Goal: Task Accomplishment & Management: Use online tool/utility

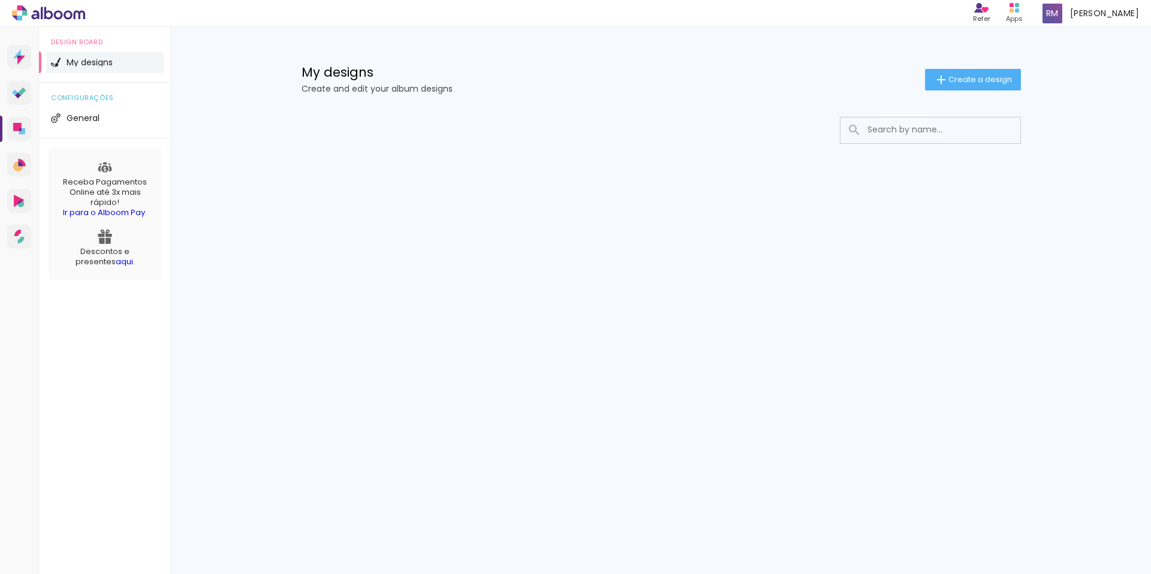
click at [939, 76] on iron-icon at bounding box center [941, 80] width 14 height 14
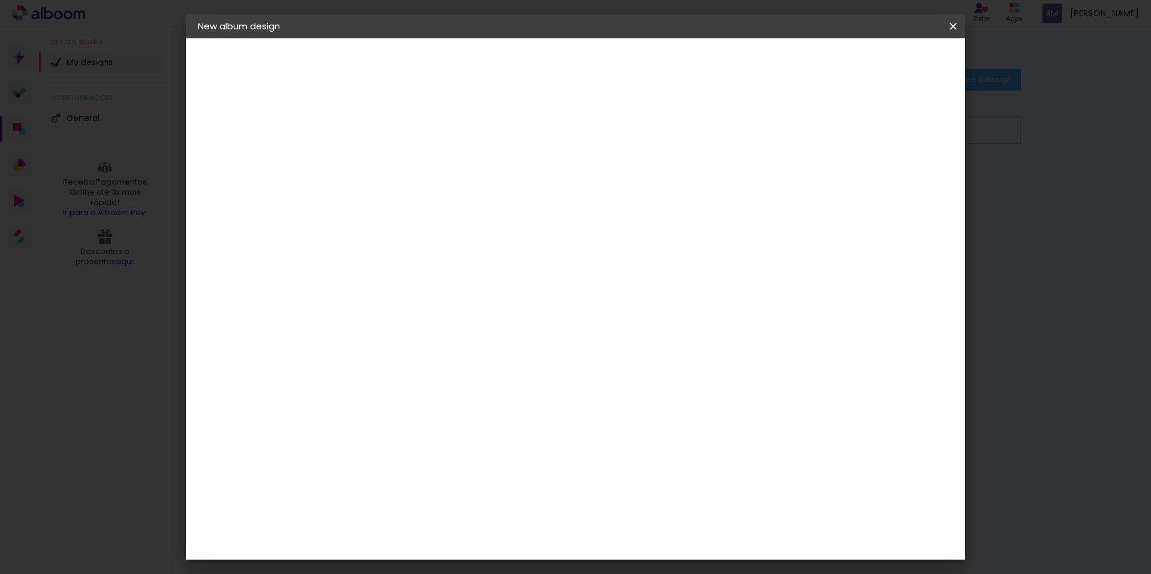
click at [394, 167] on input at bounding box center [394, 161] width 0 height 19
type input "[PERSON_NAME]"
type paper-input "[PERSON_NAME]"
click at [444, 64] on paper-button "Next" at bounding box center [421, 63] width 43 height 20
click at [471, 234] on input at bounding box center [417, 241] width 107 height 15
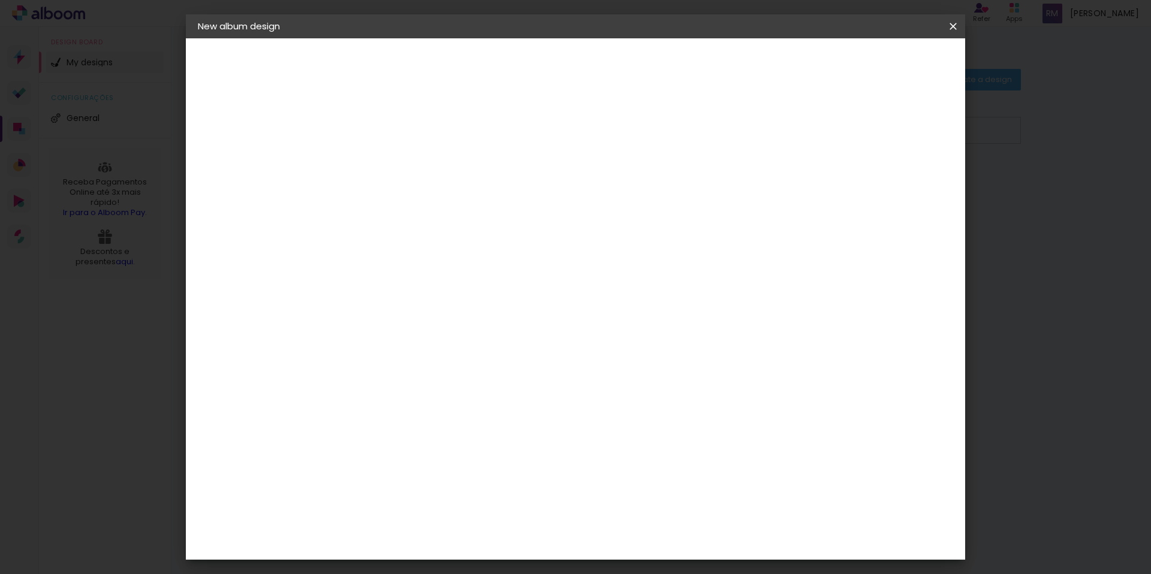
type input "rai"
type paper-input "rai"
click at [427, 271] on paper-item "RaiTai" at bounding box center [393, 284] width 67 height 26
click at [414, 279] on div "RaiTai" at bounding box center [400, 284] width 28 height 10
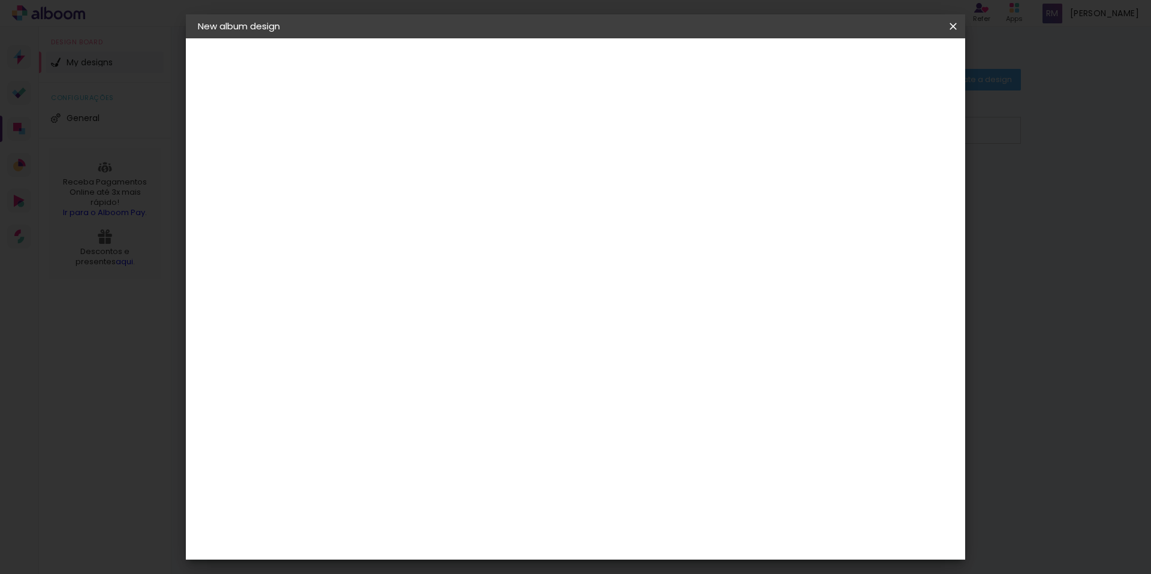
click at [427, 278] on paper-item "RaiTai" at bounding box center [393, 284] width 67 height 26
click at [0, 0] on slot "Next" at bounding box center [0, 0] width 0 height 0
click at [473, 564] on span "15 × 15" at bounding box center [446, 580] width 54 height 32
drag, startPoint x: 957, startPoint y: 64, endPoint x: 950, endPoint y: 64, distance: 7.8
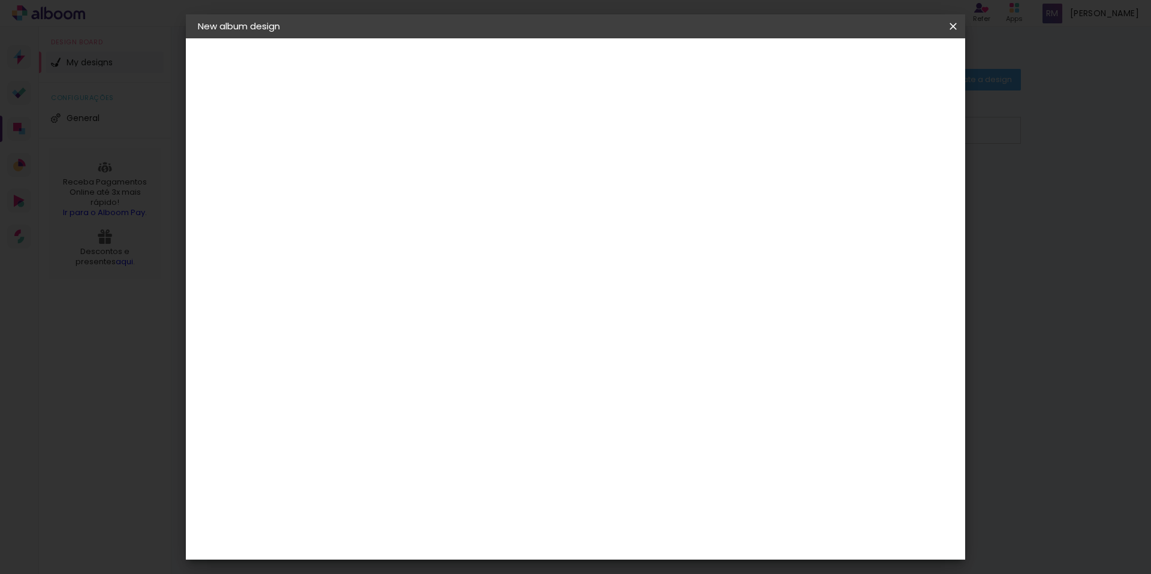
click at [599, 64] on header "Model Choose the album model. Previous Next" at bounding box center [471, 73] width 258 height 71
click at [581, 64] on paper-button "Next" at bounding box center [559, 63] width 43 height 20
click at [840, 129] on div at bounding box center [834, 128] width 11 height 11
type paper-checkbox "on"
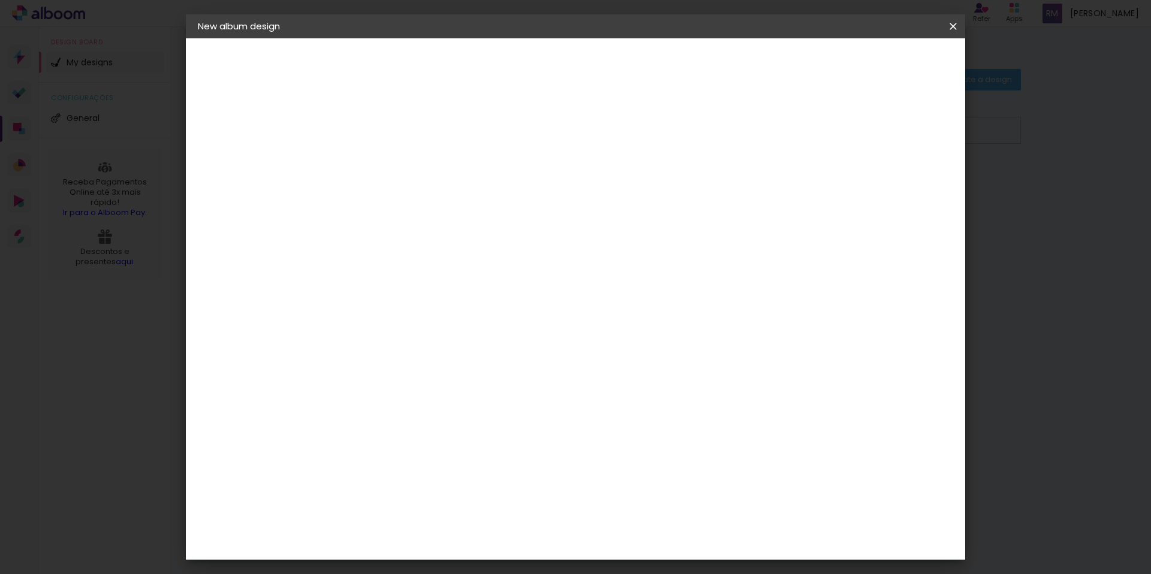
click at [887, 63] on span "Start design" at bounding box center [862, 63] width 50 height 8
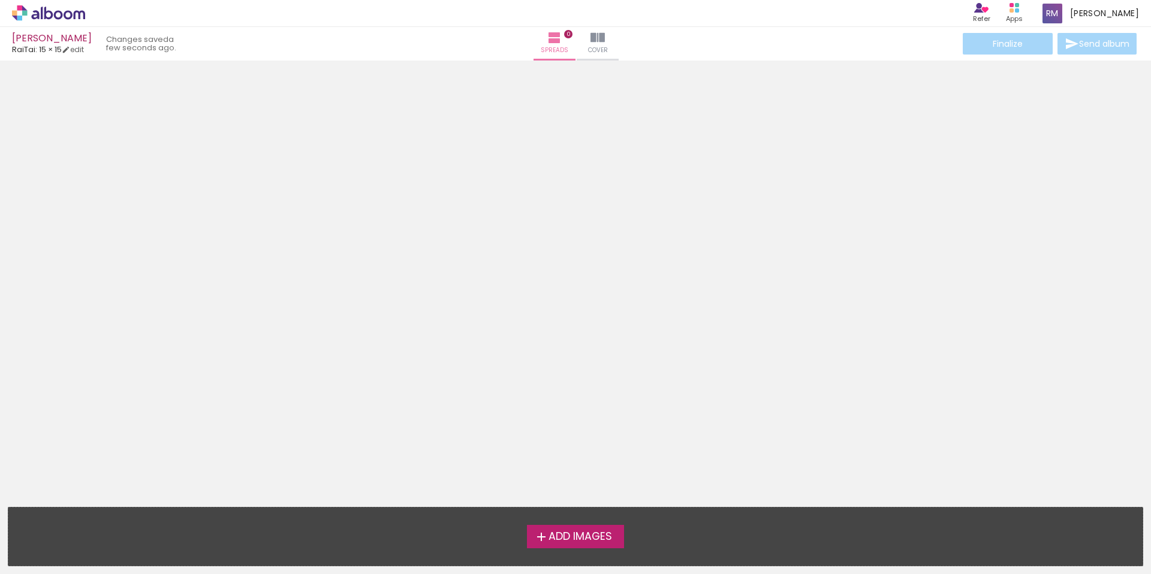
scroll to position [2, 0]
click at [551, 558] on div "Add Images Drop images here..." at bounding box center [575, 537] width 1134 height 58
click at [551, 544] on label "Add Images" at bounding box center [575, 536] width 97 height 23
click at [0, 0] on input "file" at bounding box center [0, 0] width 0 height 0
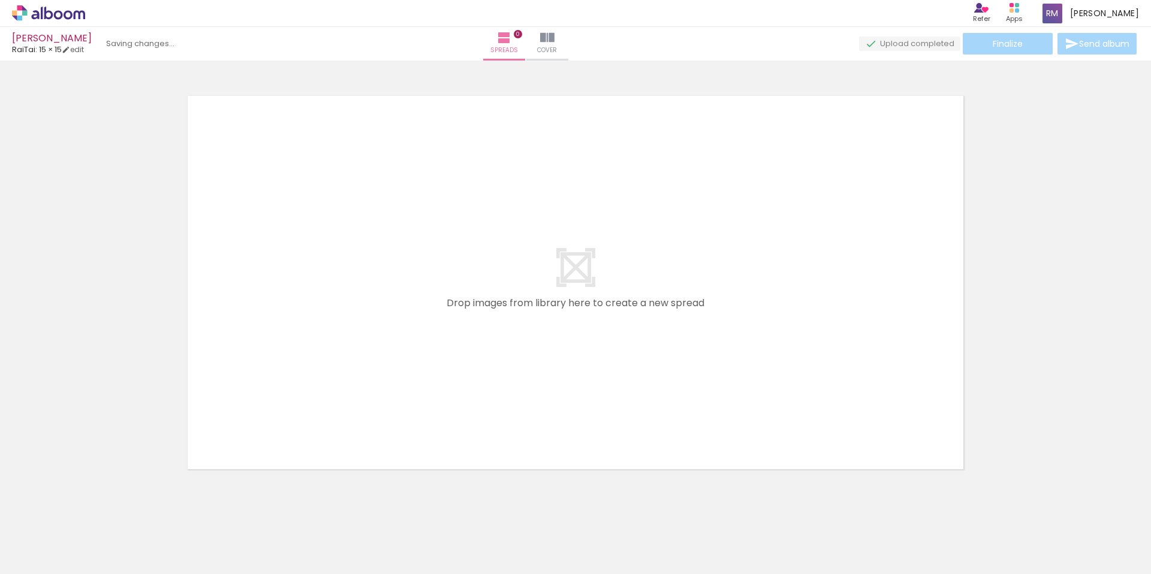
scroll to position [11, 0]
click at [538, 45] on span "Cover" at bounding box center [529, 50] width 20 height 11
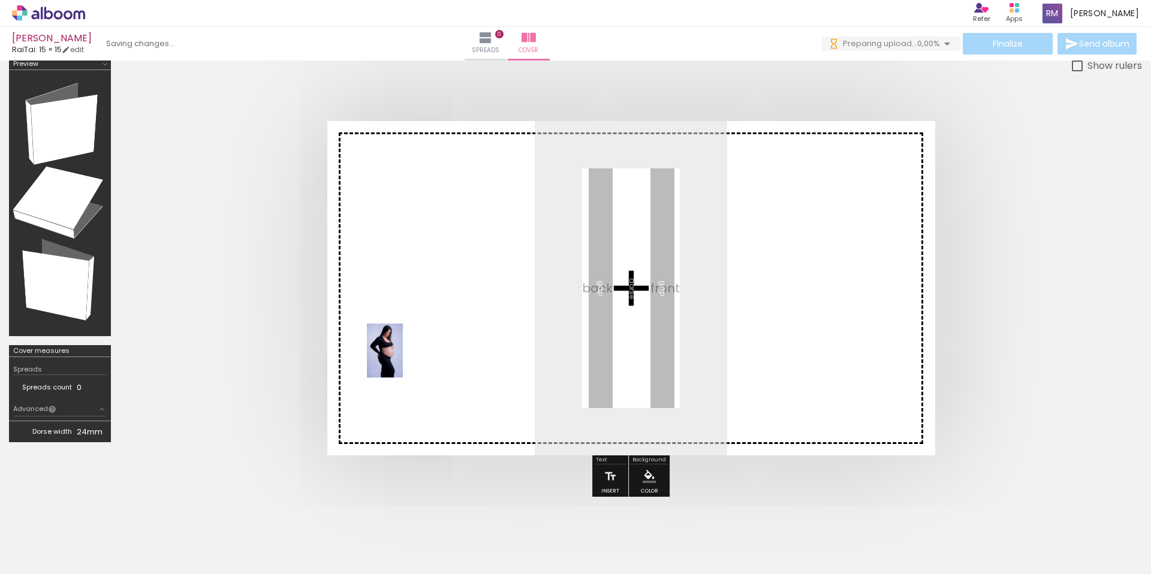
drag, startPoint x: 131, startPoint y: 531, endPoint x: 403, endPoint y: 360, distance: 321.7
click at [403, 360] on quentale-workspace at bounding box center [575, 287] width 1151 height 574
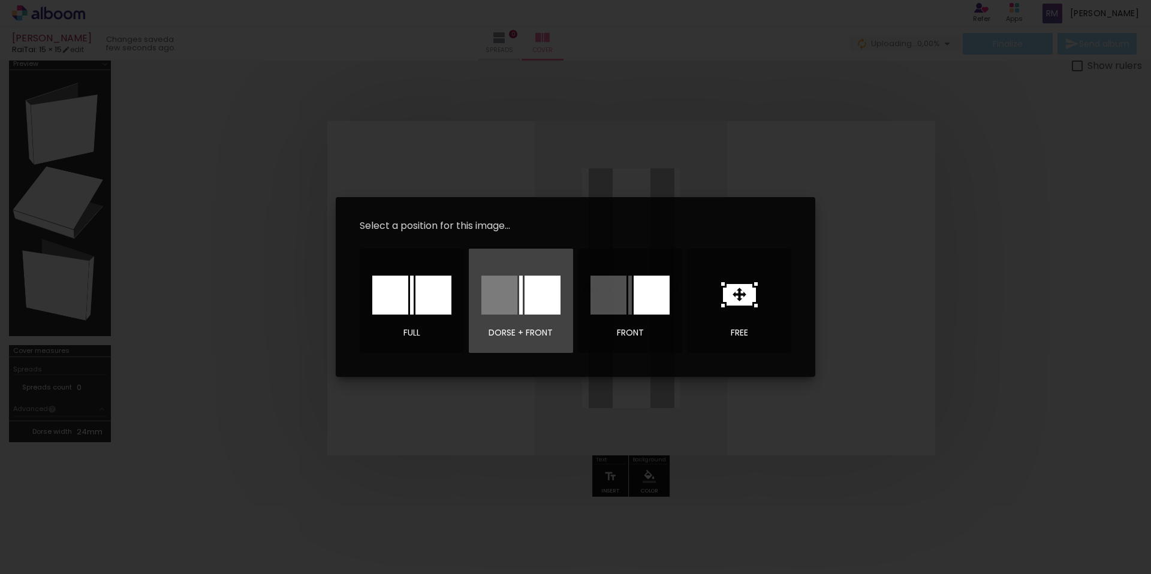
drag, startPoint x: 519, startPoint y: 296, endPoint x: 188, endPoint y: 259, distance: 333.5
click at [188, 259] on body "link( href="../../bower_components/polymer/polymer.html" rel="import" ) picture…" at bounding box center [575, 287] width 1151 height 574
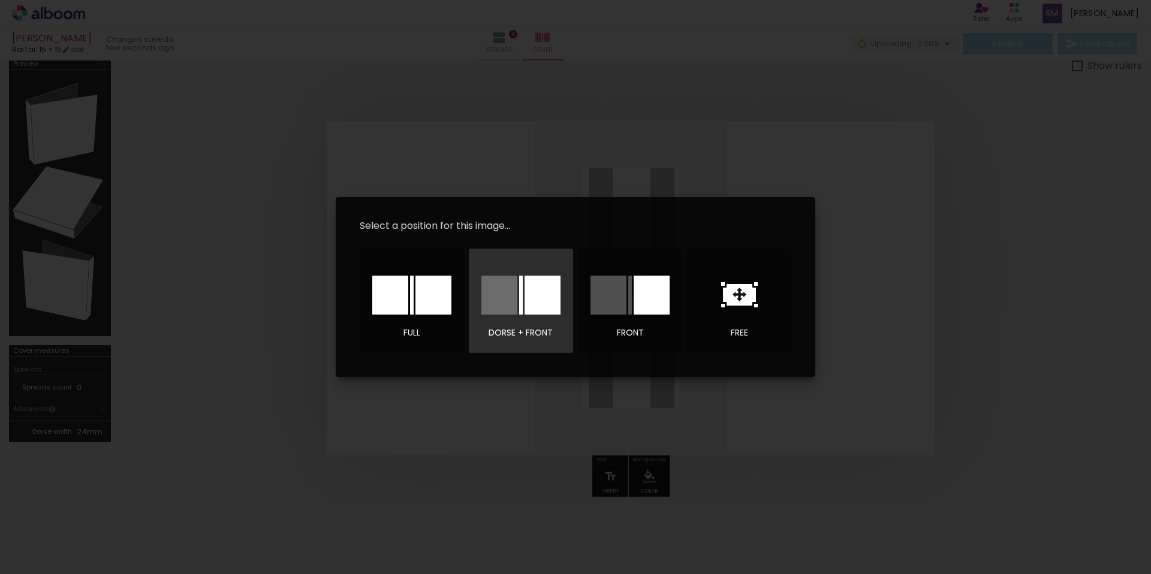
click at [189, 260] on iron-overlay-backdrop at bounding box center [575, 287] width 1151 height 574
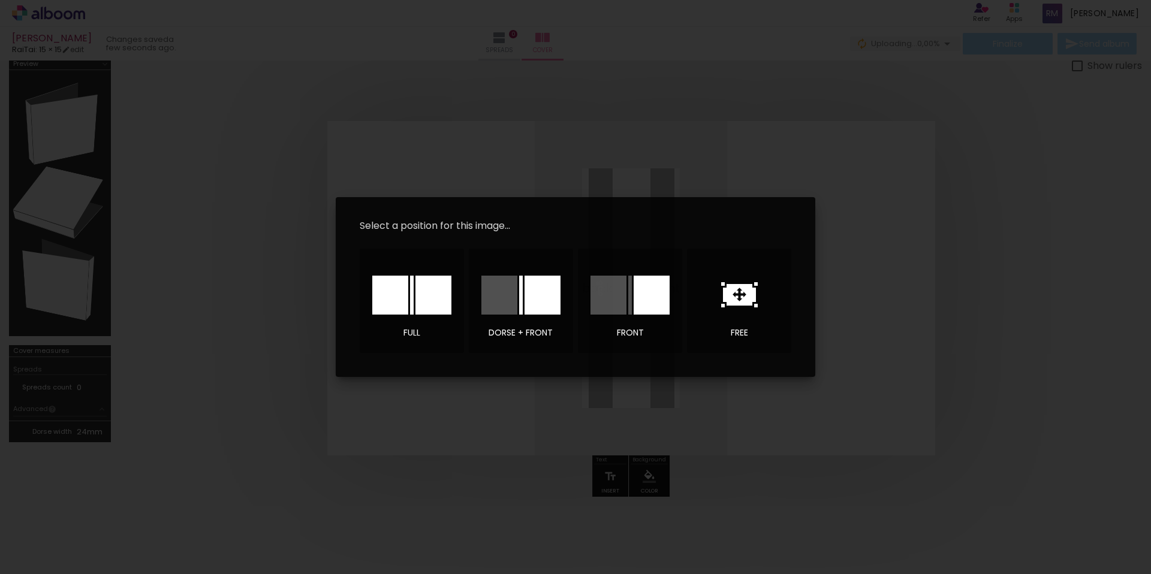
click at [189, 260] on iron-overlay-backdrop at bounding box center [575, 287] width 1151 height 574
click at [190, 260] on iron-overlay-backdrop at bounding box center [575, 287] width 1151 height 574
click at [588, 267] on div at bounding box center [630, 295] width 84 height 60
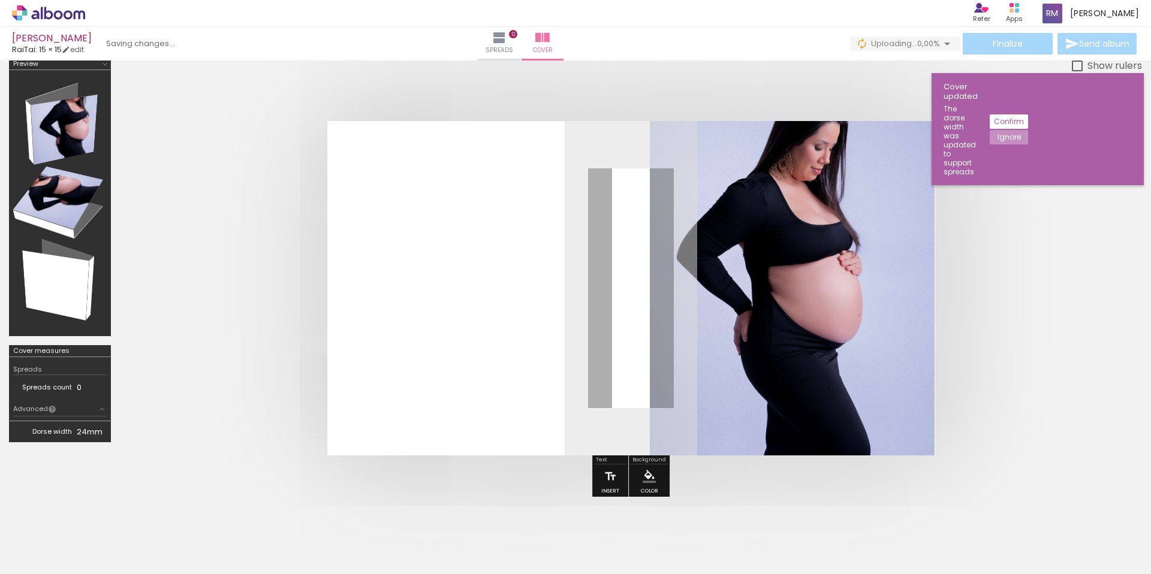
scroll to position [10, 0]
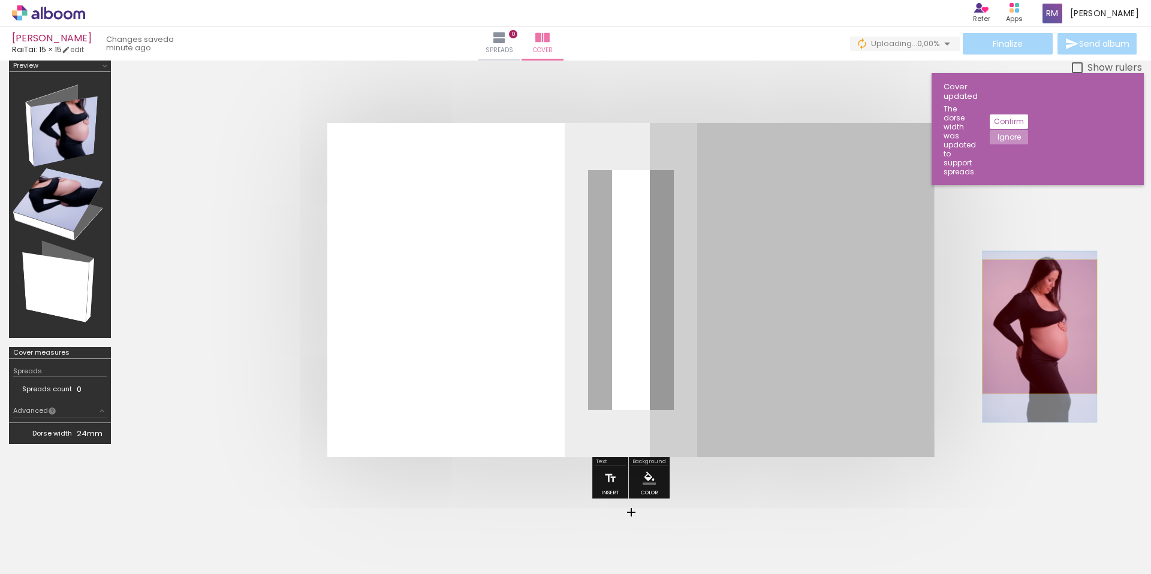
drag, startPoint x: 803, startPoint y: 278, endPoint x: 1041, endPoint y: 327, distance: 243.1
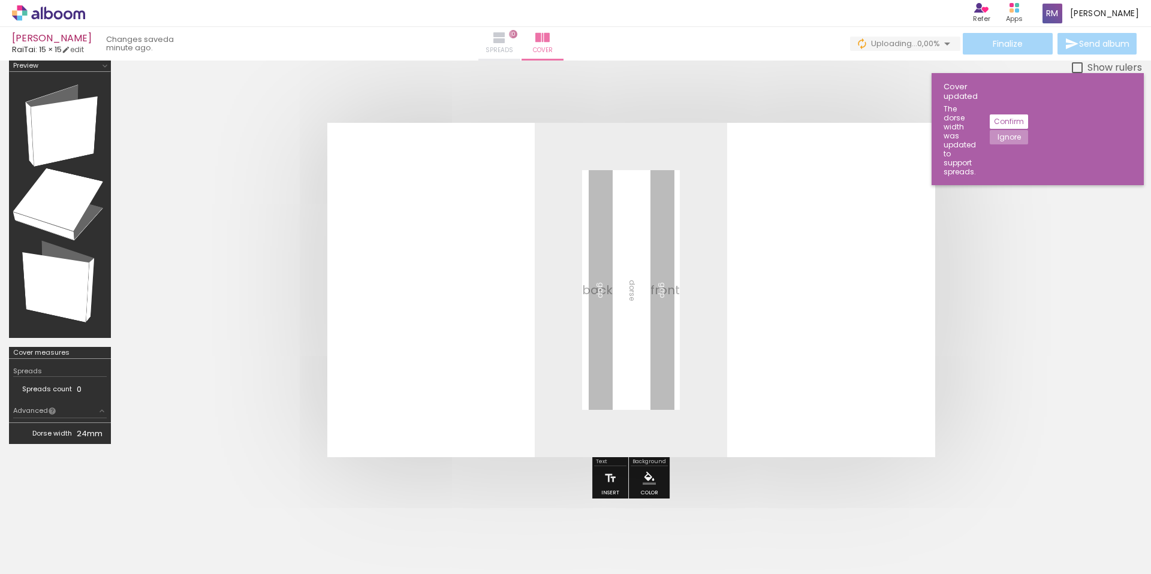
click at [507, 34] on iron-icon at bounding box center [499, 38] width 14 height 14
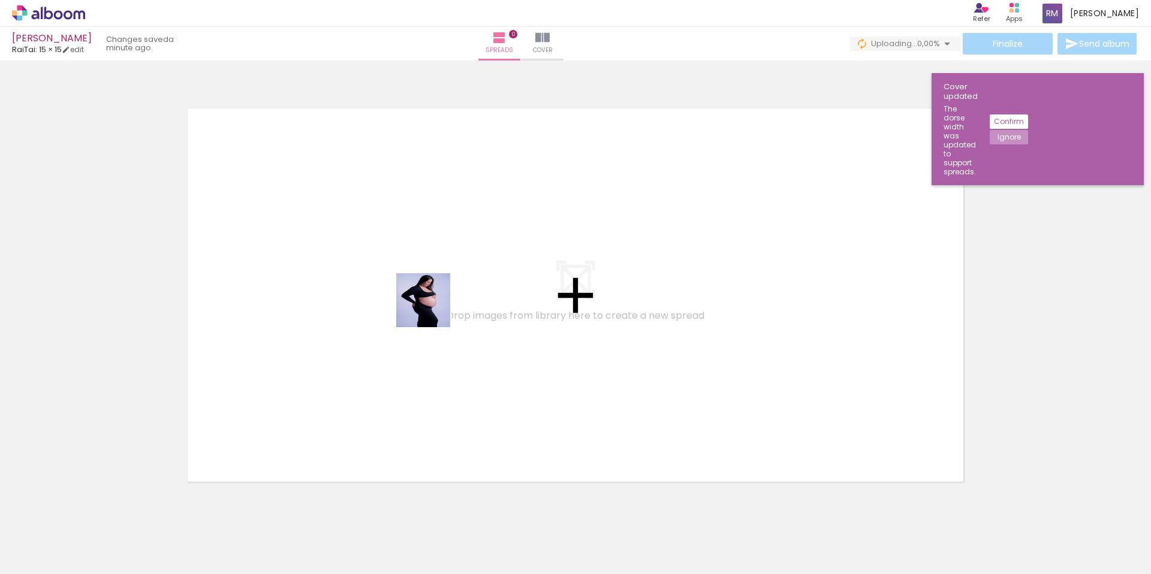
drag, startPoint x: 148, startPoint y: 522, endPoint x: 432, endPoint y: 310, distance: 353.8
click at [432, 310] on quentale-workspace at bounding box center [575, 287] width 1151 height 574
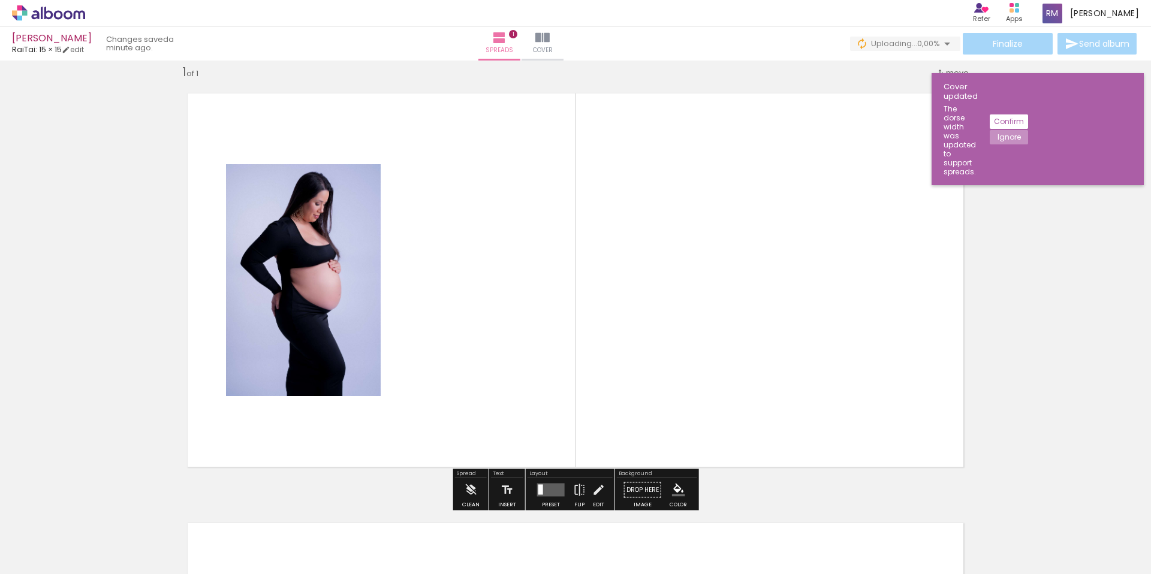
scroll to position [16, 0]
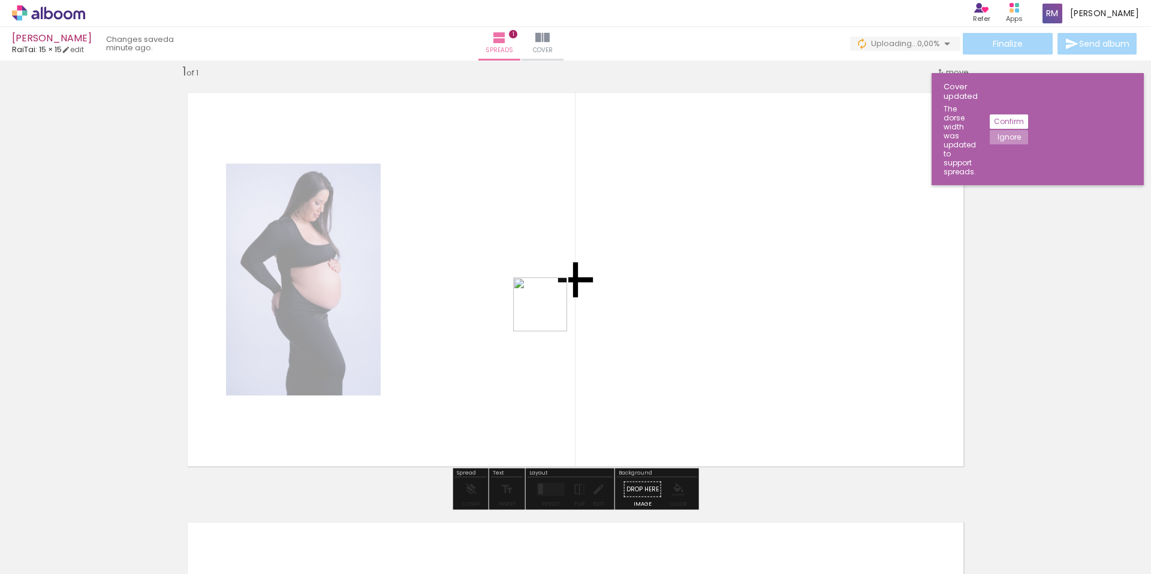
drag, startPoint x: 193, startPoint y: 534, endPoint x: 549, endPoint y: 314, distance: 417.7
click at [549, 314] on quentale-workspace at bounding box center [575, 287] width 1151 height 574
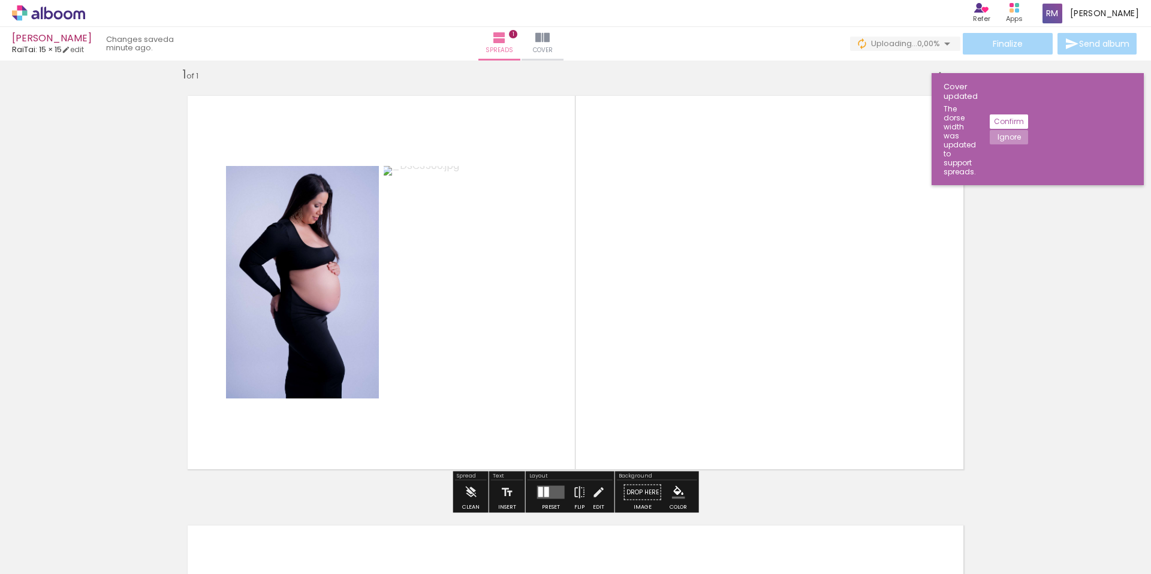
scroll to position [11, 0]
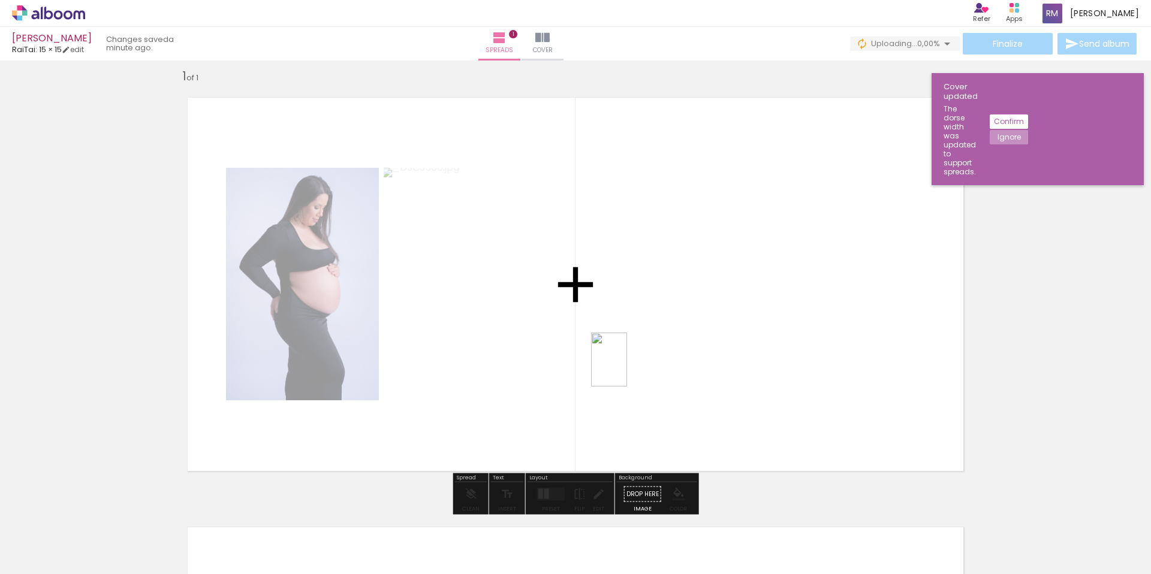
drag, startPoint x: 286, startPoint y: 523, endPoint x: 627, endPoint y: 369, distance: 374.5
click at [627, 369] on quentale-workspace at bounding box center [575, 287] width 1151 height 574
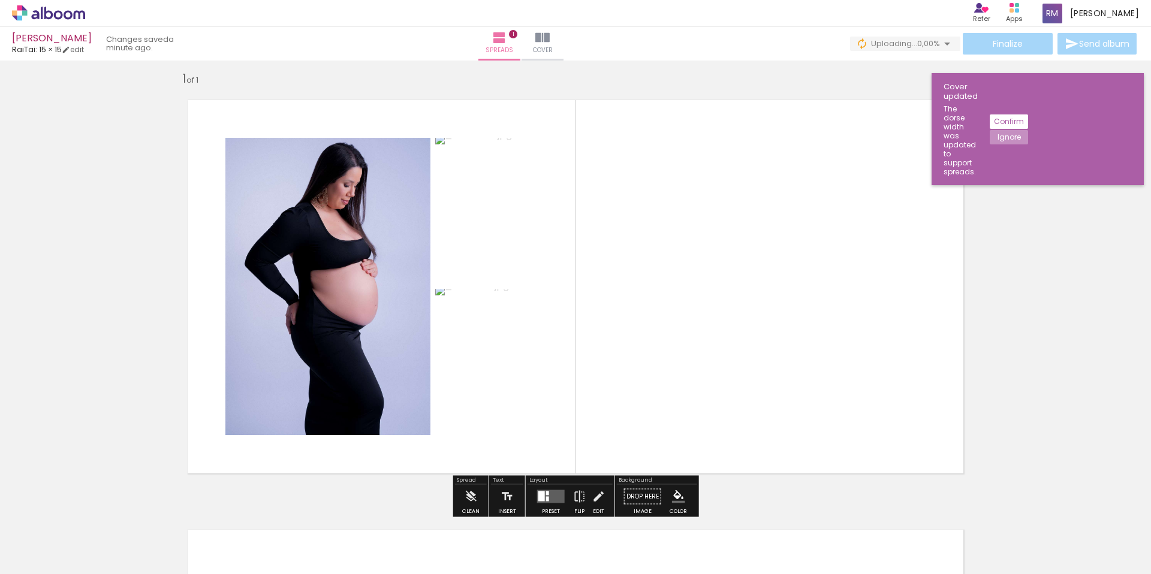
click at [0, 0] on slot "Confirm" at bounding box center [0, 0] width 0 height 0
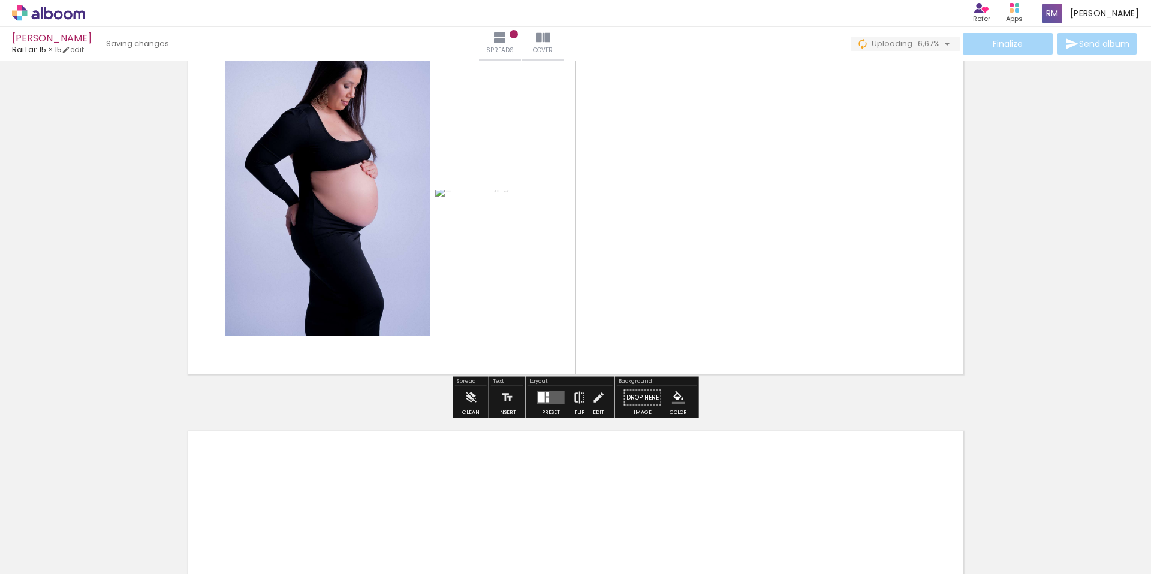
scroll to position [114, 0]
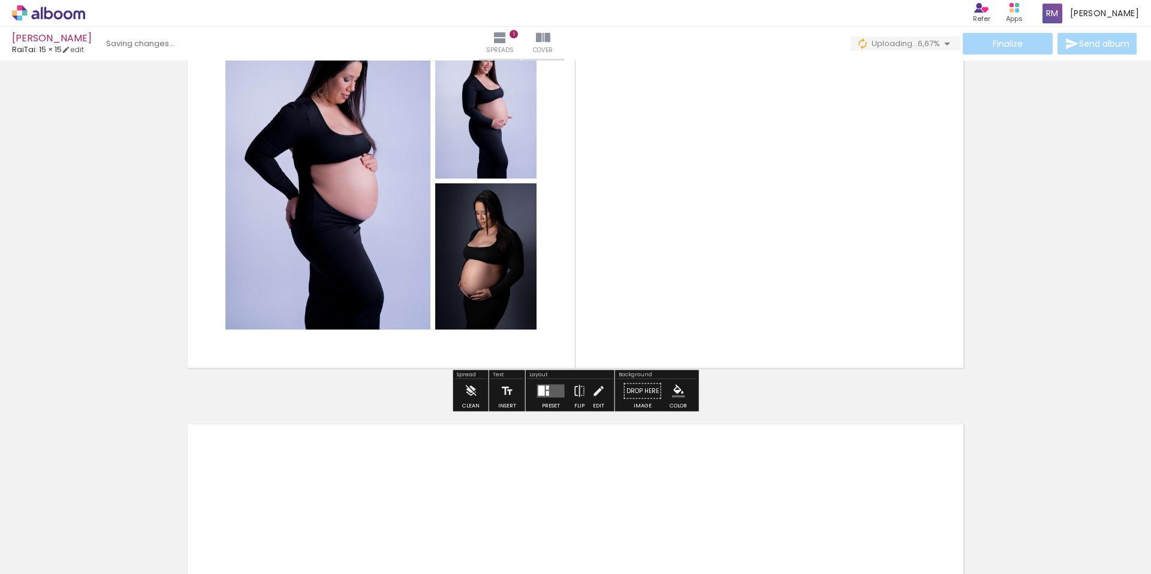
click at [549, 397] on quentale-layouter at bounding box center [551, 391] width 28 height 13
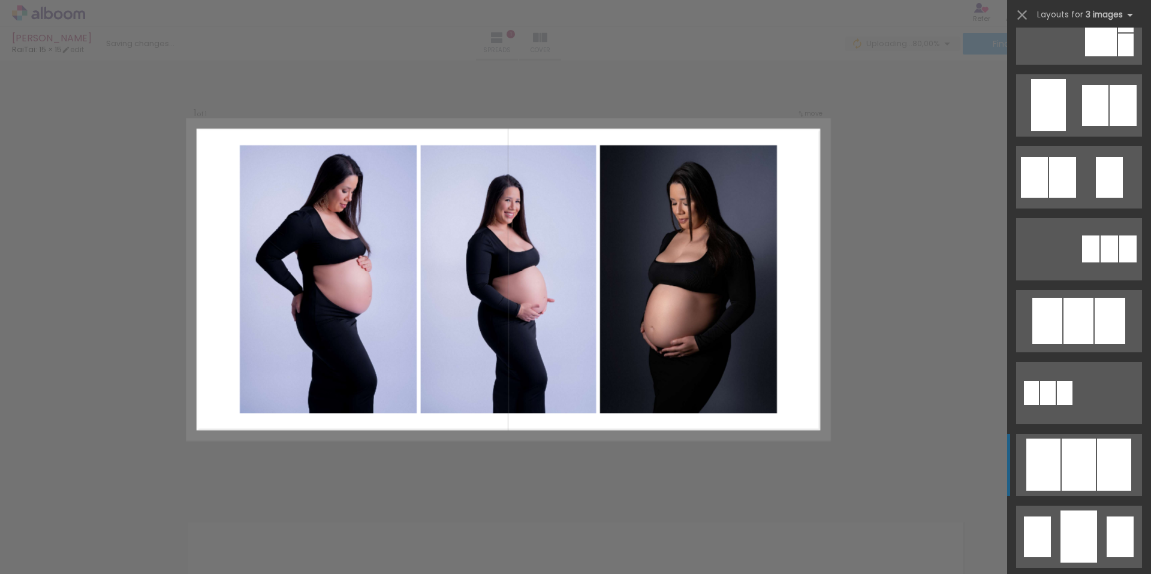
scroll to position [396, 0]
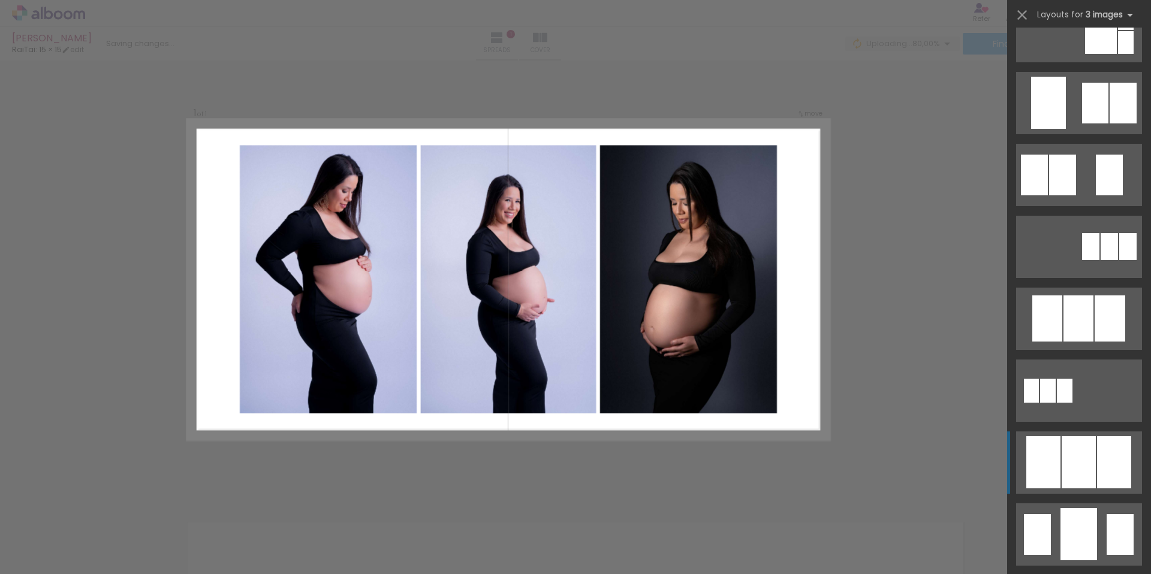
click at [1075, 474] on div at bounding box center [1079, 462] width 34 height 52
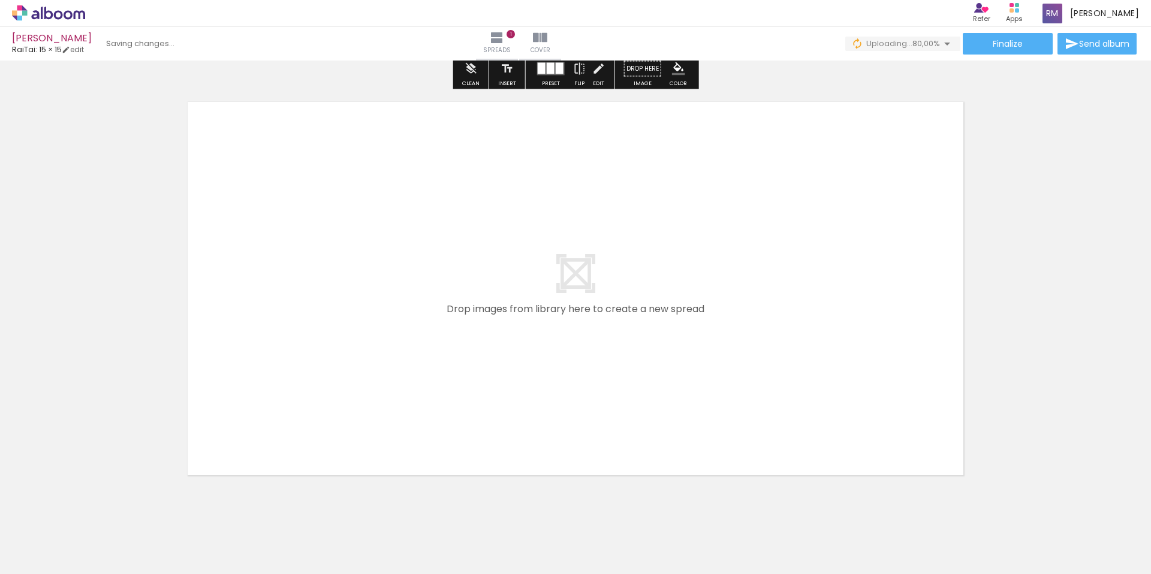
scroll to position [468, 0]
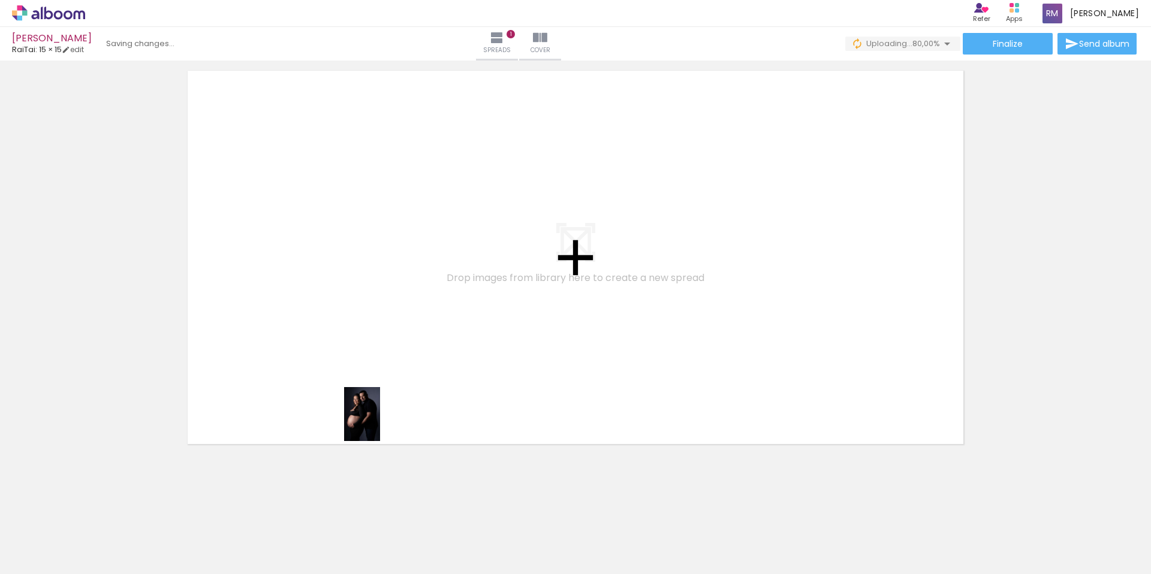
drag, startPoint x: 321, startPoint y: 553, endPoint x: 398, endPoint y: 478, distance: 107.3
click at [380, 423] on quentale-workspace at bounding box center [575, 287] width 1151 height 574
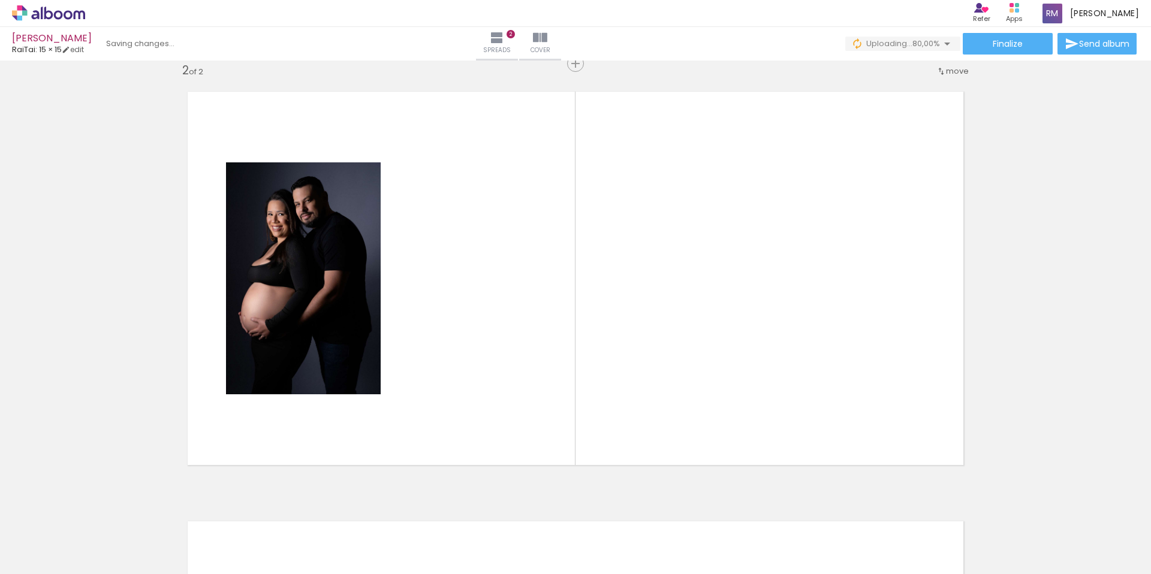
scroll to position [445, 0]
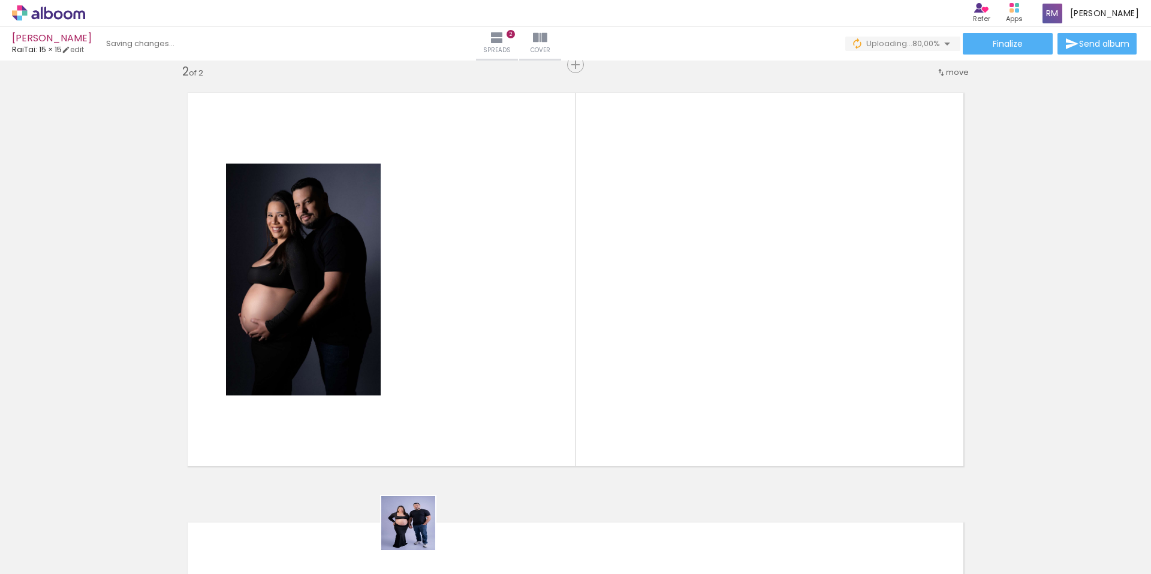
drag, startPoint x: 417, startPoint y: 532, endPoint x: 519, endPoint y: 501, distance: 106.7
click at [537, 398] on quentale-workspace at bounding box center [575, 287] width 1151 height 574
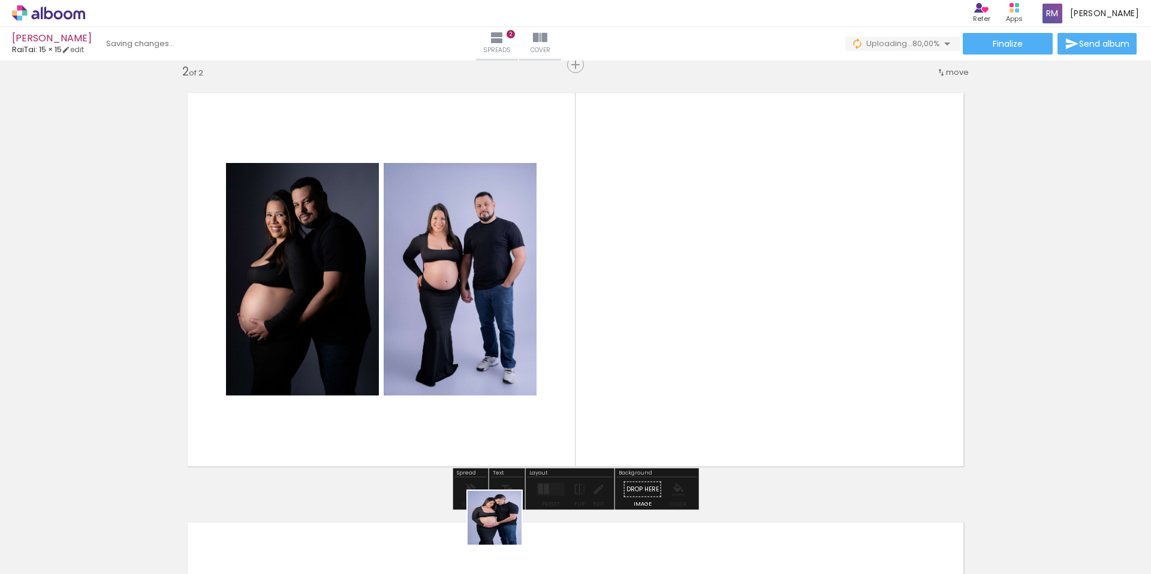
drag, startPoint x: 466, startPoint y: 552, endPoint x: 694, endPoint y: 383, distance: 283.7
click at [695, 382] on quentale-workspace at bounding box center [575, 287] width 1151 height 574
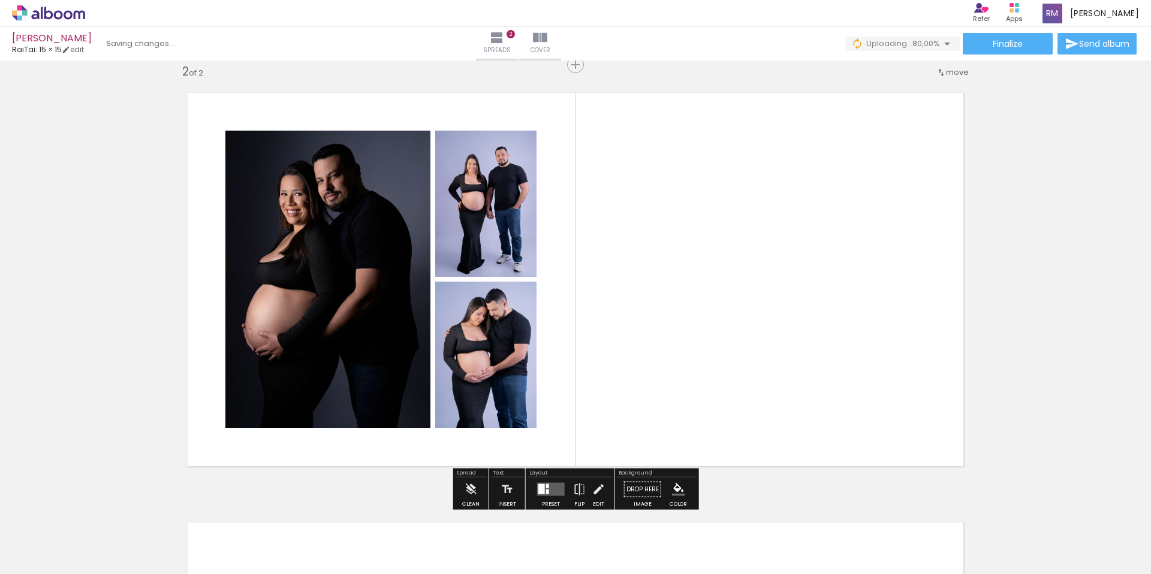
click at [551, 492] on quentale-layouter at bounding box center [551, 489] width 28 height 13
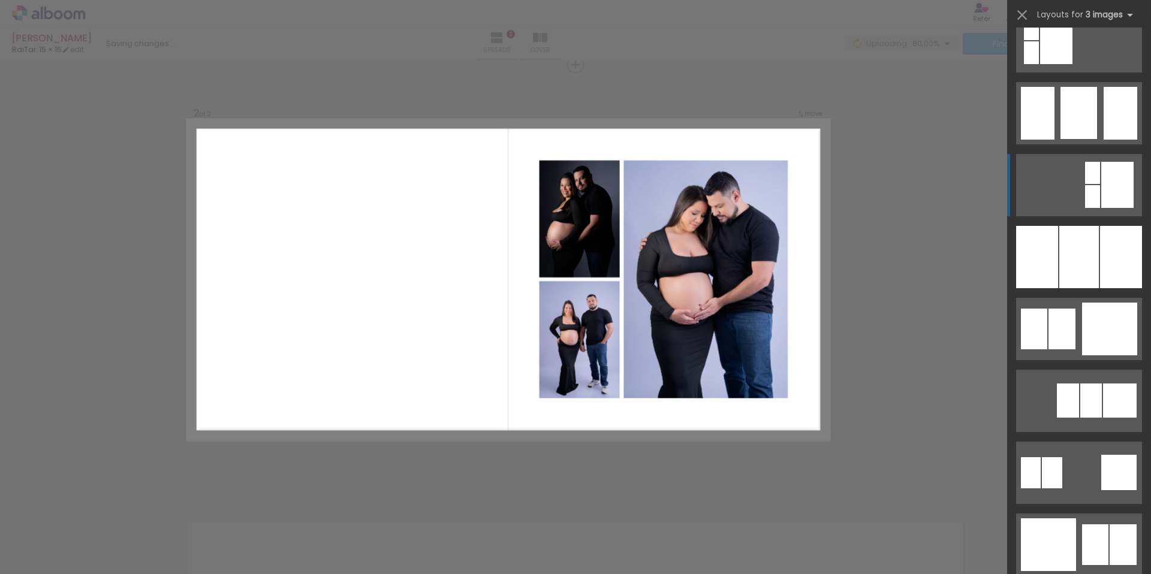
scroll to position [921, 0]
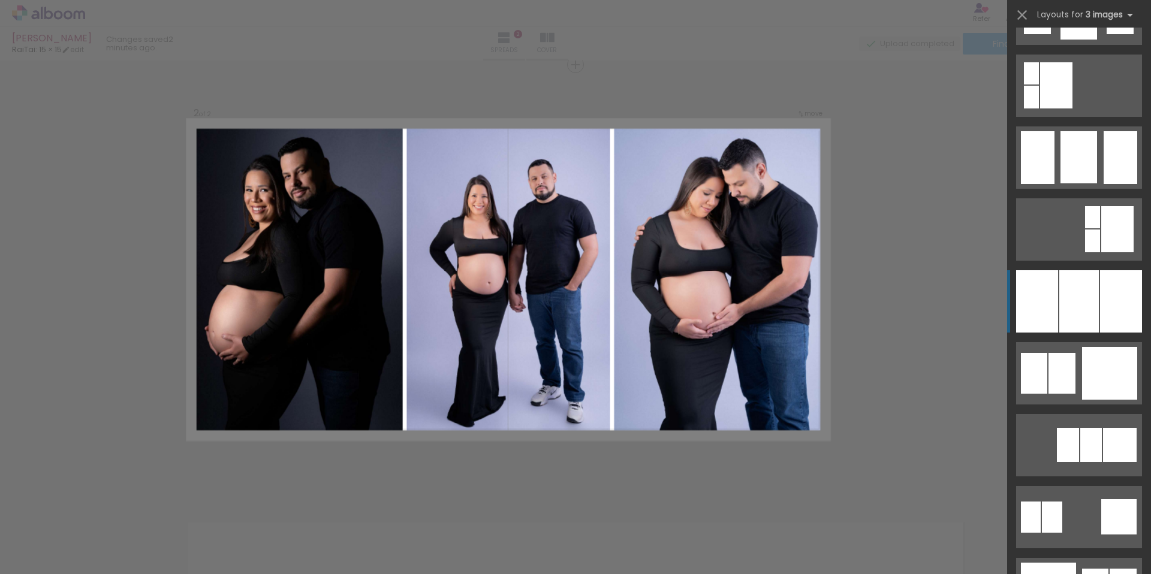
click at [1067, 315] on div at bounding box center [1079, 301] width 40 height 62
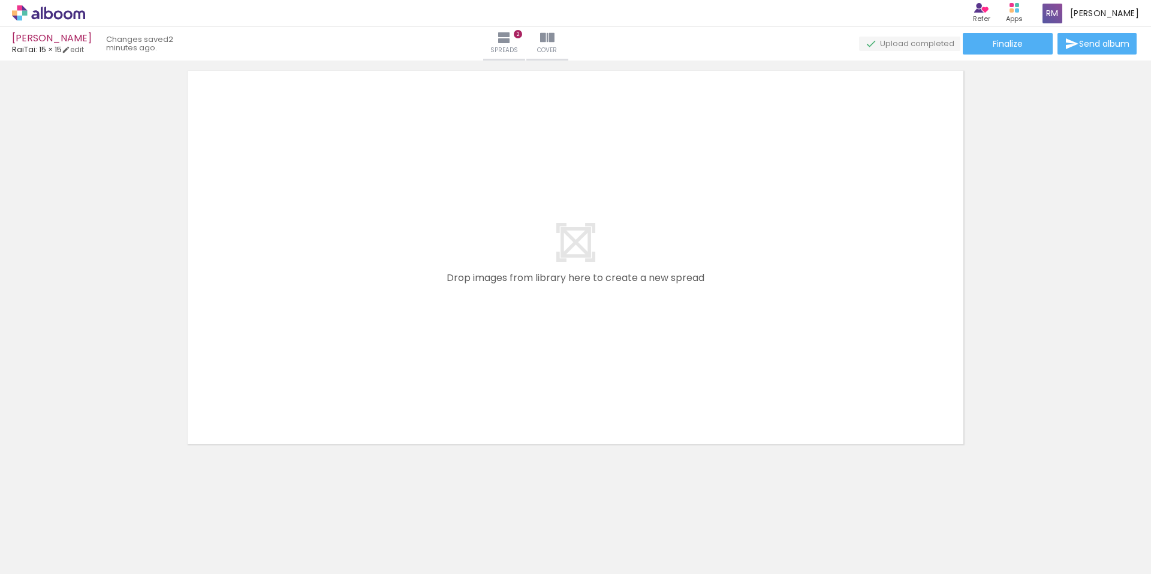
scroll to position [896, 0]
drag, startPoint x: 533, startPoint y: 551, endPoint x: 529, endPoint y: 390, distance: 160.7
click at [529, 390] on quentale-workspace at bounding box center [575, 287] width 1151 height 574
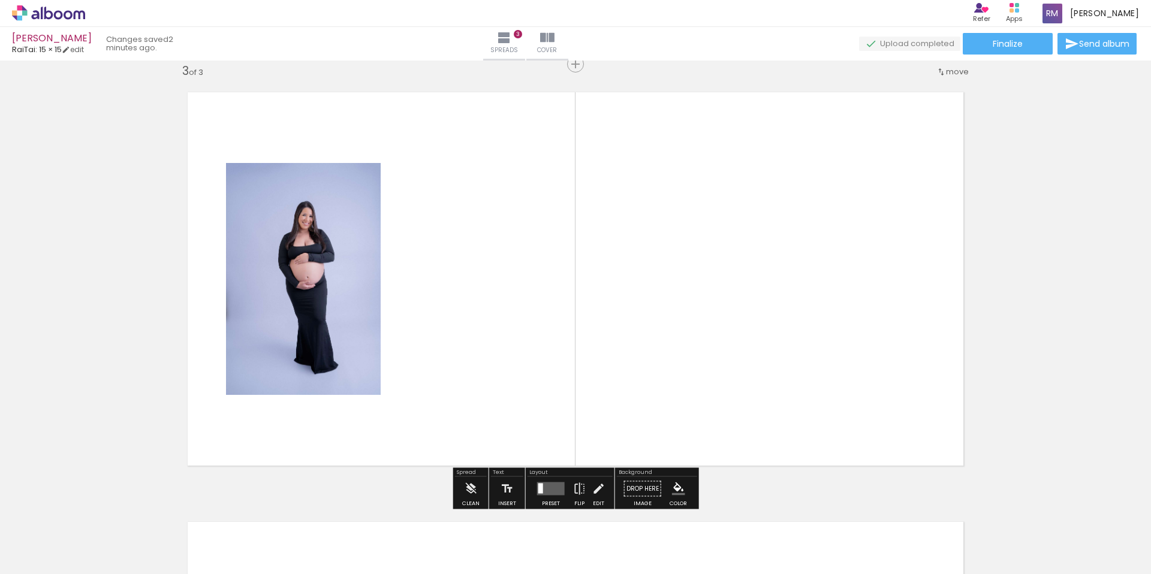
scroll to position [875, 0]
drag, startPoint x: 599, startPoint y: 548, endPoint x: 671, endPoint y: 392, distance: 171.4
click at [671, 392] on quentale-workspace at bounding box center [575, 287] width 1151 height 574
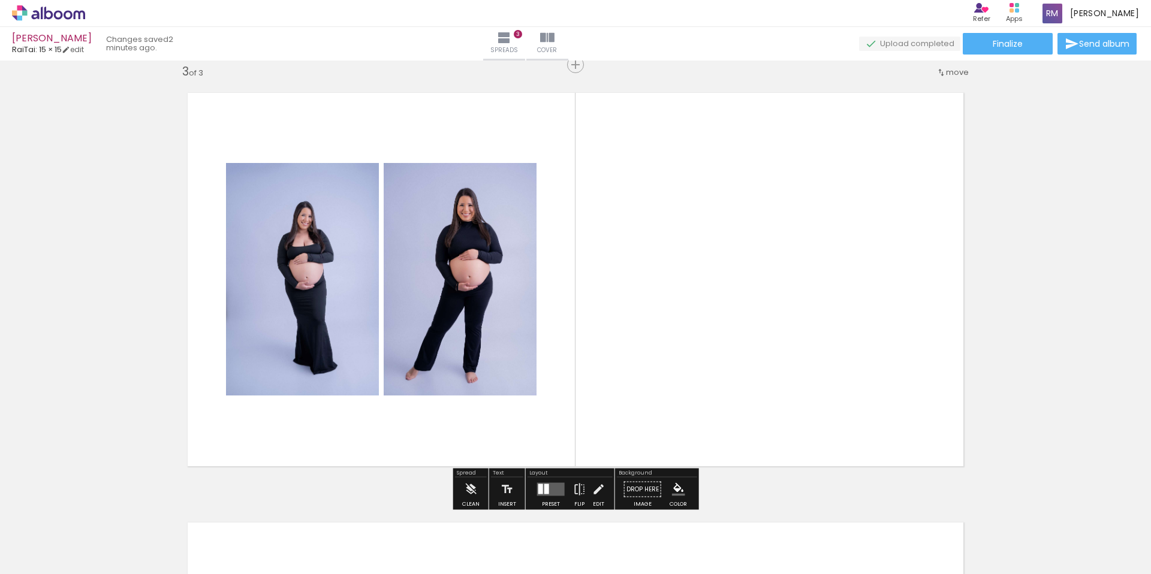
click at [551, 480] on div at bounding box center [551, 490] width 32 height 24
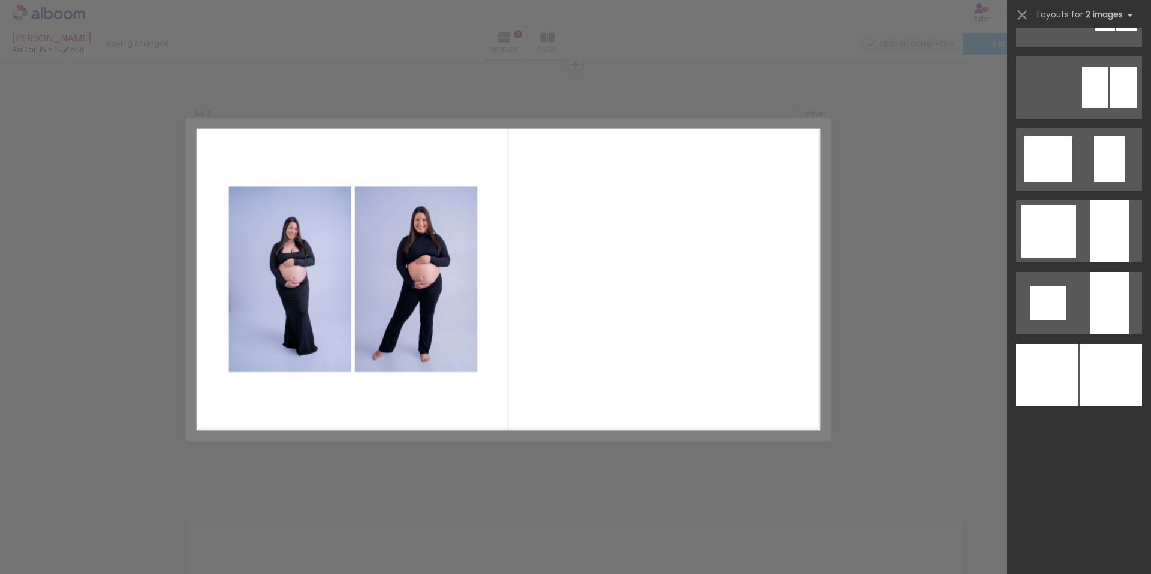
scroll to position [0, 0]
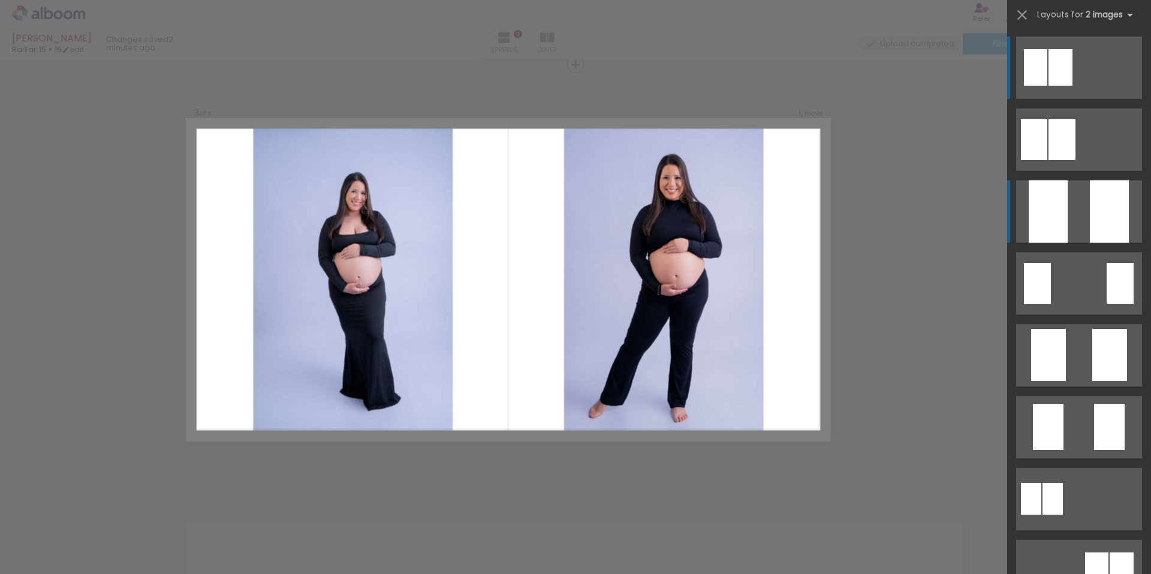
click at [1077, 228] on quentale-layouter at bounding box center [1079, 211] width 126 height 62
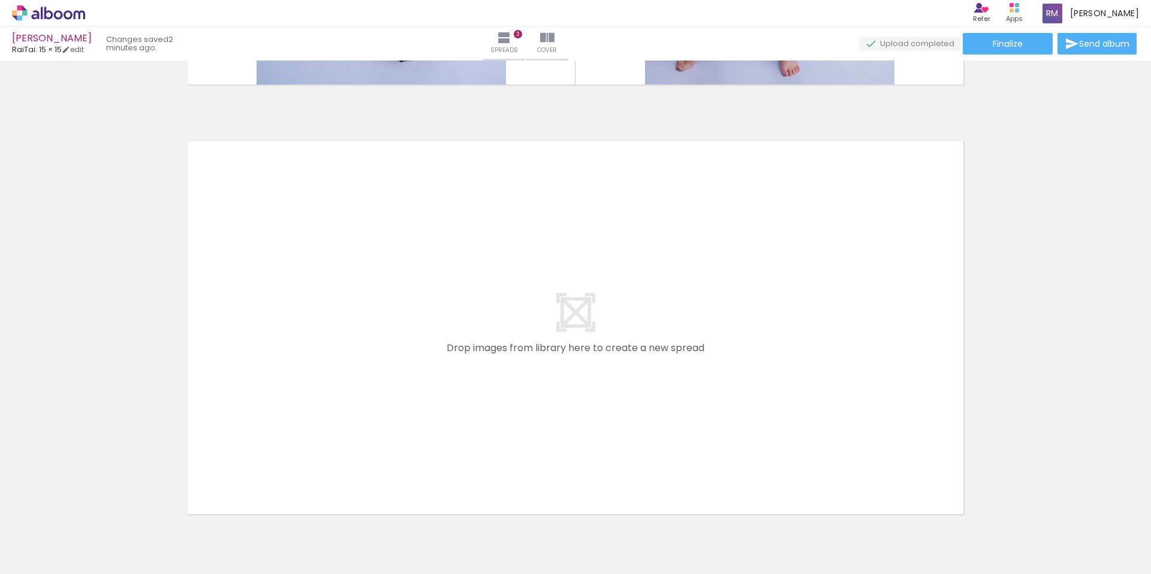
scroll to position [1258, 0]
click at [640, 450] on quentale-workspace at bounding box center [575, 287] width 1151 height 574
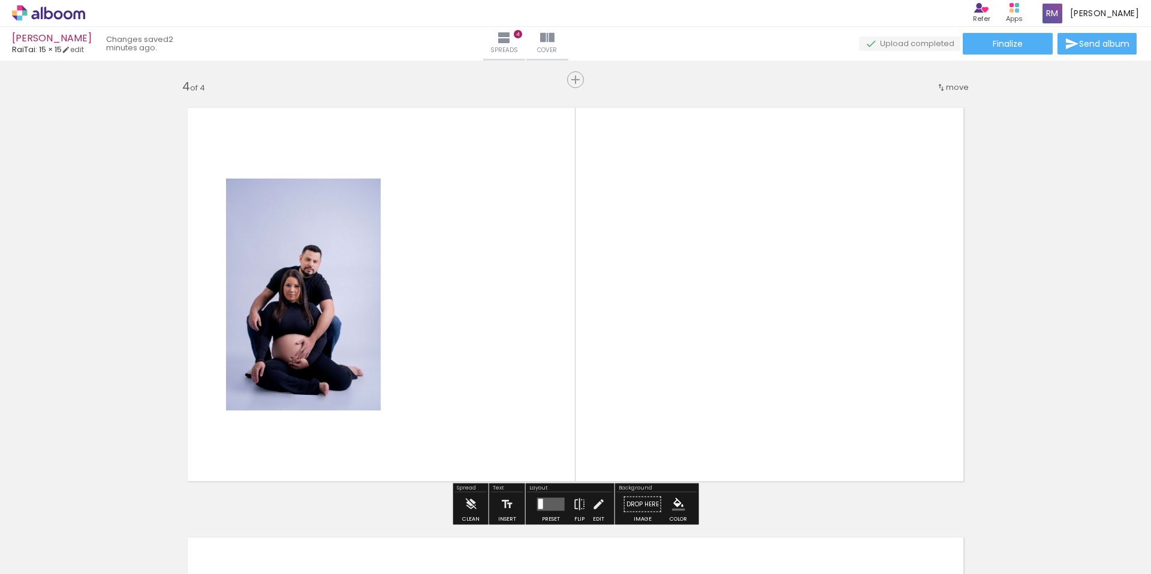
scroll to position [1305, 0]
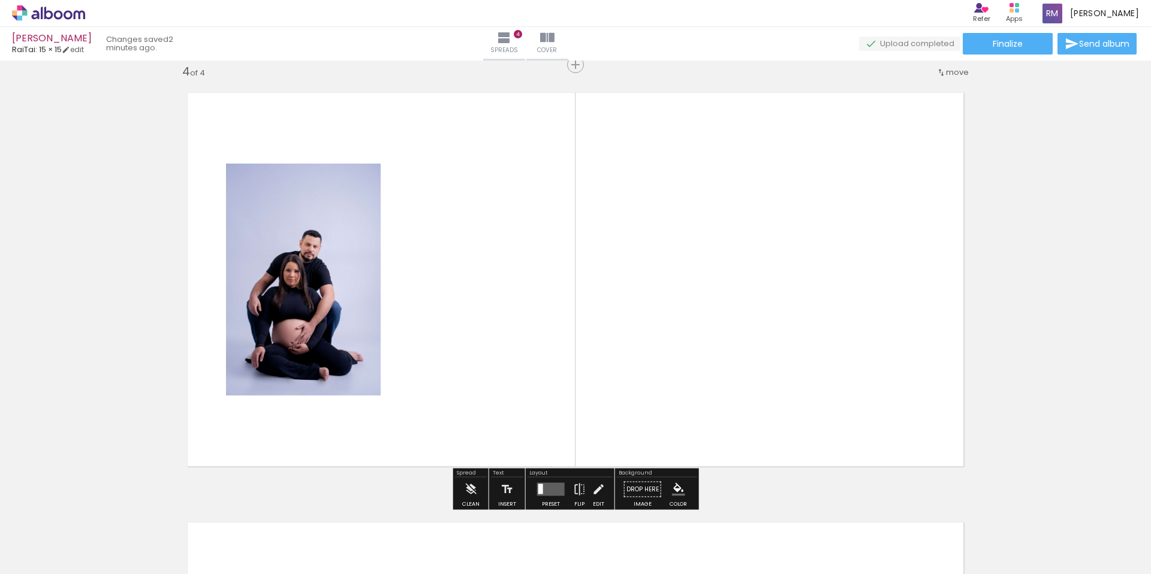
click at [552, 490] on quentale-layouter at bounding box center [551, 489] width 28 height 13
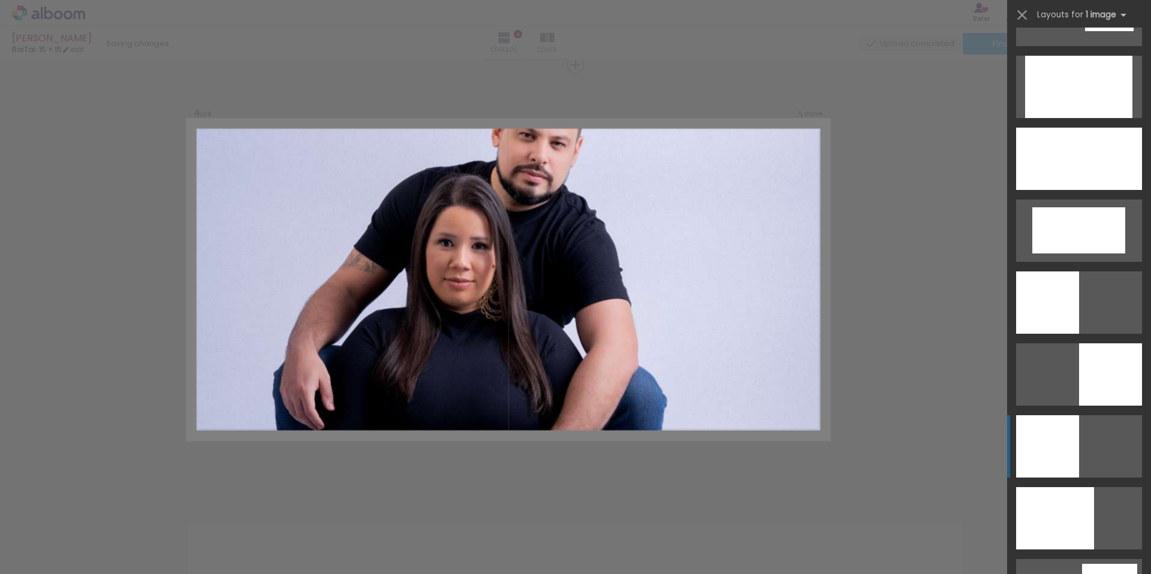
scroll to position [2424, 0]
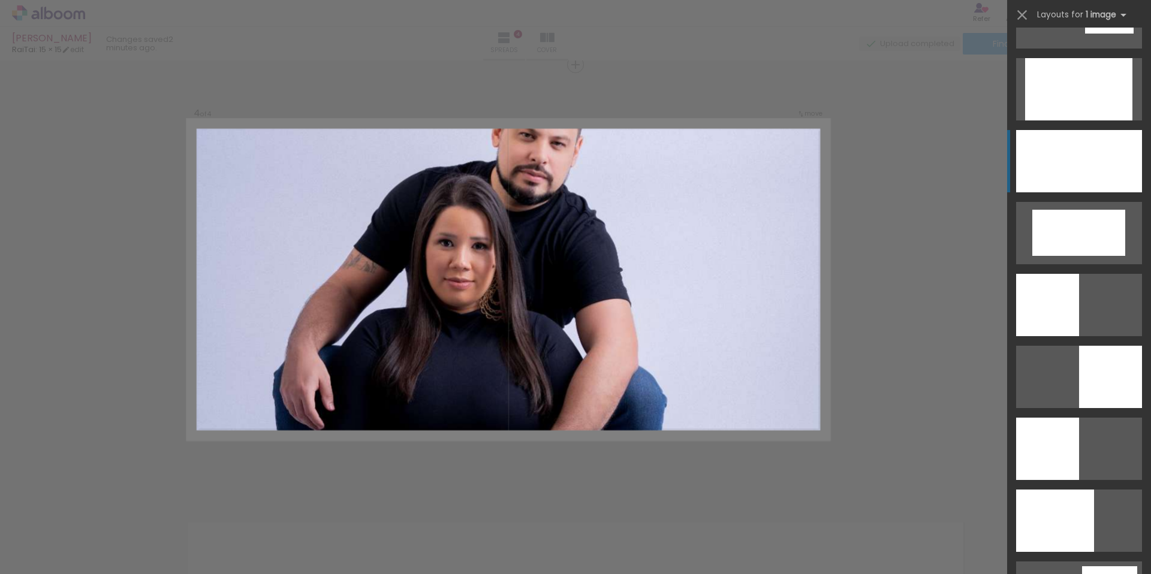
click at [1082, 170] on div at bounding box center [1079, 161] width 126 height 62
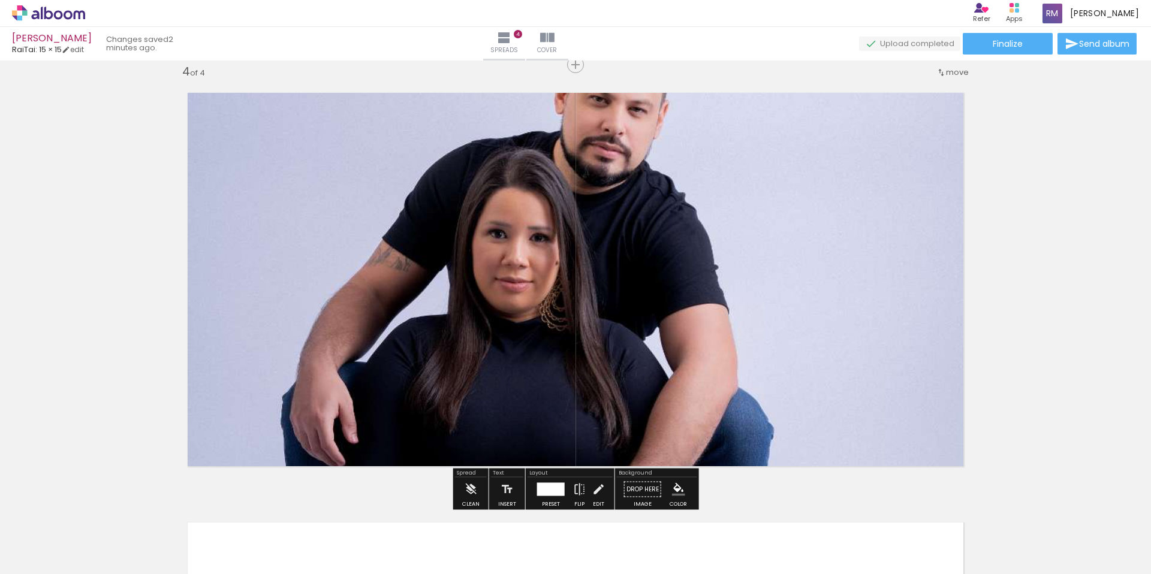
click at [646, 258] on div at bounding box center [575, 279] width 802 height 1203
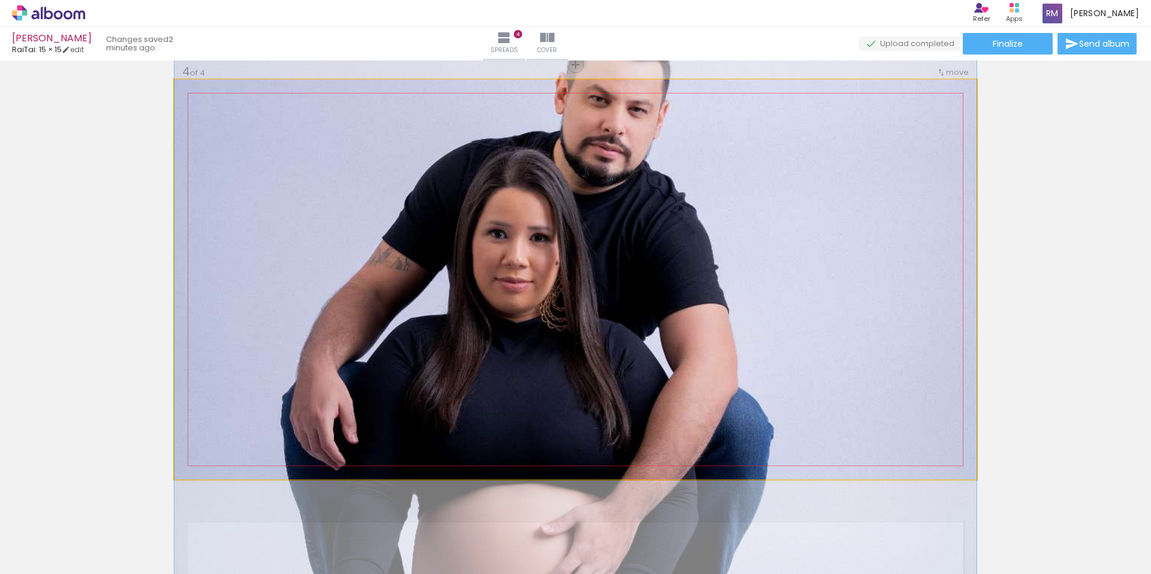
click at [646, 258] on album-spread "4 of 4" at bounding box center [575, 280] width 802 height 400
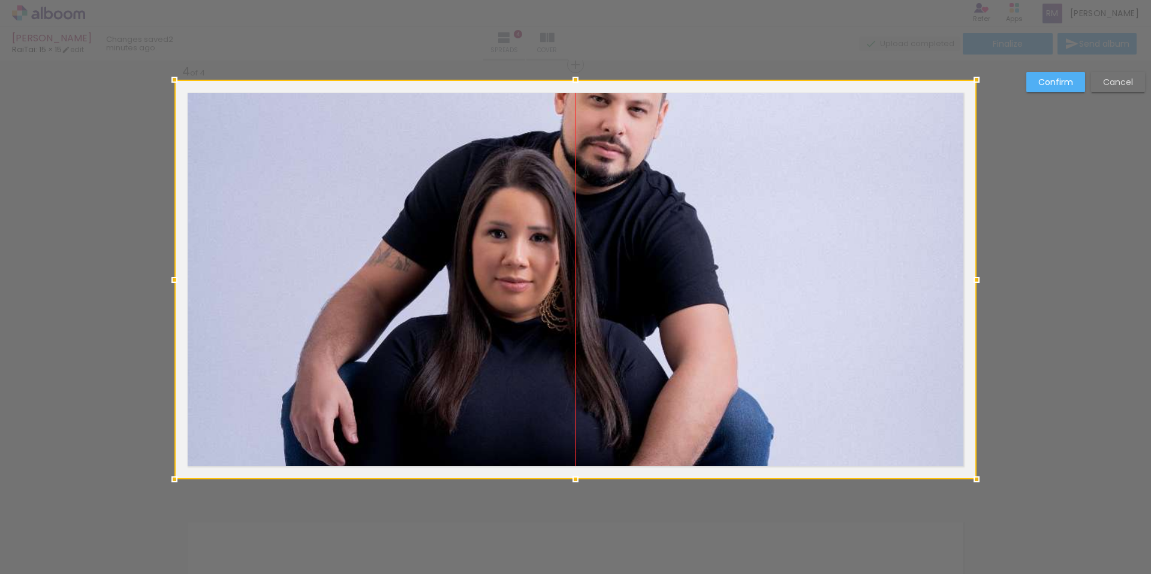
drag, startPoint x: 648, startPoint y: 255, endPoint x: 646, endPoint y: 282, distance: 26.4
click at [646, 282] on div at bounding box center [575, 280] width 802 height 400
drag, startPoint x: 642, startPoint y: 277, endPoint x: 593, endPoint y: 272, distance: 48.9
click at [594, 272] on div at bounding box center [575, 280] width 802 height 400
drag, startPoint x: 660, startPoint y: 255, endPoint x: 653, endPoint y: 326, distance: 71.7
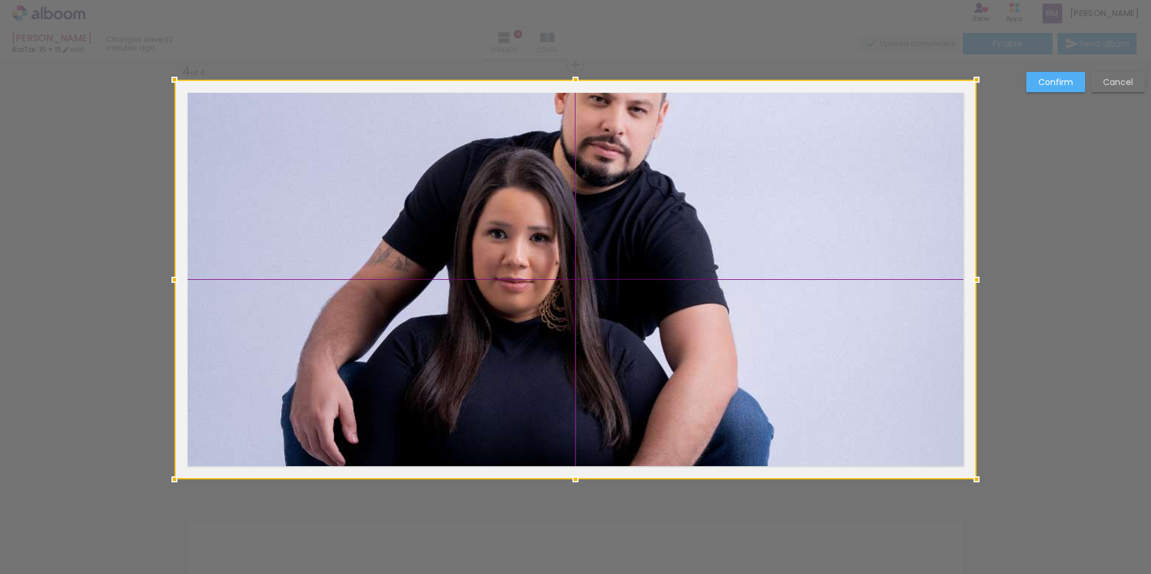
click at [653, 326] on div at bounding box center [575, 280] width 802 height 400
click at [0, 0] on slot "Confirm" at bounding box center [0, 0] width 0 height 0
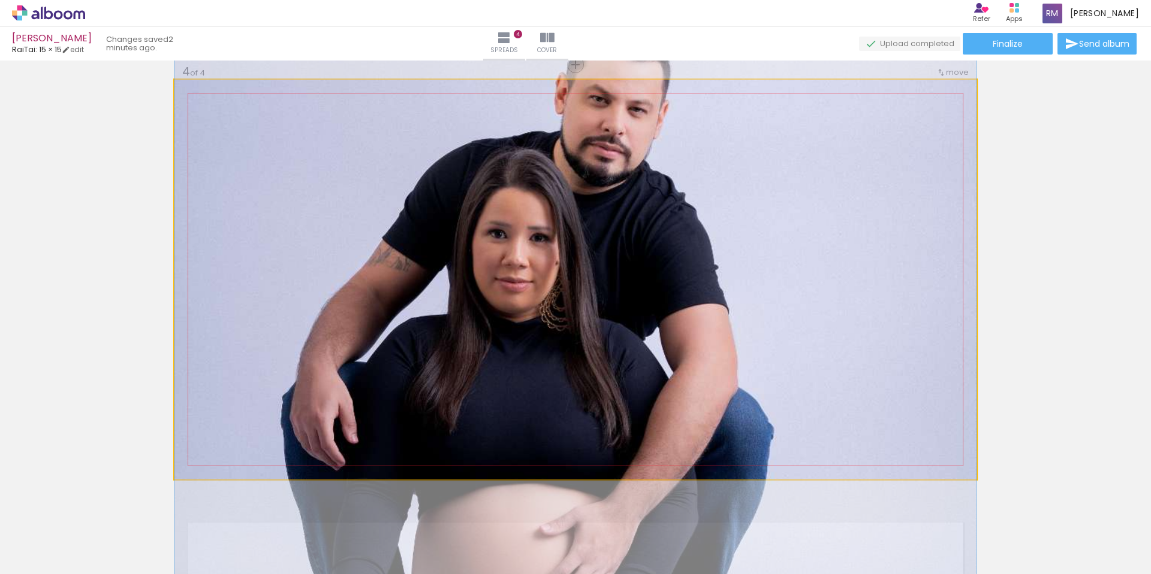
drag, startPoint x: 709, startPoint y: 308, endPoint x: 704, endPoint y: 335, distance: 27.4
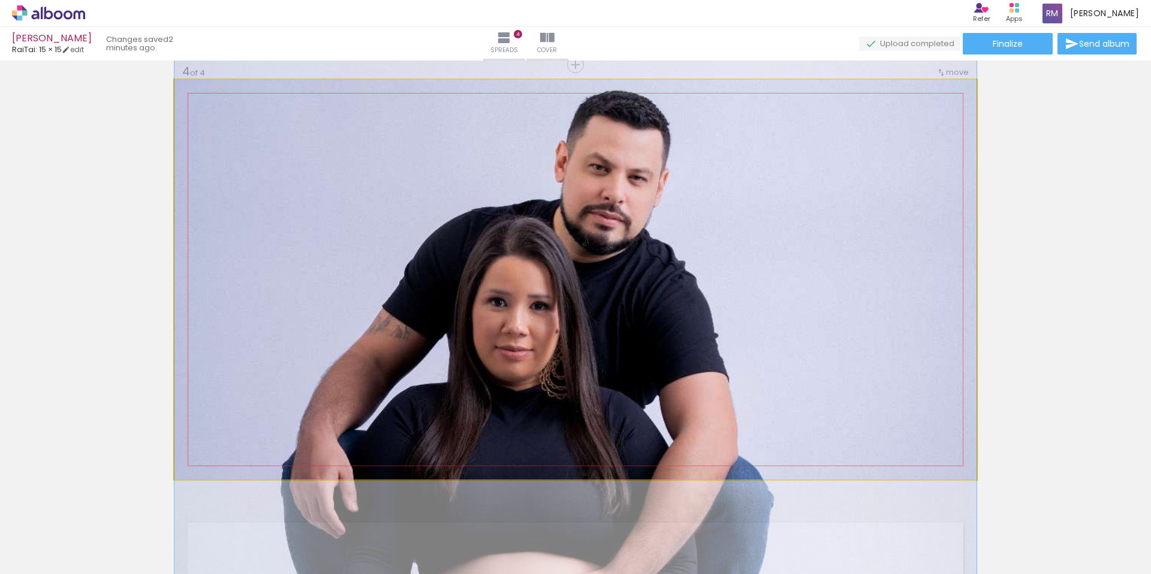
drag, startPoint x: 704, startPoint y: 338, endPoint x: 707, endPoint y: 375, distance: 37.3
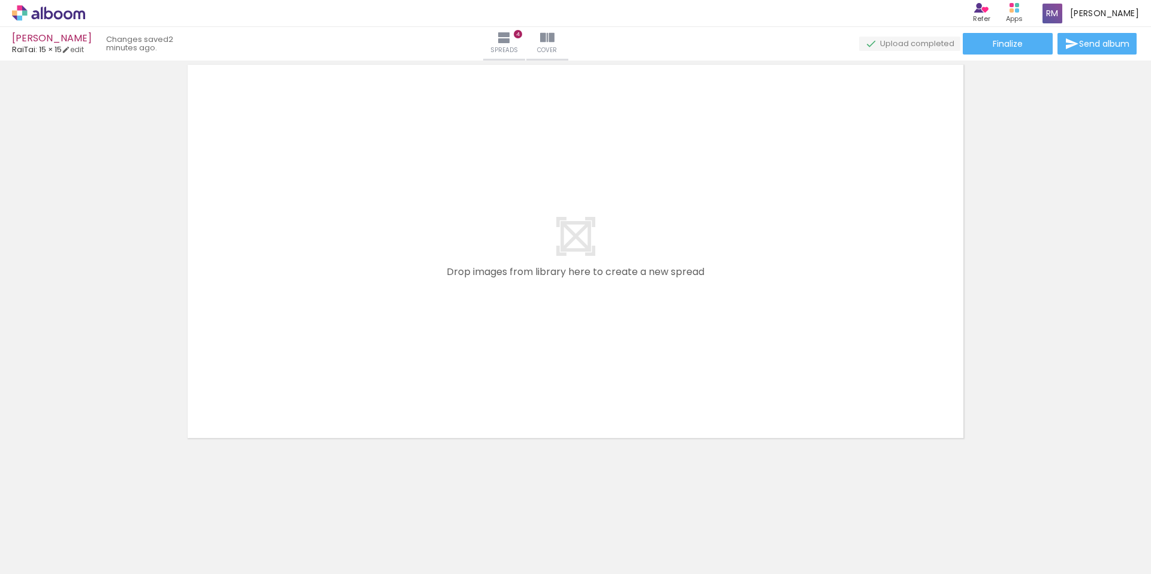
scroll to position [1758, 0]
click at [628, 328] on quentale-workspace at bounding box center [575, 287] width 1151 height 574
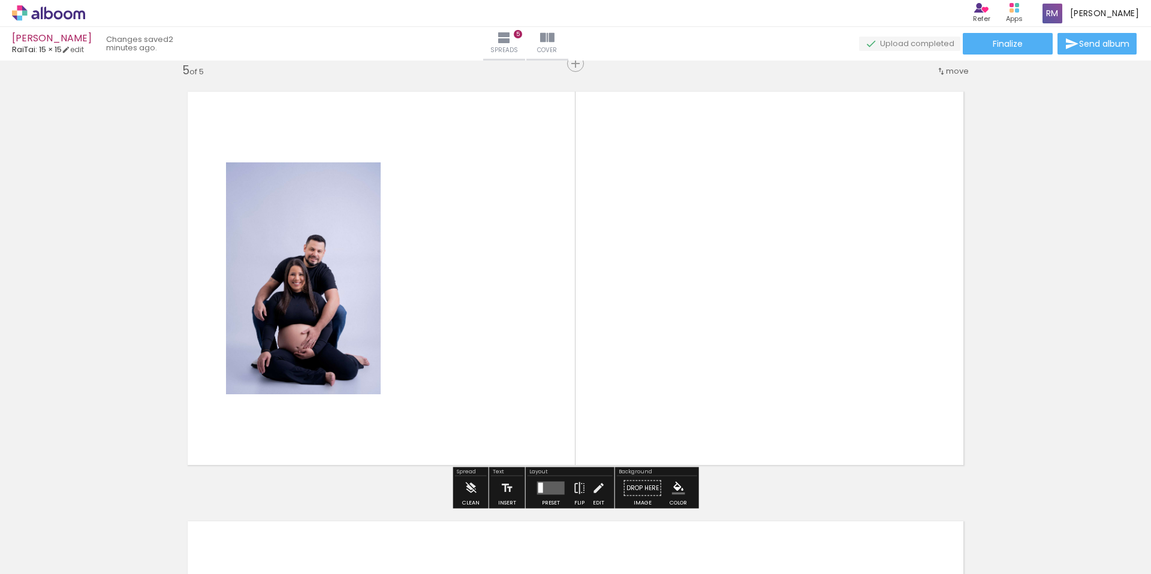
scroll to position [1735, 0]
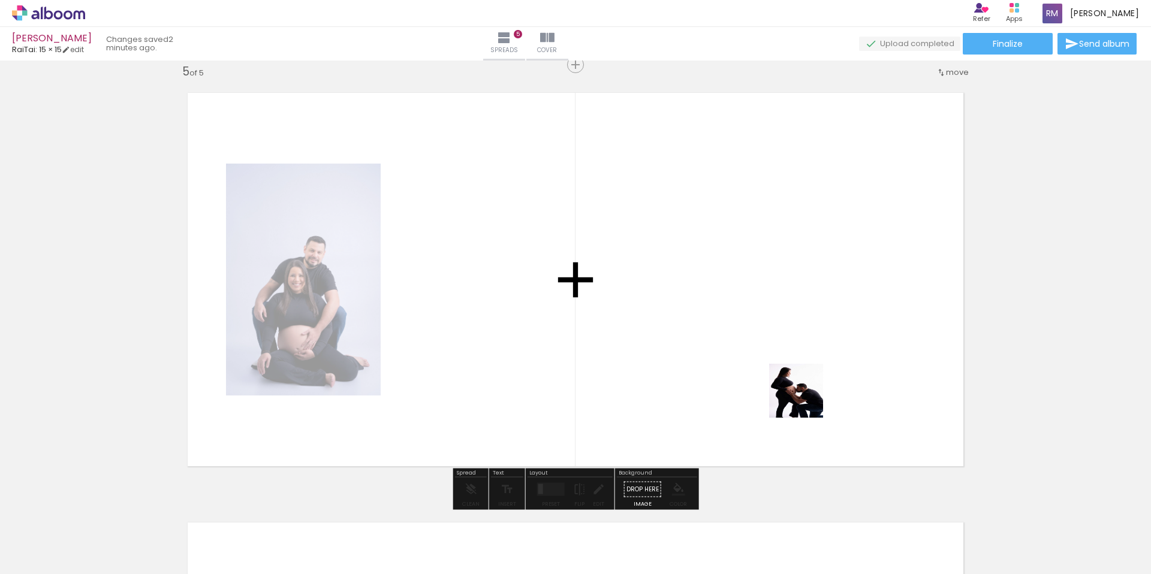
drag, startPoint x: 803, startPoint y: 434, endPoint x: 751, endPoint y: 371, distance: 82.1
click at [803, 305] on quentale-workspace at bounding box center [575, 287] width 1151 height 574
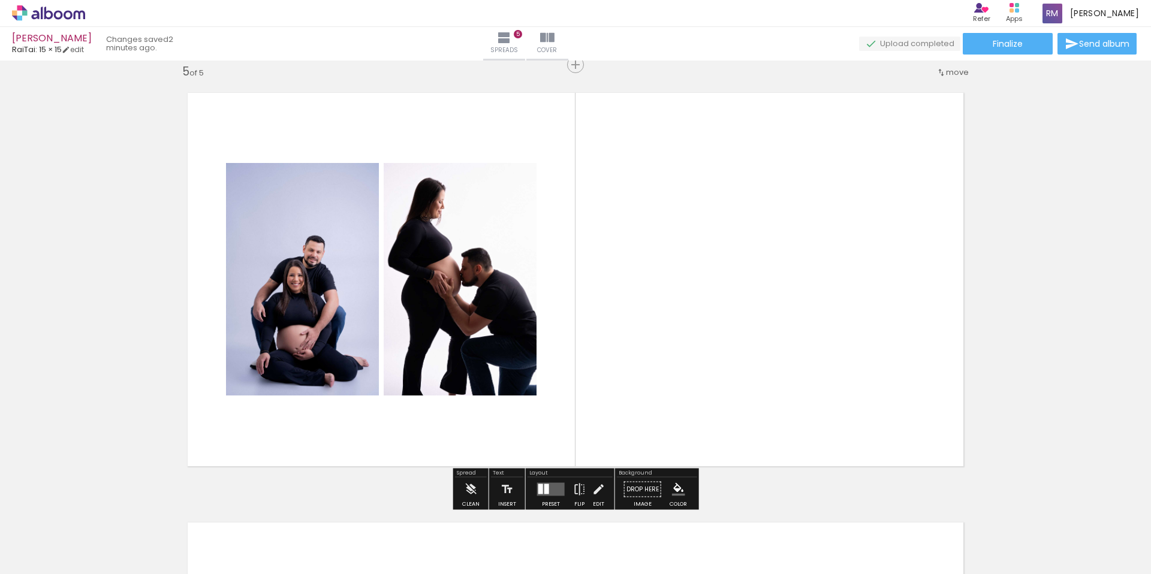
click at [554, 491] on quentale-layouter at bounding box center [551, 489] width 28 height 13
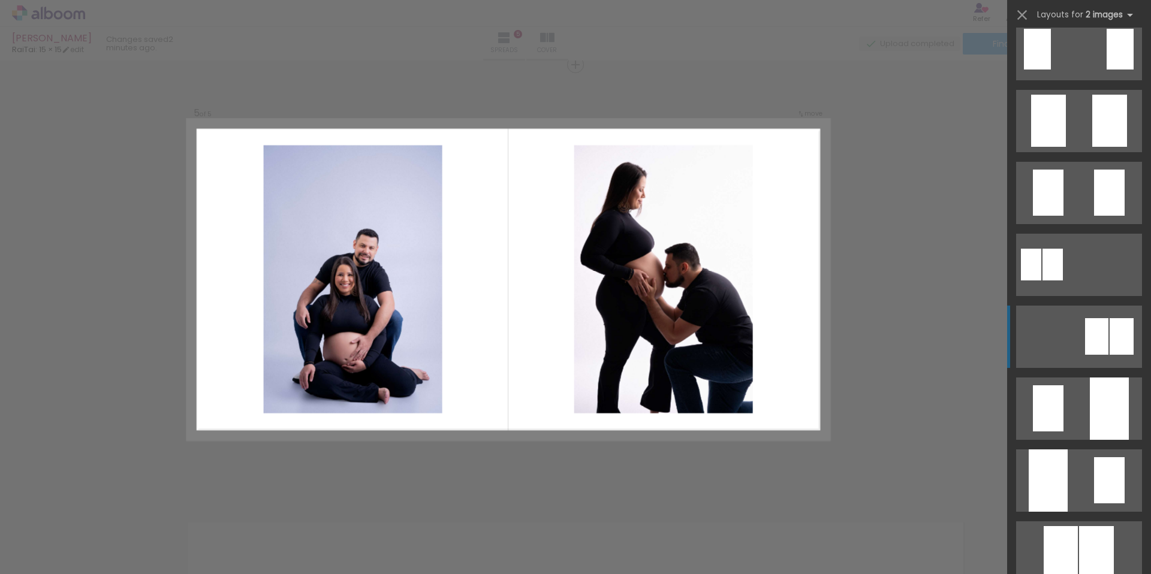
scroll to position [235, 0]
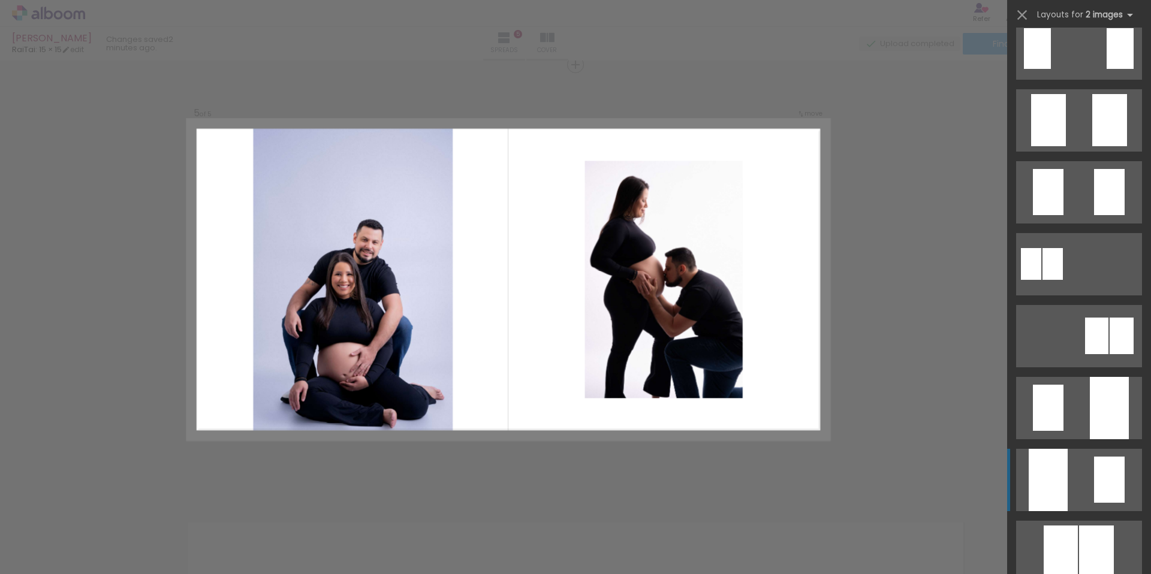
click at [1086, 465] on quentale-layouter at bounding box center [1079, 480] width 126 height 62
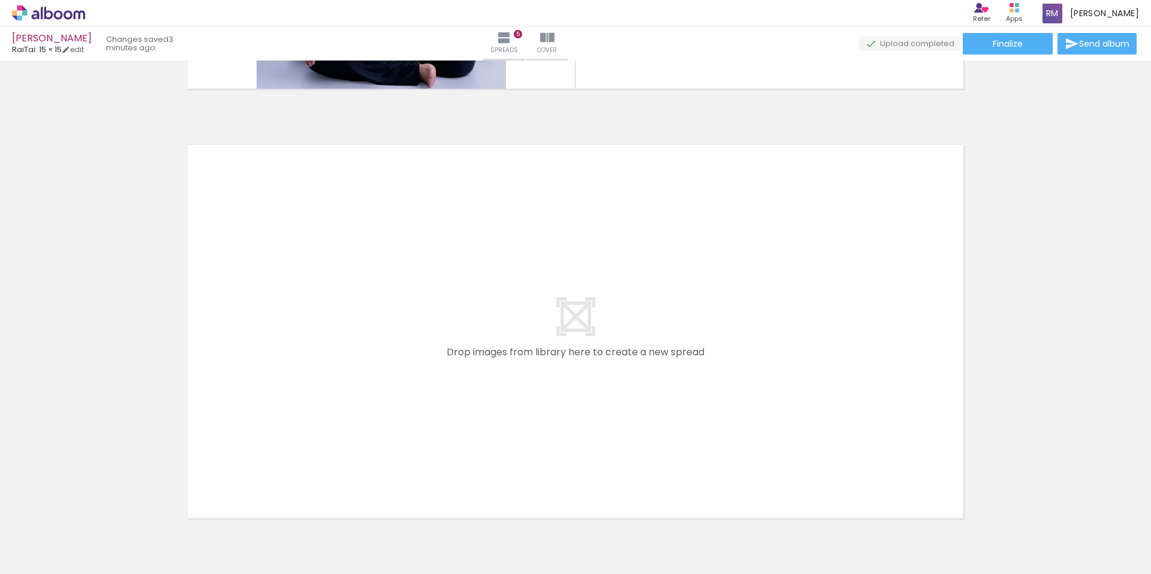
scroll to position [2130, 0]
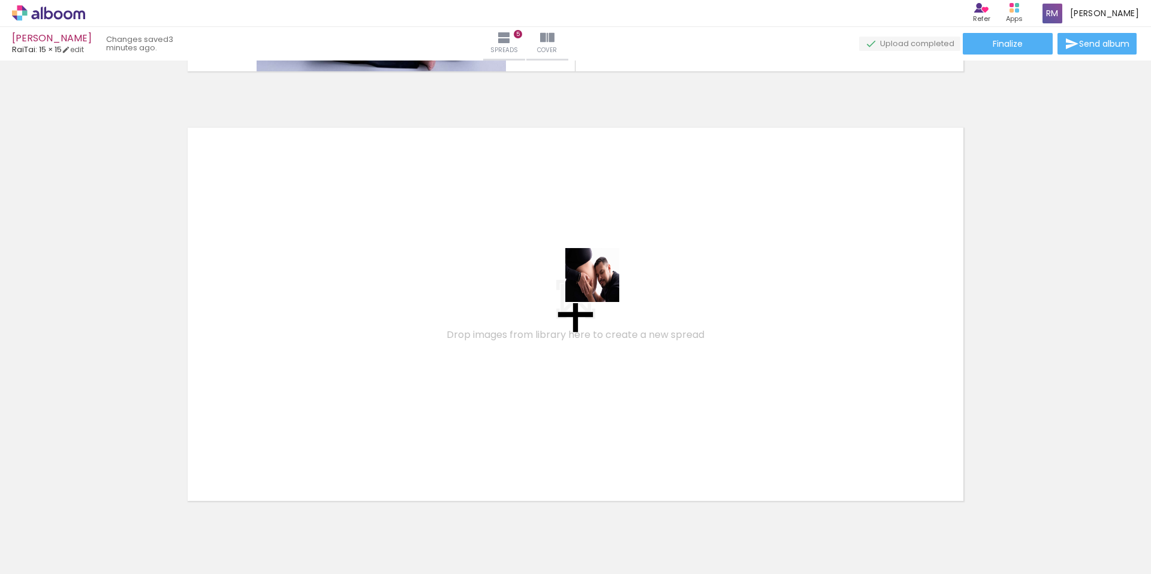
drag, startPoint x: 852, startPoint y: 537, endPoint x: 601, endPoint y: 284, distance: 356.9
click at [601, 284] on quentale-workspace at bounding box center [575, 287] width 1151 height 574
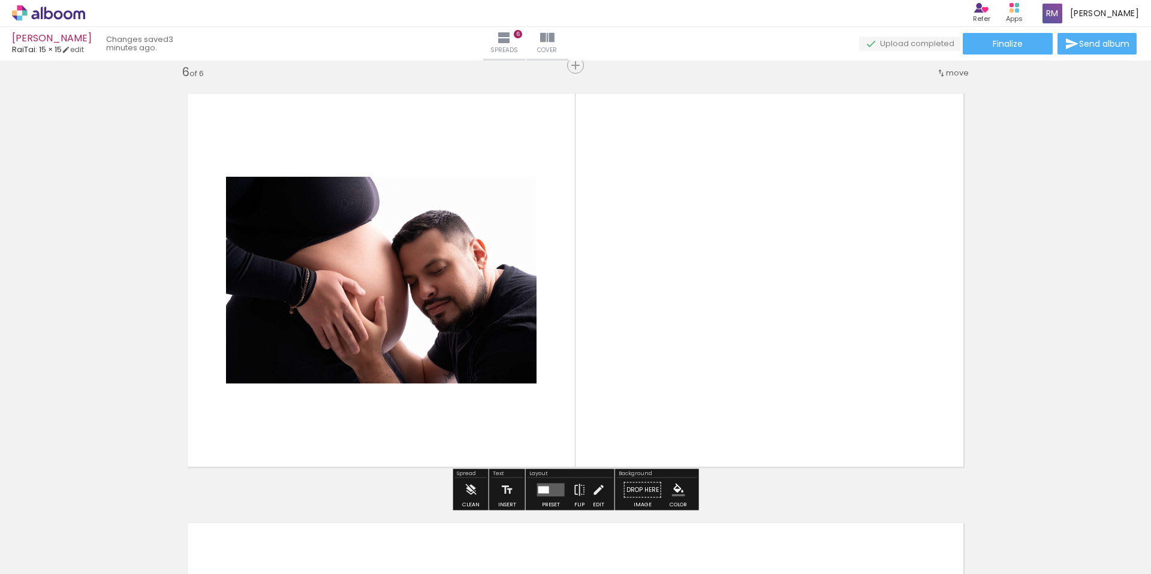
scroll to position [2165, 0]
click at [547, 483] on quentale-layouter at bounding box center [551, 489] width 28 height 13
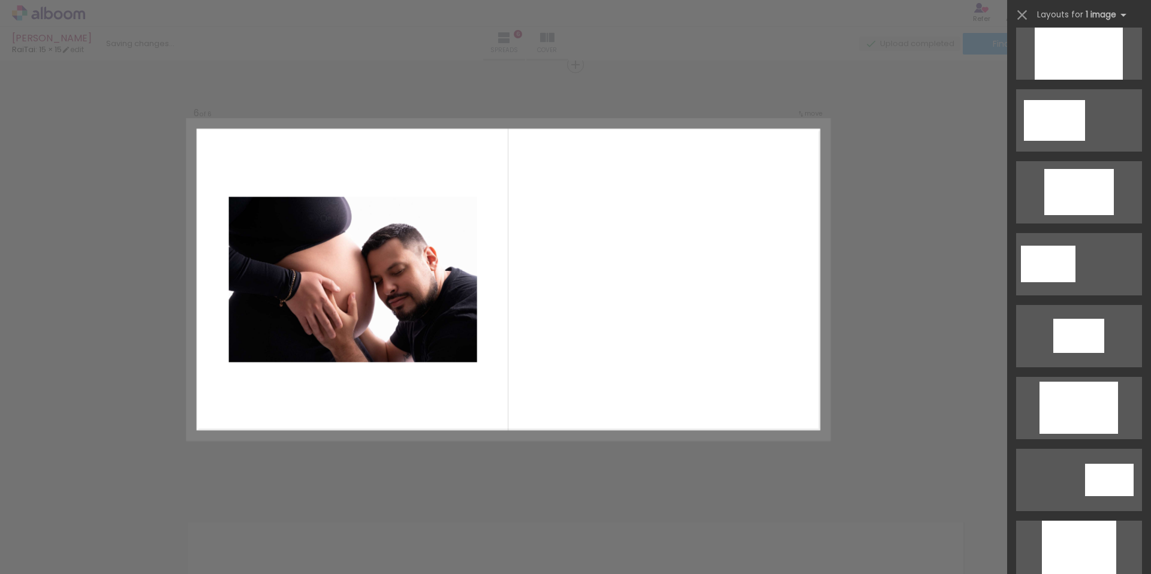
scroll to position [0, 0]
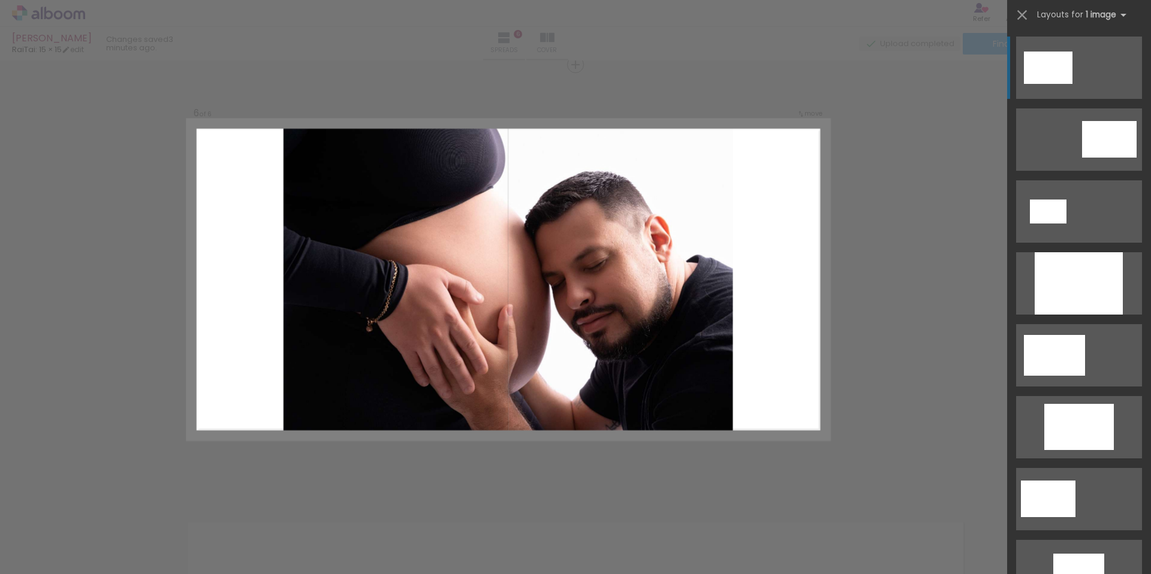
click at [1049, 266] on div at bounding box center [1079, 283] width 88 height 62
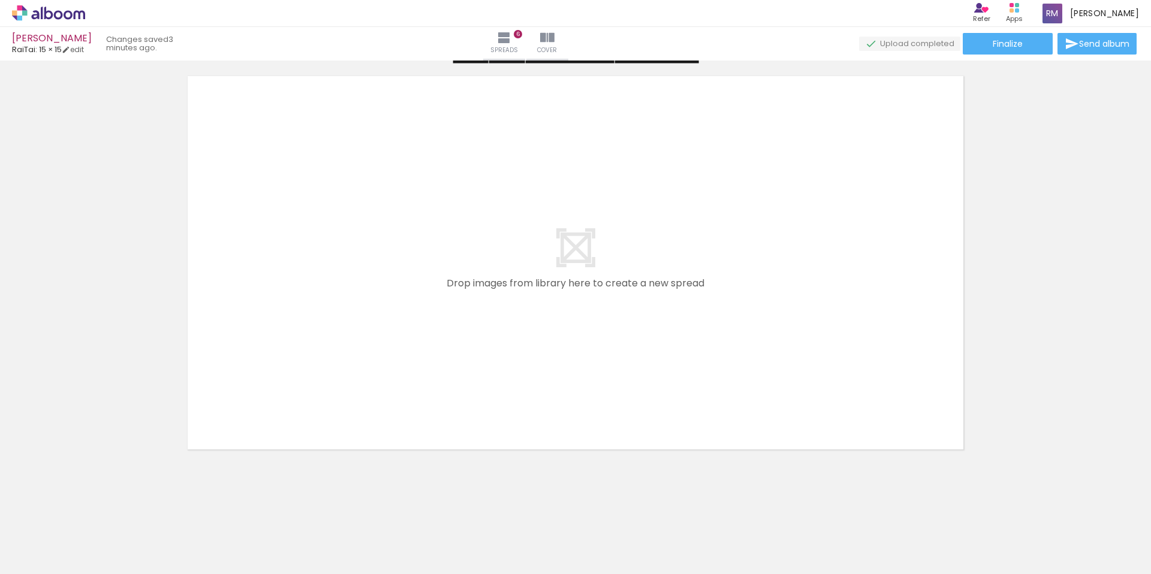
scroll to position [2613, 0]
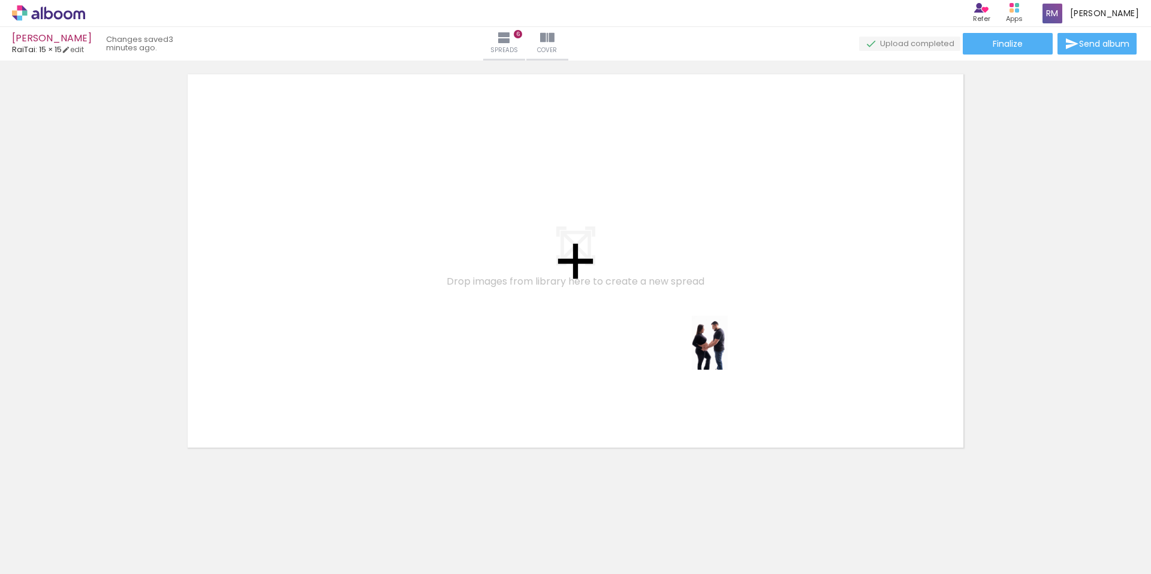
click at [727, 352] on quentale-workspace at bounding box center [575, 287] width 1151 height 574
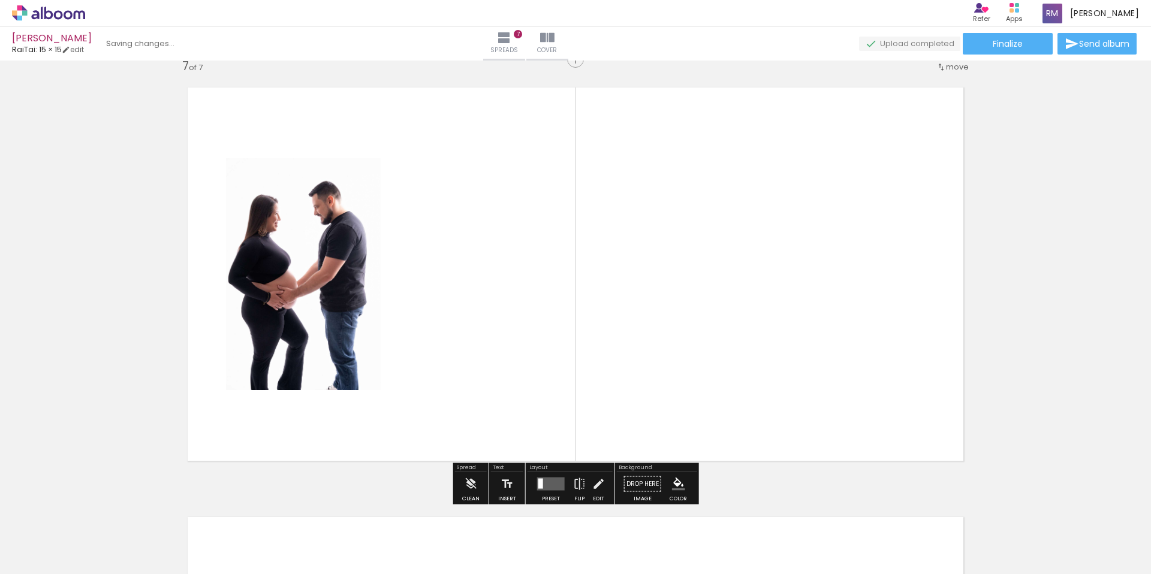
scroll to position [2595, 0]
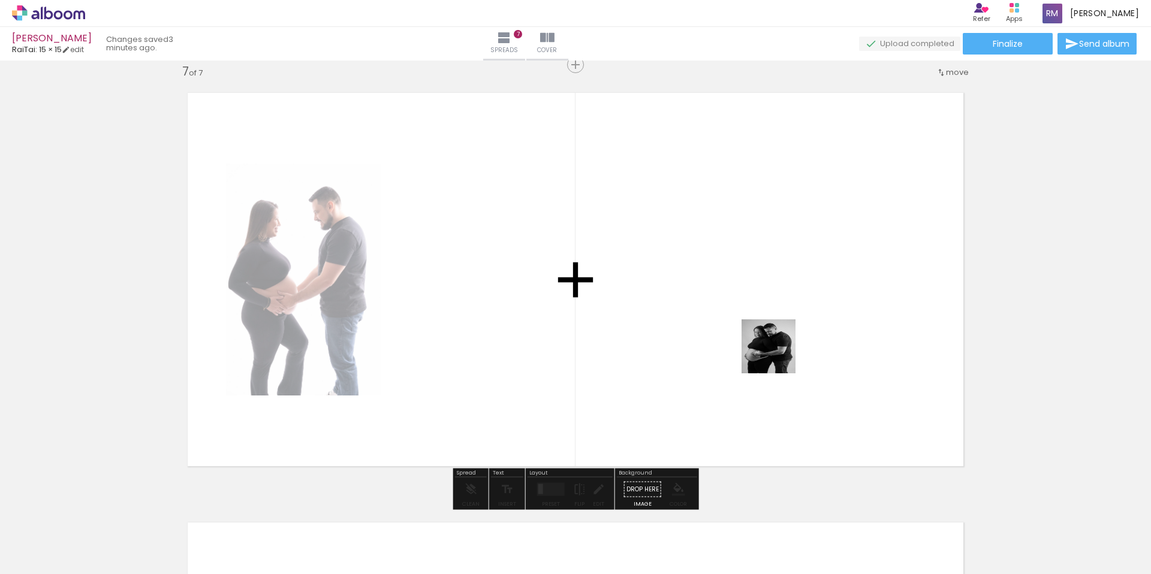
drag, startPoint x: 947, startPoint y: 484, endPoint x: 739, endPoint y: 324, distance: 262.6
click at [738, 324] on quentale-workspace at bounding box center [575, 287] width 1151 height 574
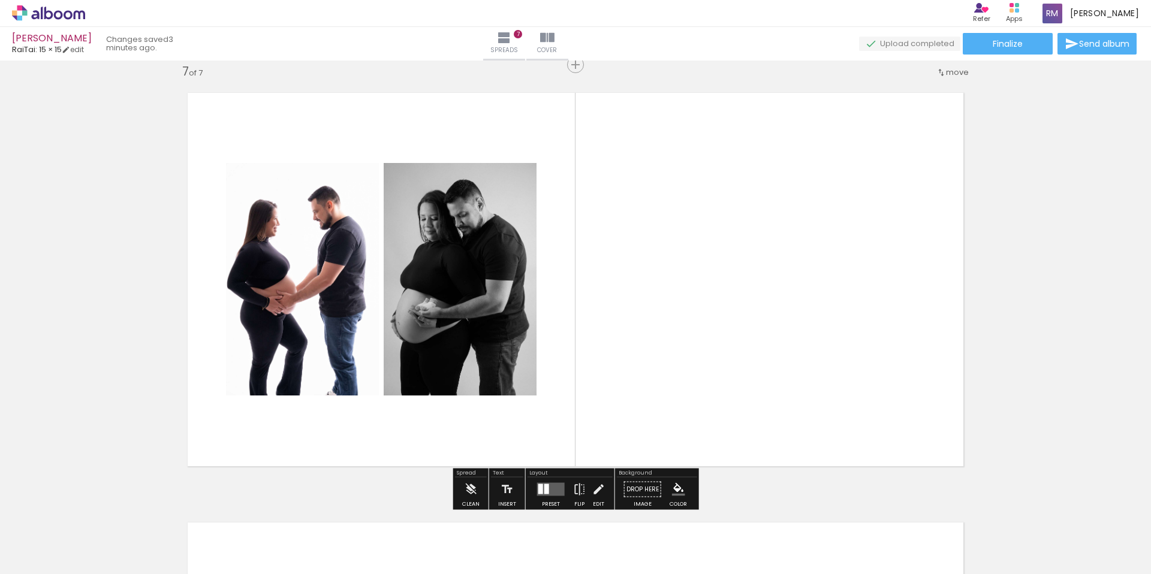
click at [550, 485] on quentale-layouter at bounding box center [551, 489] width 28 height 13
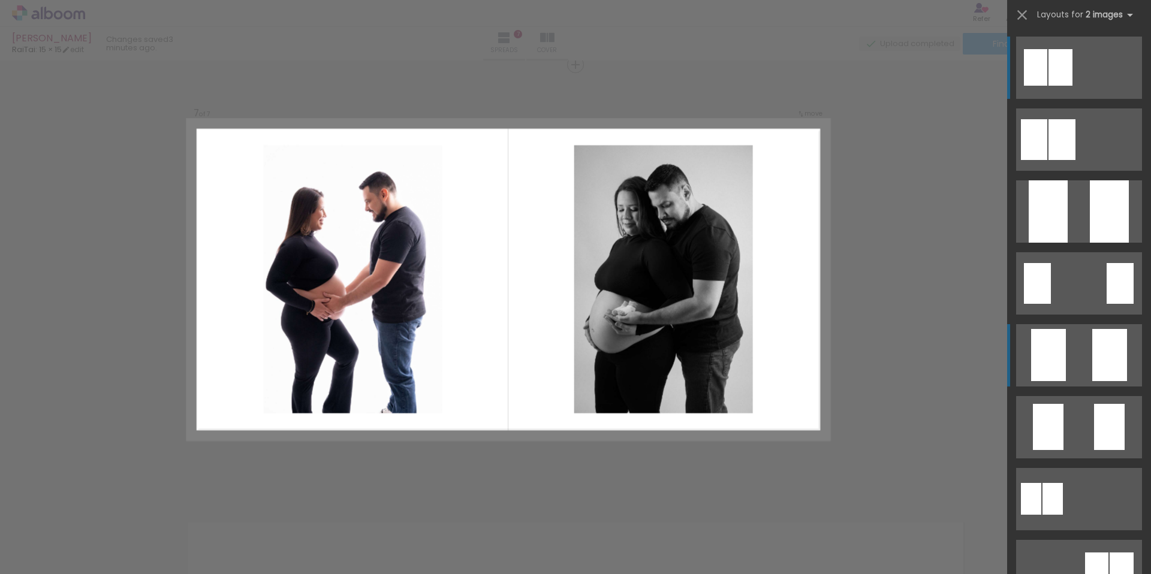
click at [1077, 351] on quentale-layouter at bounding box center [1079, 355] width 126 height 62
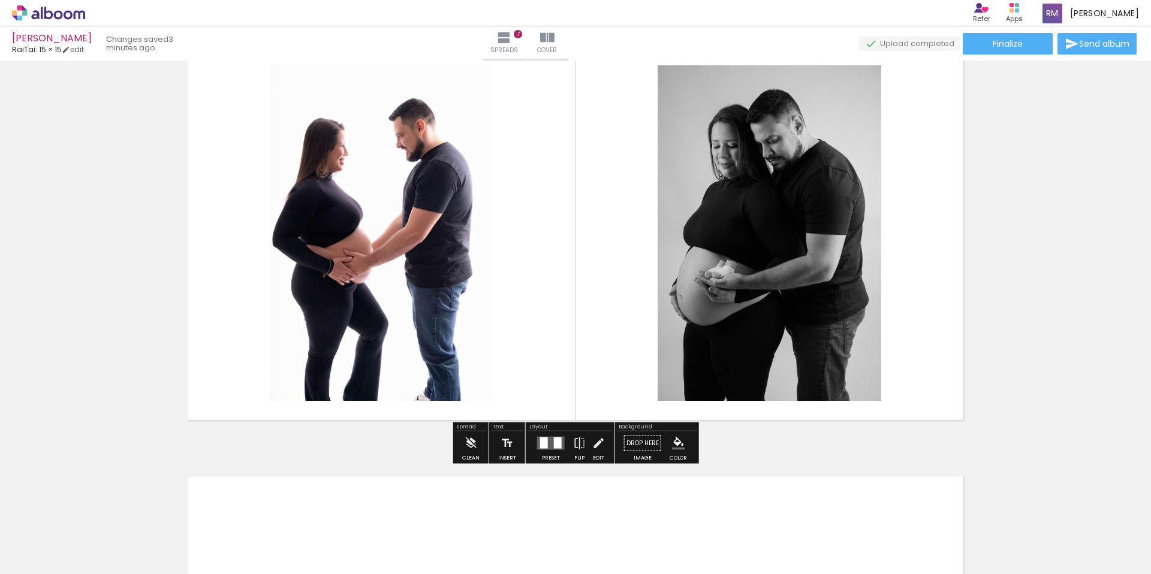
scroll to position [2680, 0]
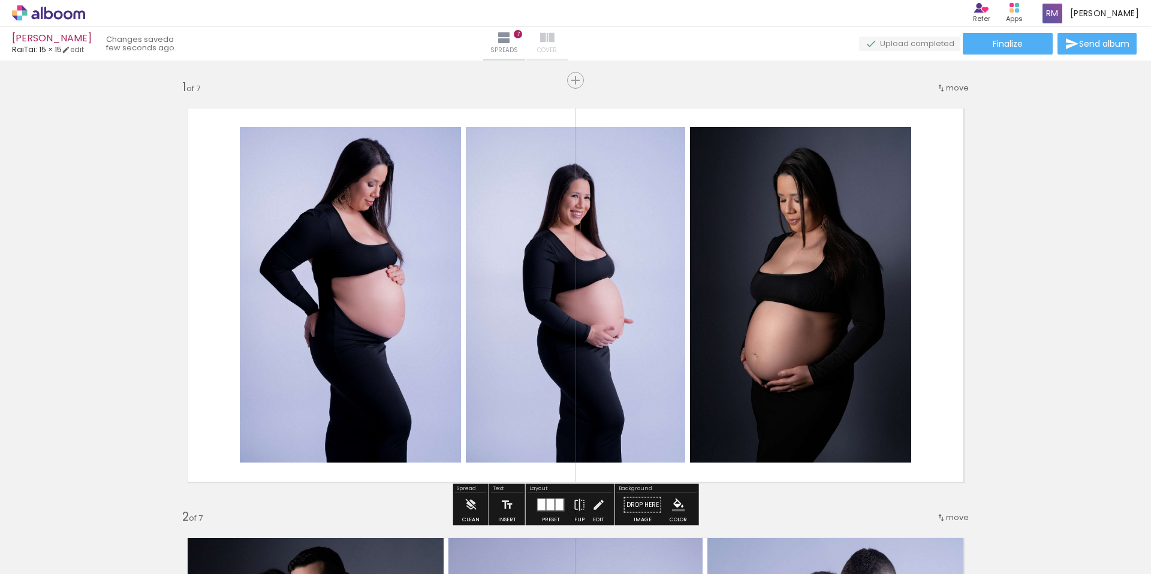
click at [555, 41] on iron-icon at bounding box center [547, 38] width 14 height 14
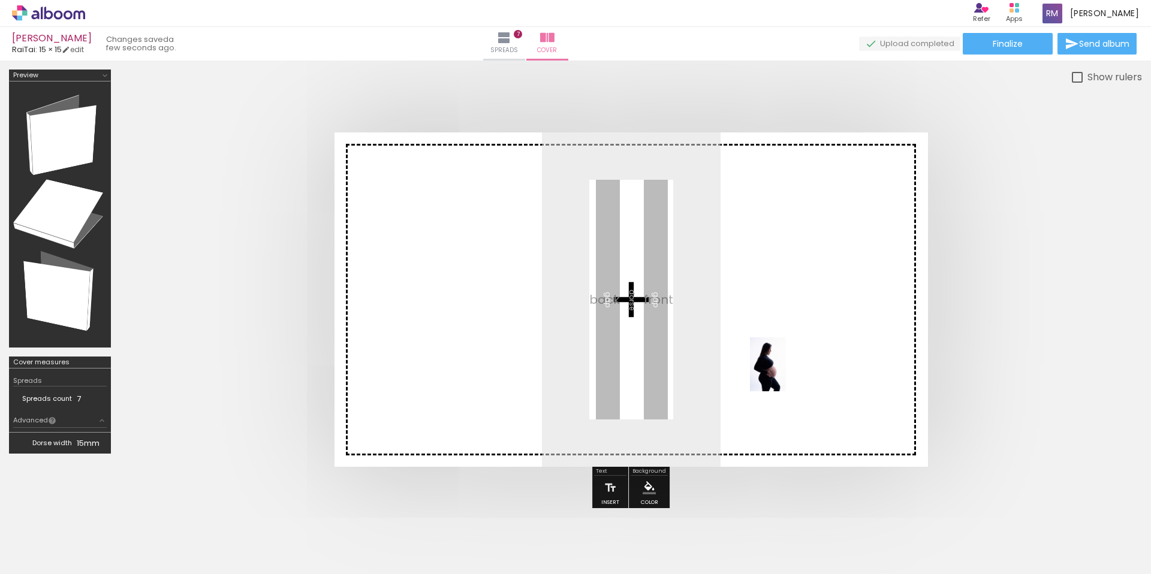
drag, startPoint x: 1002, startPoint y: 549, endPoint x: 777, endPoint y: 363, distance: 292.1
click at [778, 363] on quentale-workspace at bounding box center [575, 287] width 1151 height 574
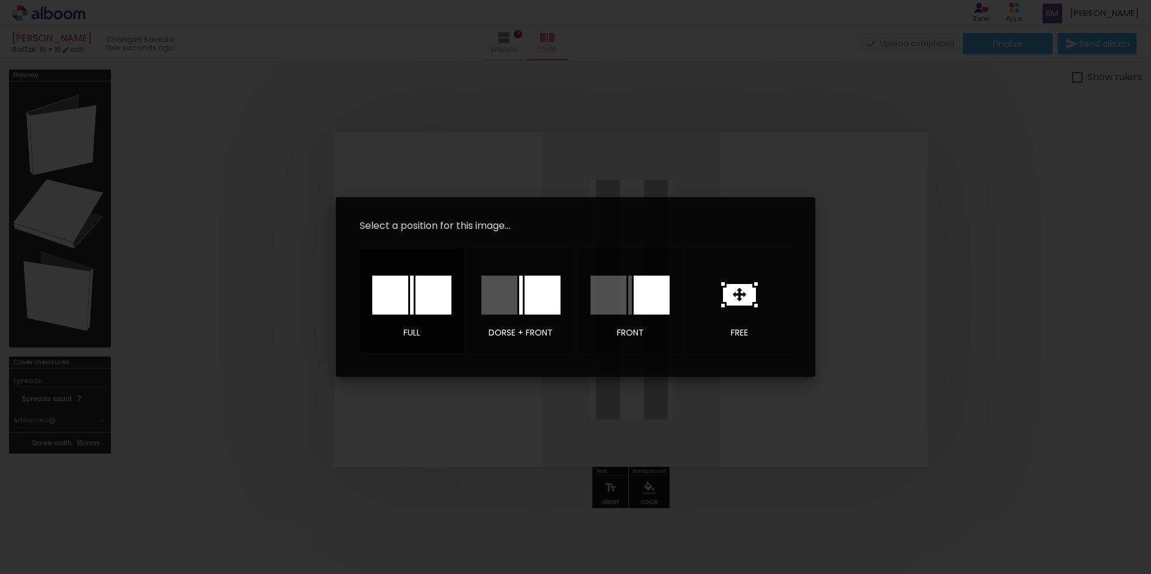
click at [423, 302] on div at bounding box center [433, 295] width 36 height 39
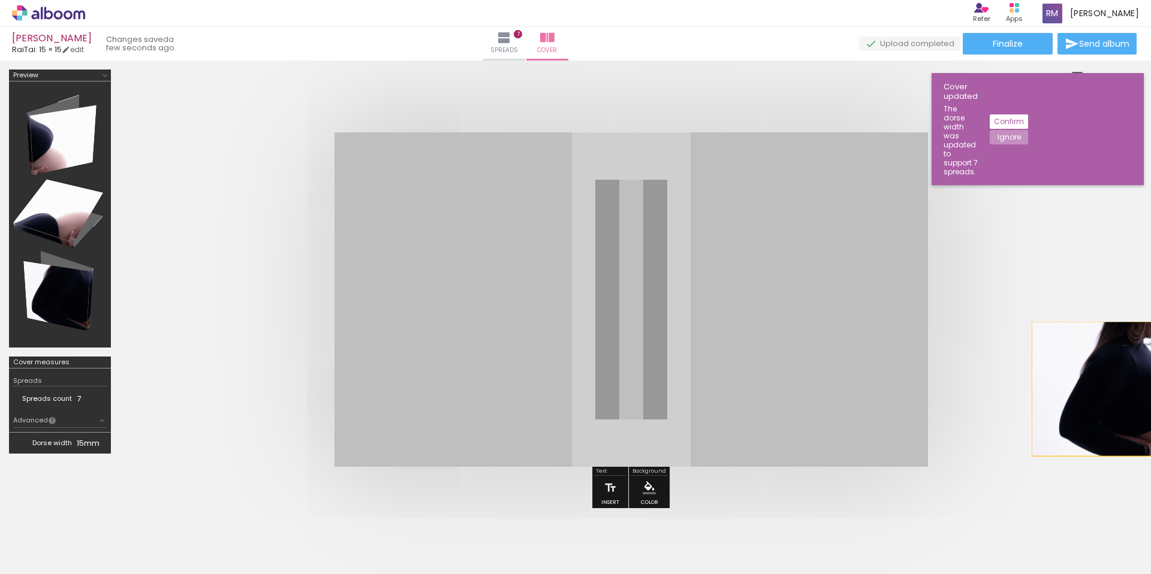
drag, startPoint x: 633, startPoint y: 372, endPoint x: 1150, endPoint y: 389, distance: 517.6
click at [1150, 389] on div at bounding box center [575, 292] width 1151 height 463
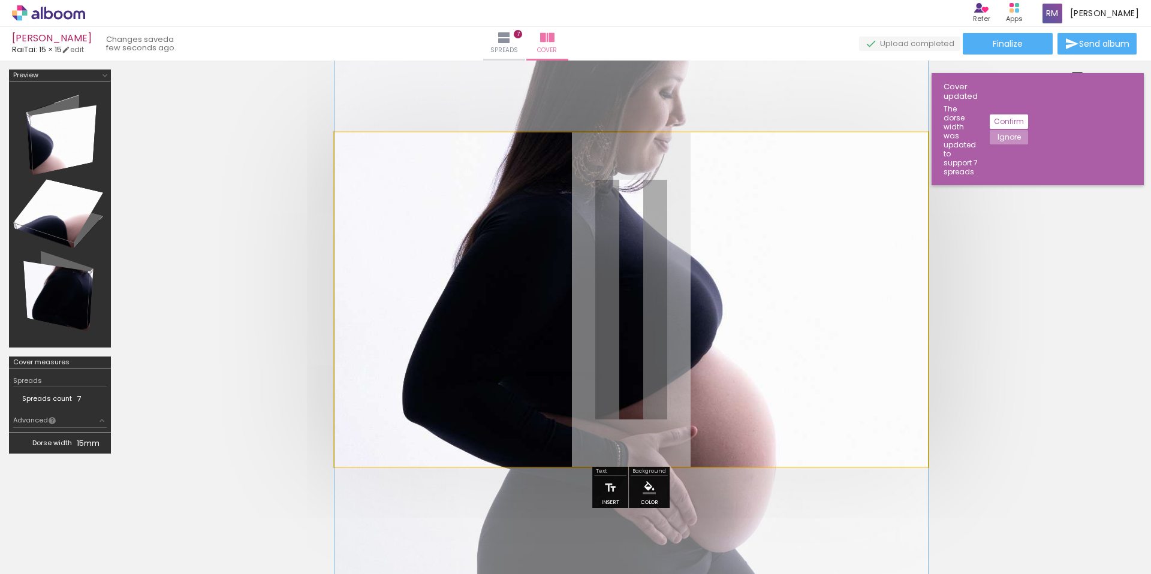
drag, startPoint x: 828, startPoint y: 375, endPoint x: 1060, endPoint y: 374, distance: 232.6
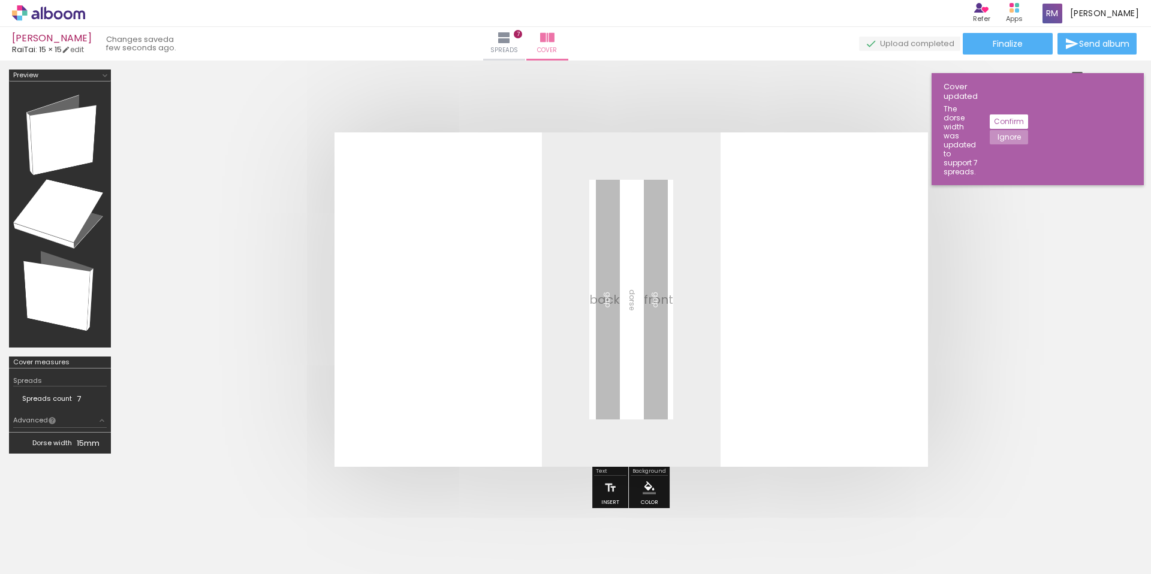
click at [985, 523] on div at bounding box center [982, 533] width 40 height 59
drag, startPoint x: 1002, startPoint y: 541, endPoint x: 875, endPoint y: 375, distance: 209.2
click at [875, 375] on quentale-workspace at bounding box center [575, 287] width 1151 height 574
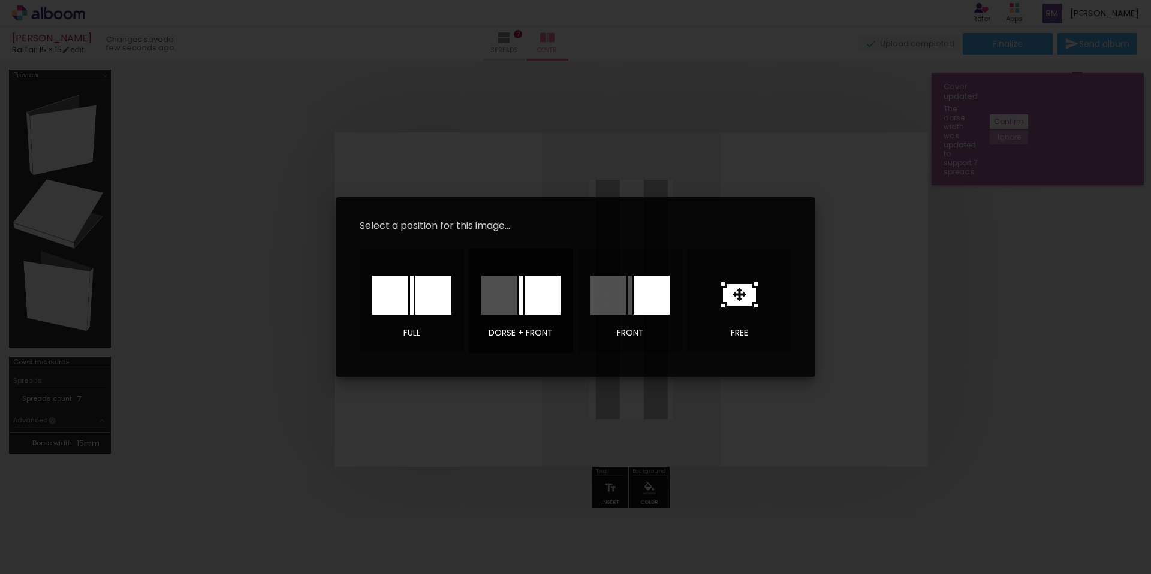
click at [520, 293] on div at bounding box center [521, 295] width 4 height 39
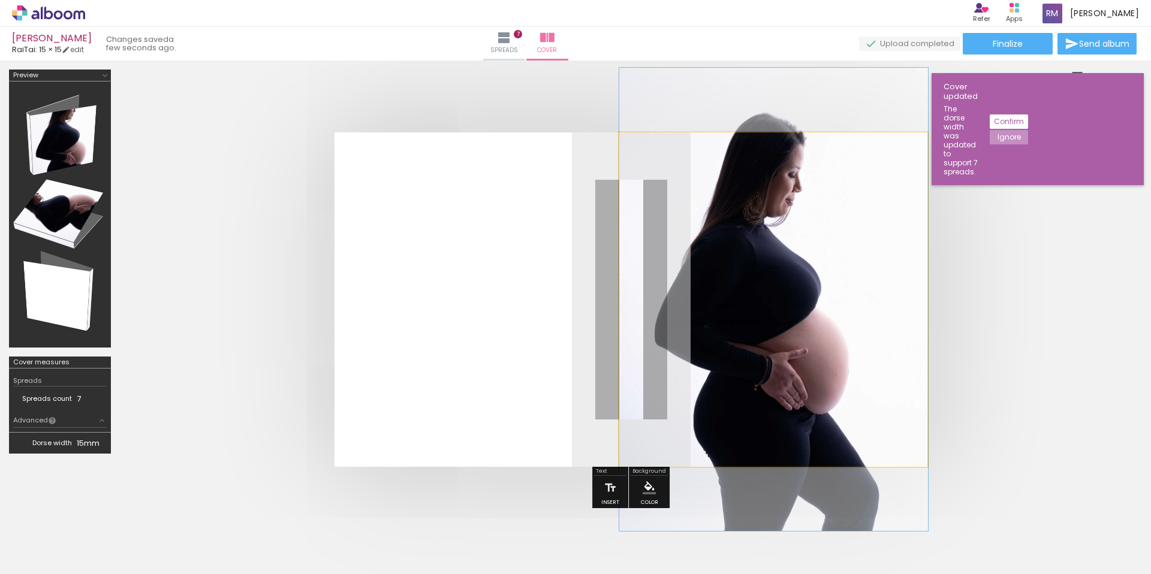
click at [767, 293] on quentale-photo at bounding box center [773, 299] width 309 height 335
click at [767, 293] on div at bounding box center [773, 299] width 309 height 463
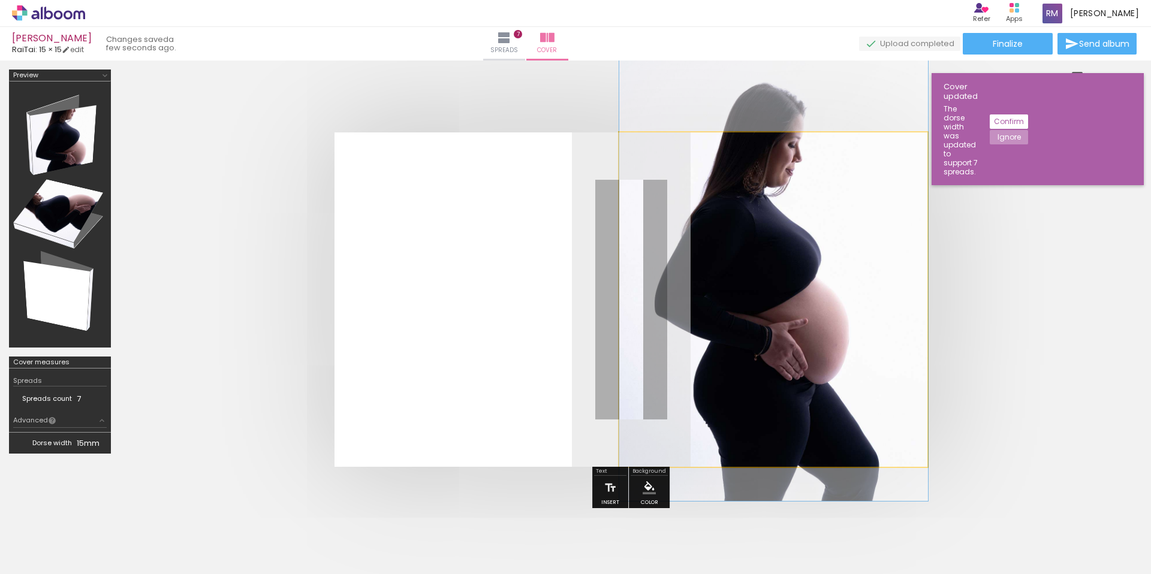
drag, startPoint x: 767, startPoint y: 293, endPoint x: 778, endPoint y: 263, distance: 31.7
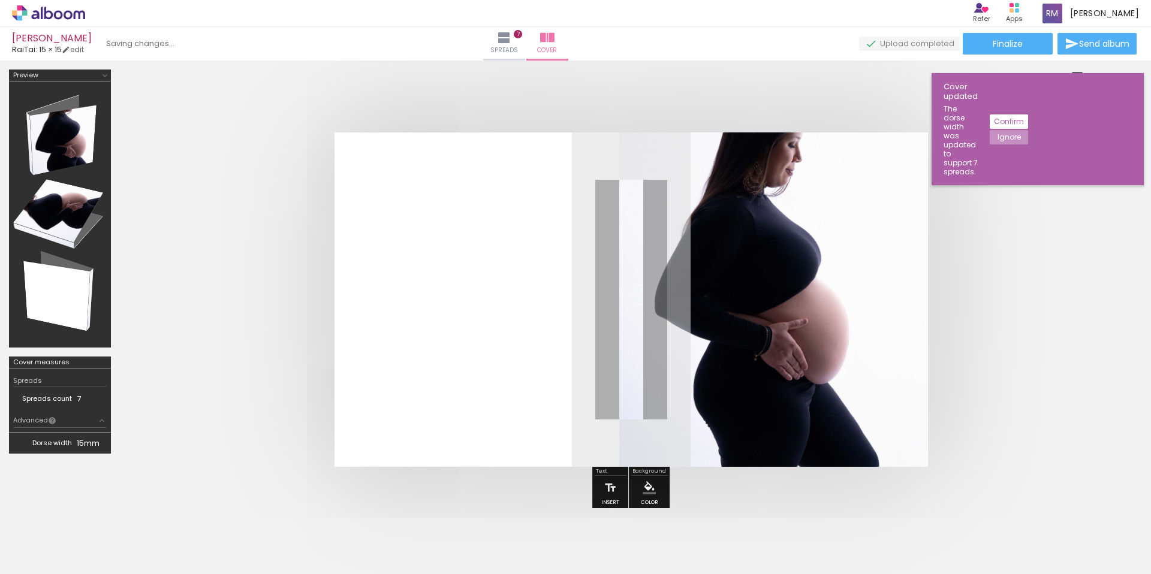
click at [1066, 296] on quentale-cover at bounding box center [631, 299] width 926 height 335
click at [1067, 297] on quentale-cover at bounding box center [631, 299] width 926 height 335
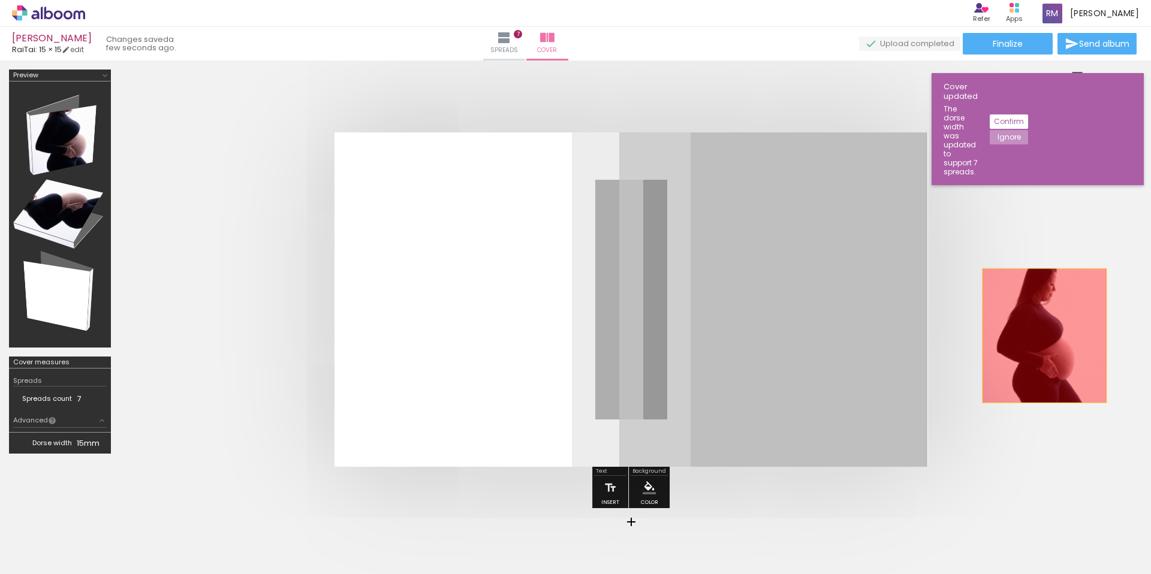
drag, startPoint x: 700, startPoint y: 305, endPoint x: 1044, endPoint y: 336, distance: 346.1
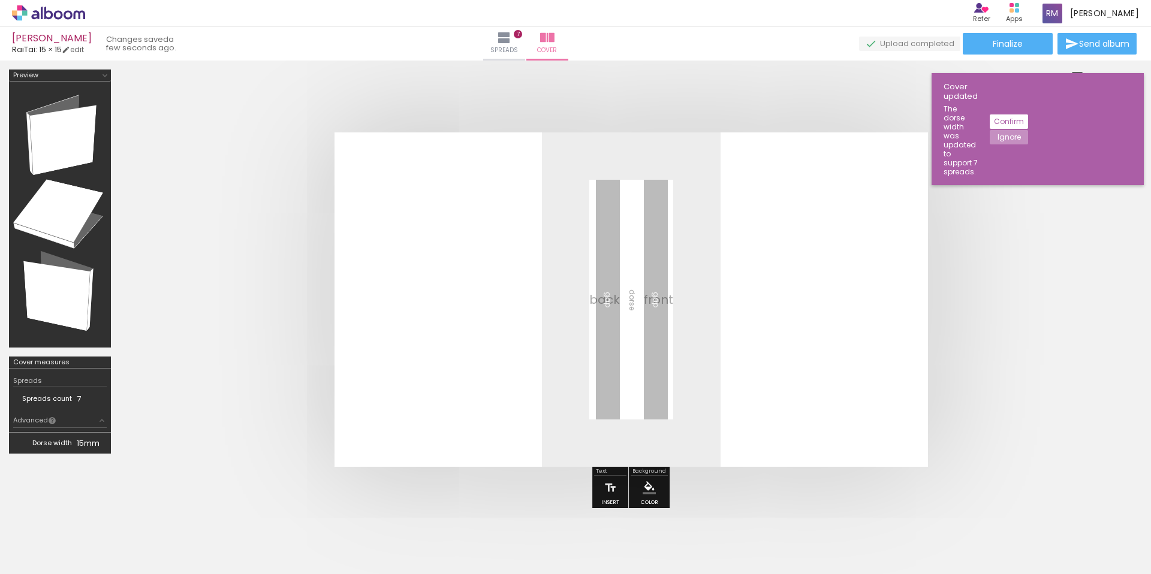
scroll to position [3, 0]
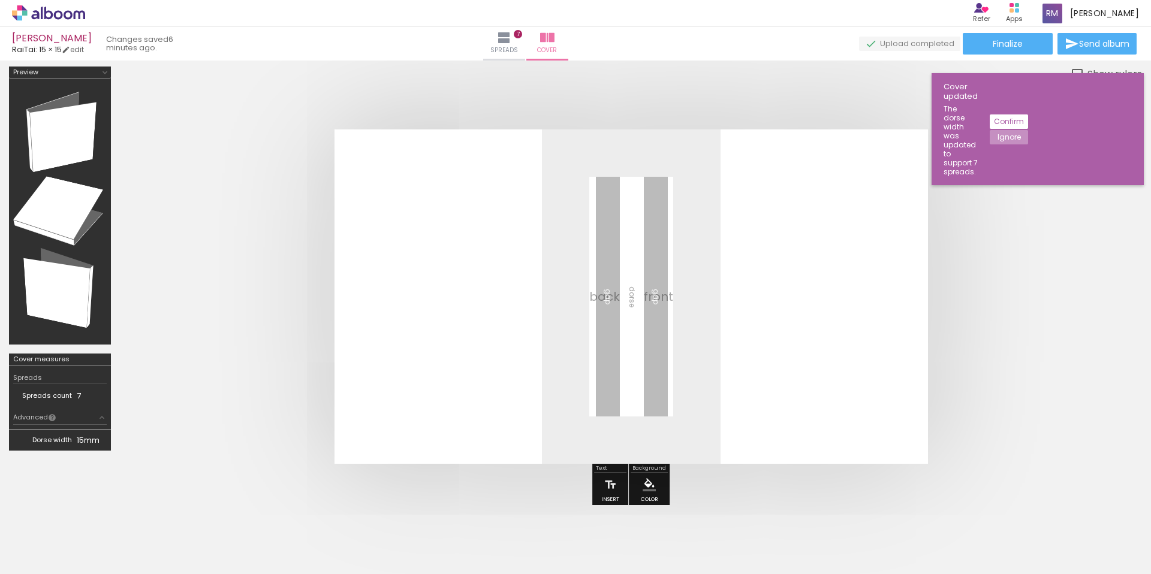
click at [0, 0] on slot "Confirm" at bounding box center [0, 0] width 0 height 0
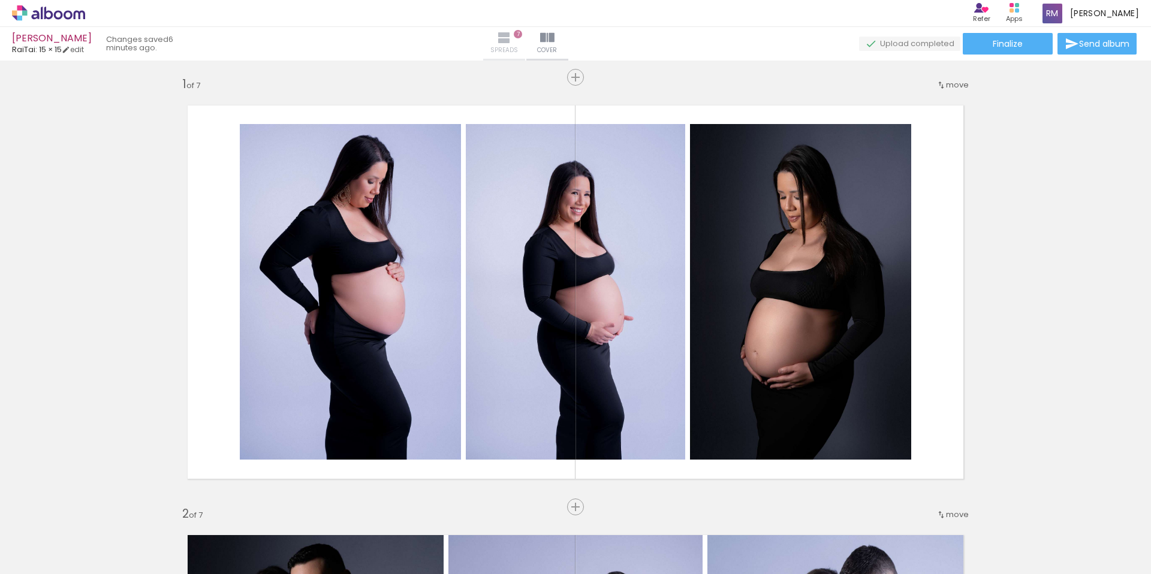
click at [511, 40] on iron-icon at bounding box center [504, 38] width 14 height 14
click at [555, 43] on iron-icon at bounding box center [547, 38] width 14 height 14
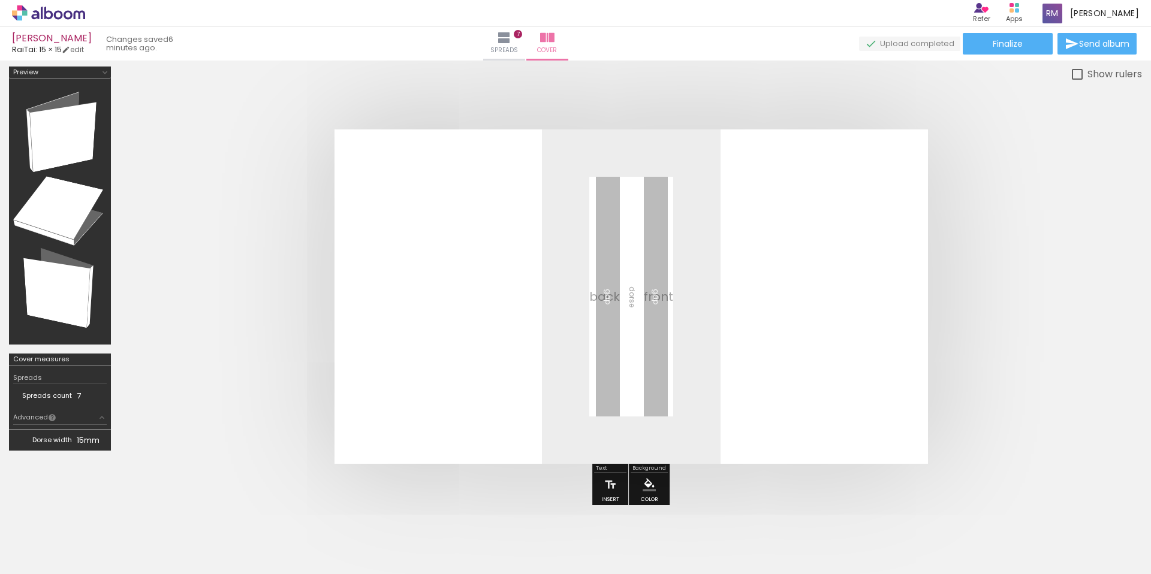
click at [474, 315] on quentale-layouter at bounding box center [631, 296] width 593 height 335
click at [1081, 76] on div at bounding box center [1077, 74] width 11 height 11
type paper-checkbox "on"
click at [36, 553] on span "Add Images" at bounding box center [37, 558] width 25 height 13
click at [0, 0] on input "file" at bounding box center [0, 0] width 0 height 0
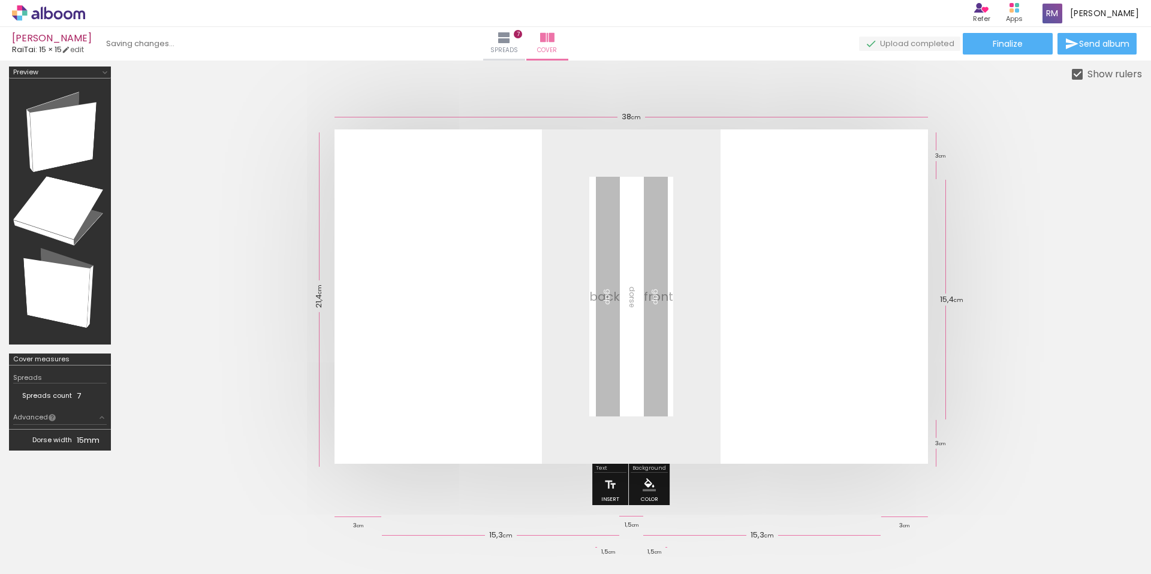
scroll to position [5, 0]
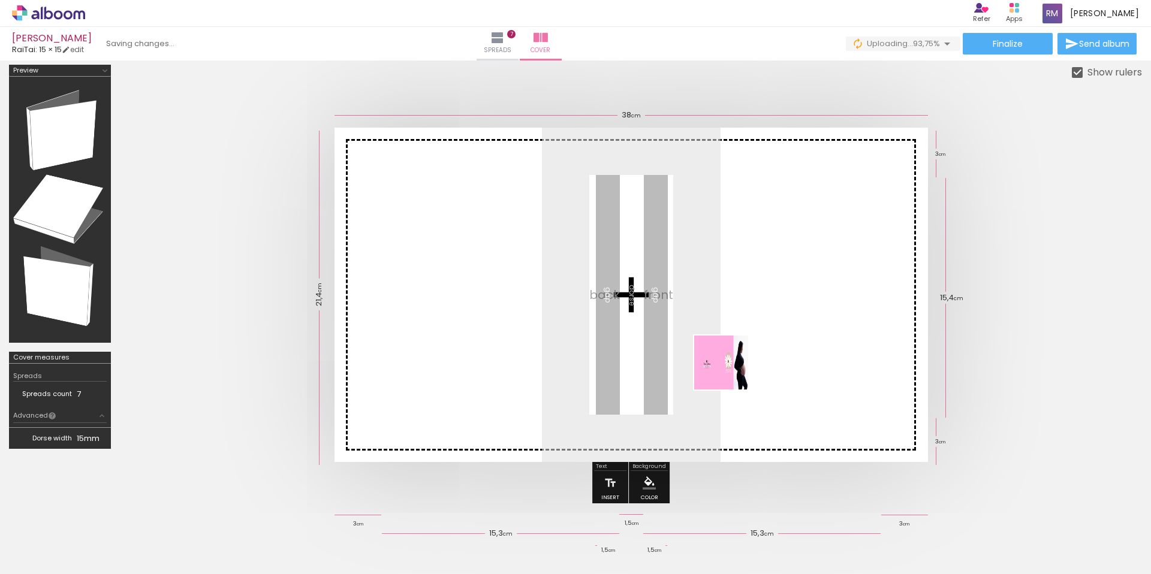
drag, startPoint x: 1122, startPoint y: 537, endPoint x: 724, endPoint y: 369, distance: 431.4
click at [725, 369] on quentale-workspace at bounding box center [575, 287] width 1151 height 574
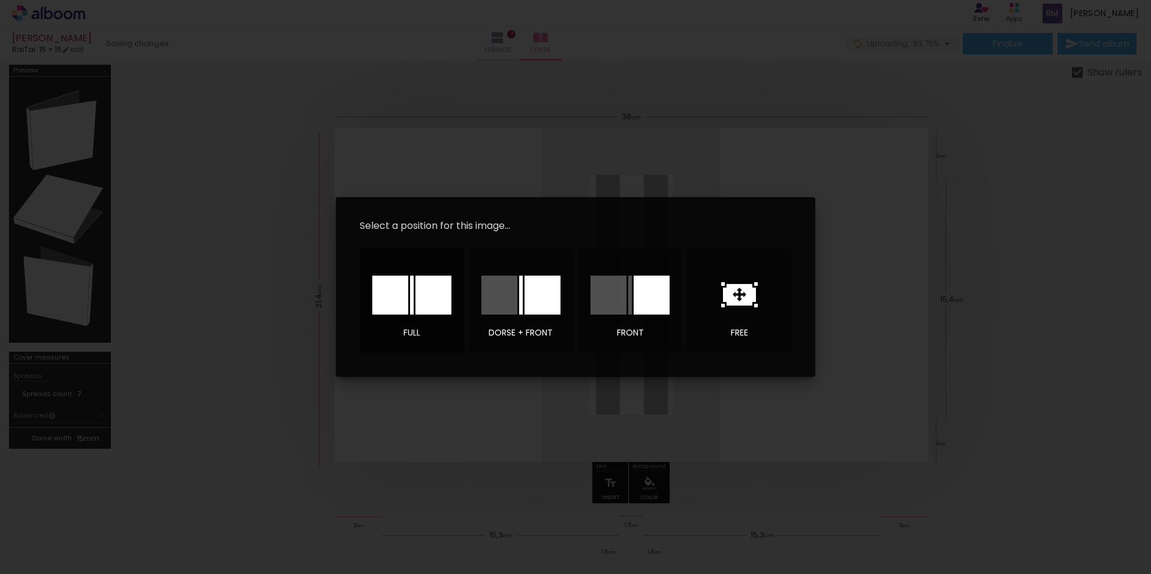
click at [430, 297] on div at bounding box center [433, 295] width 36 height 39
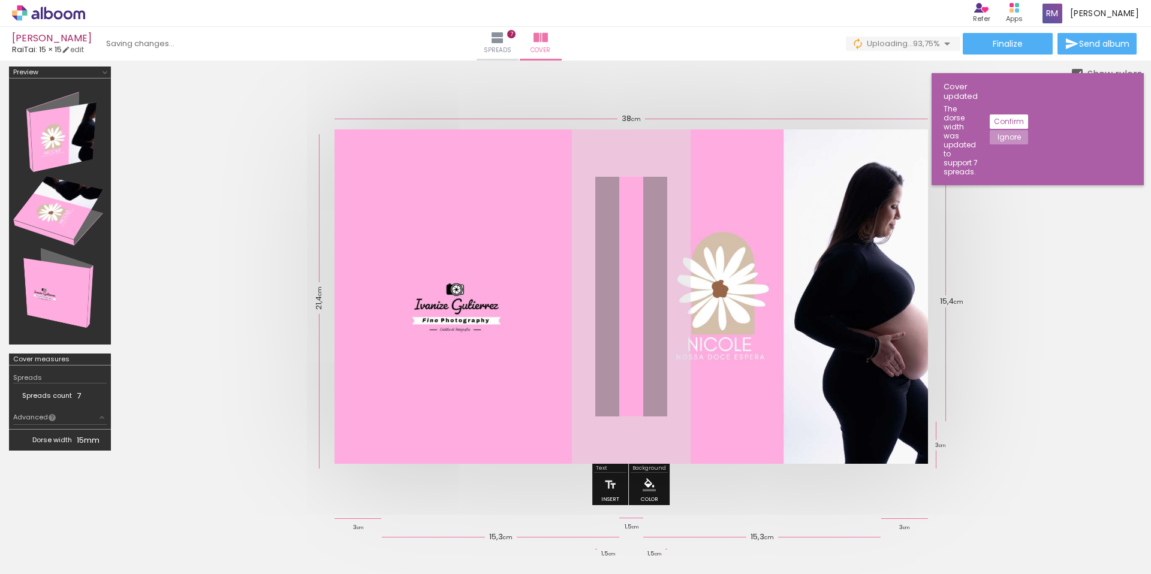
scroll to position [4, 0]
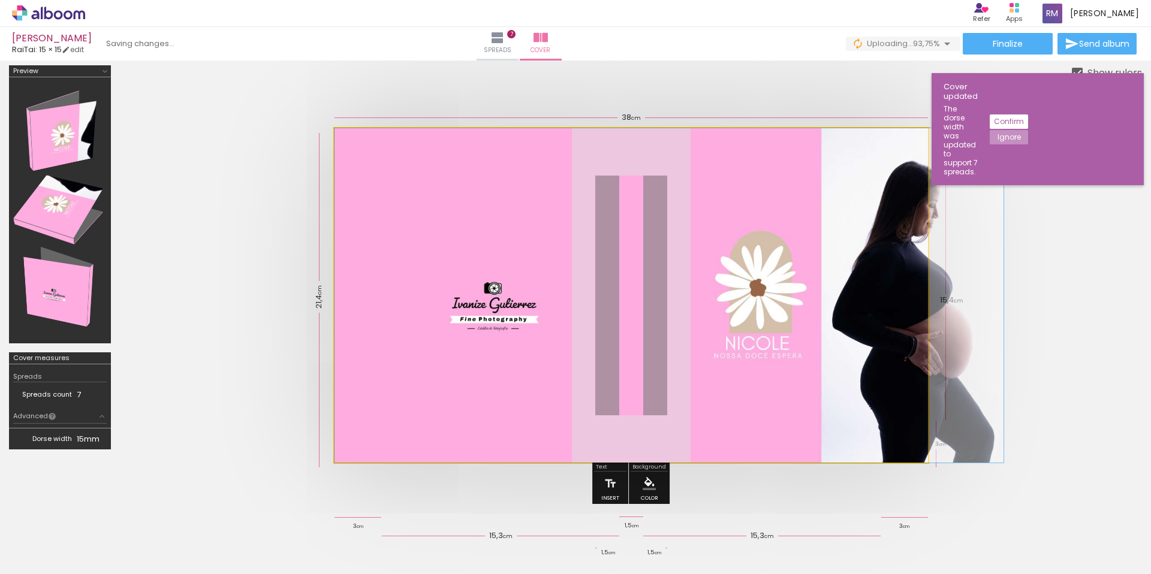
drag, startPoint x: 351, startPoint y: 138, endPoint x: 505, endPoint y: 216, distance: 173.2
click at [502, 216] on div at bounding box center [669, 295] width 669 height 335
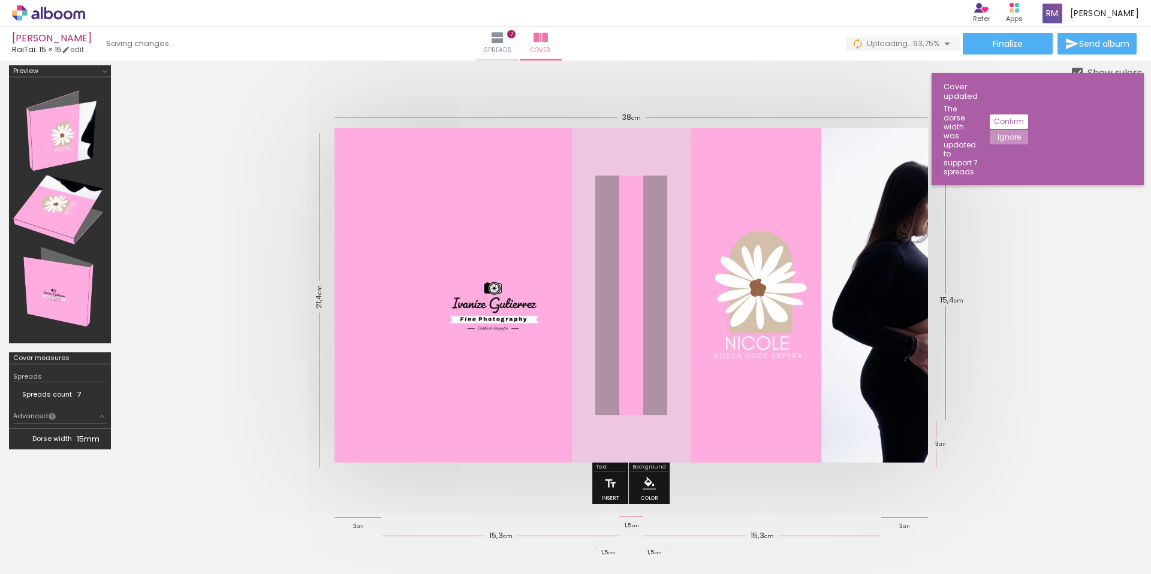
scroll to position [0, 0]
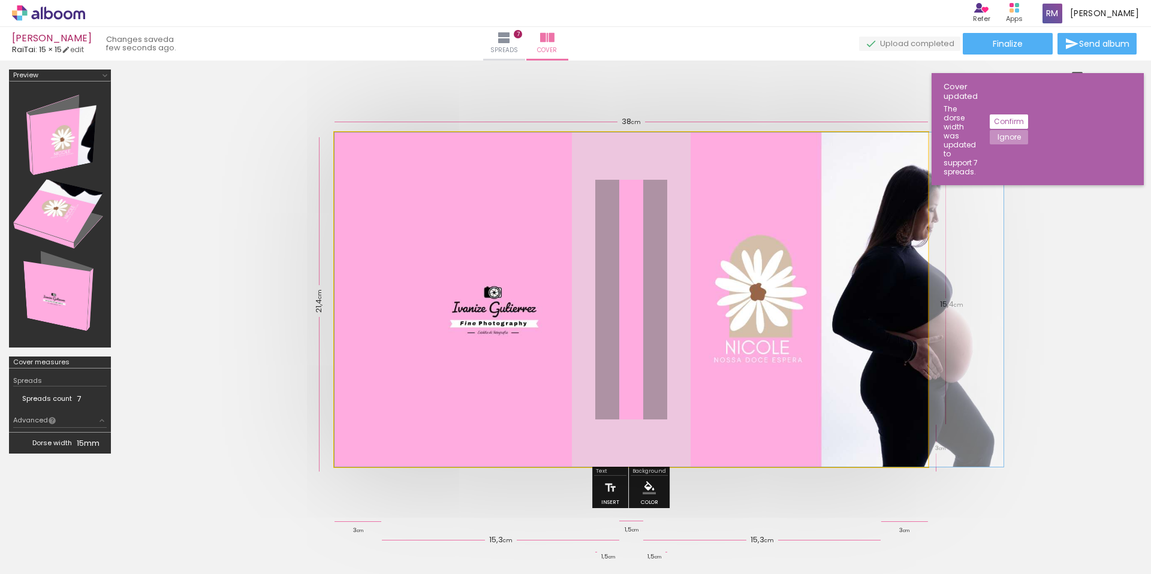
drag, startPoint x: 522, startPoint y: 223, endPoint x: 568, endPoint y: 273, distance: 67.9
drag, startPoint x: 556, startPoint y: 182, endPoint x: 602, endPoint y: 304, distance: 130.5
click at [597, 305] on div at bounding box center [669, 299] width 669 height 335
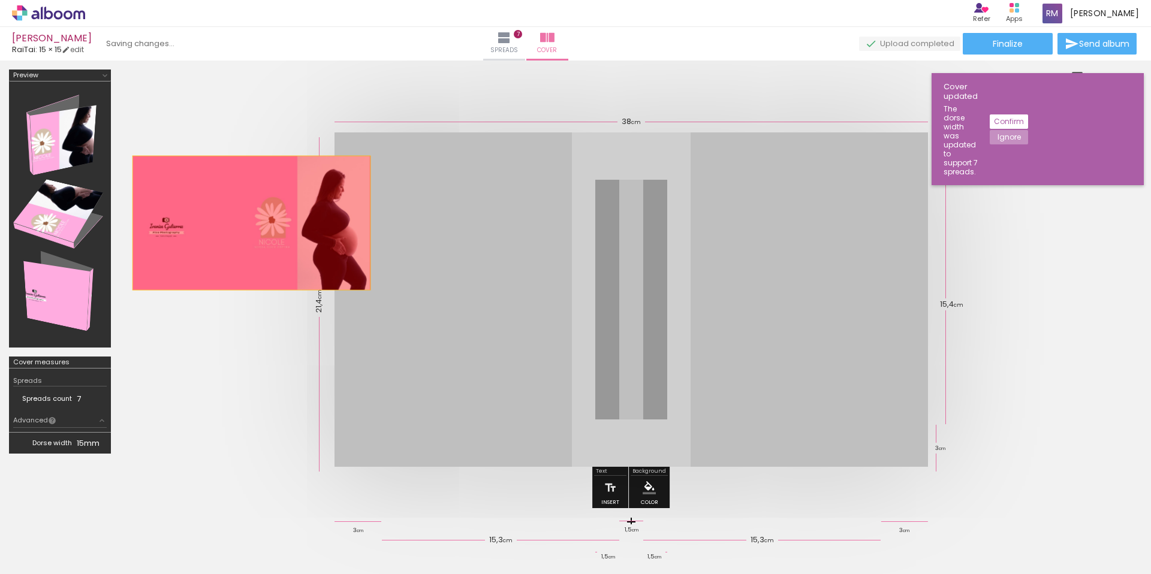
drag, startPoint x: 662, startPoint y: 234, endPoint x: 251, endPoint y: 222, distance: 410.8
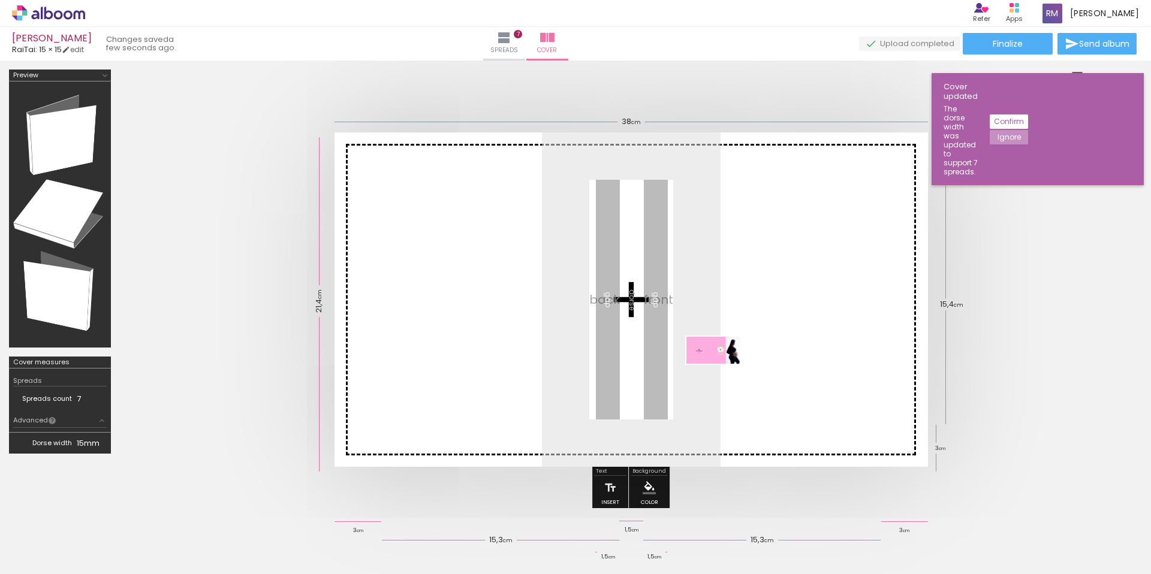
drag, startPoint x: 1092, startPoint y: 509, endPoint x: 722, endPoint y: 373, distance: 394.7
click at [722, 373] on quentale-workspace at bounding box center [575, 287] width 1151 height 574
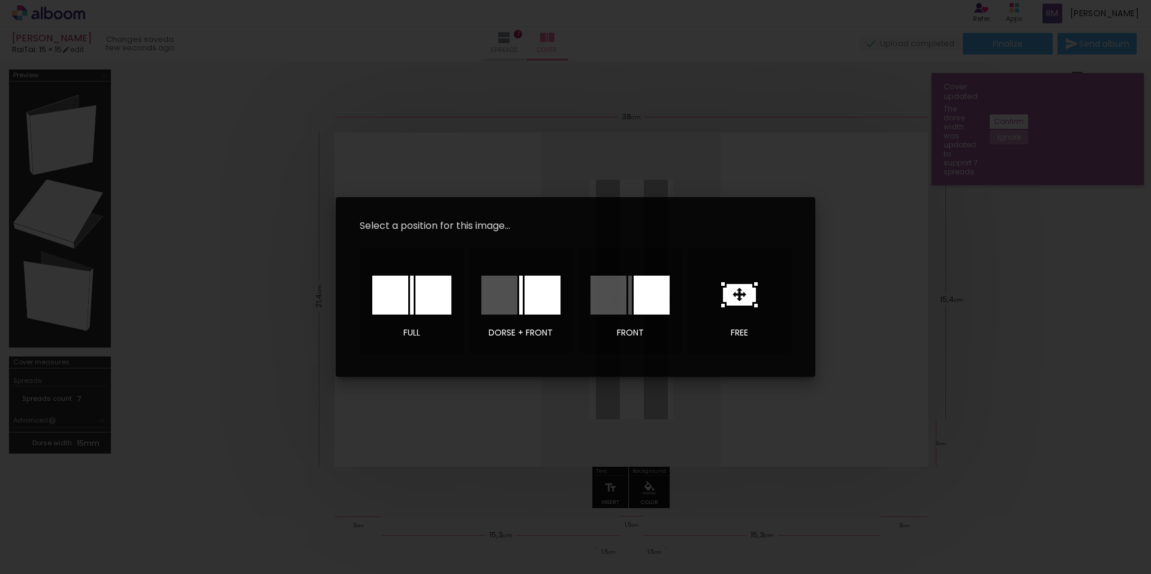
click at [733, 302] on icon at bounding box center [739, 295] width 33 height 22
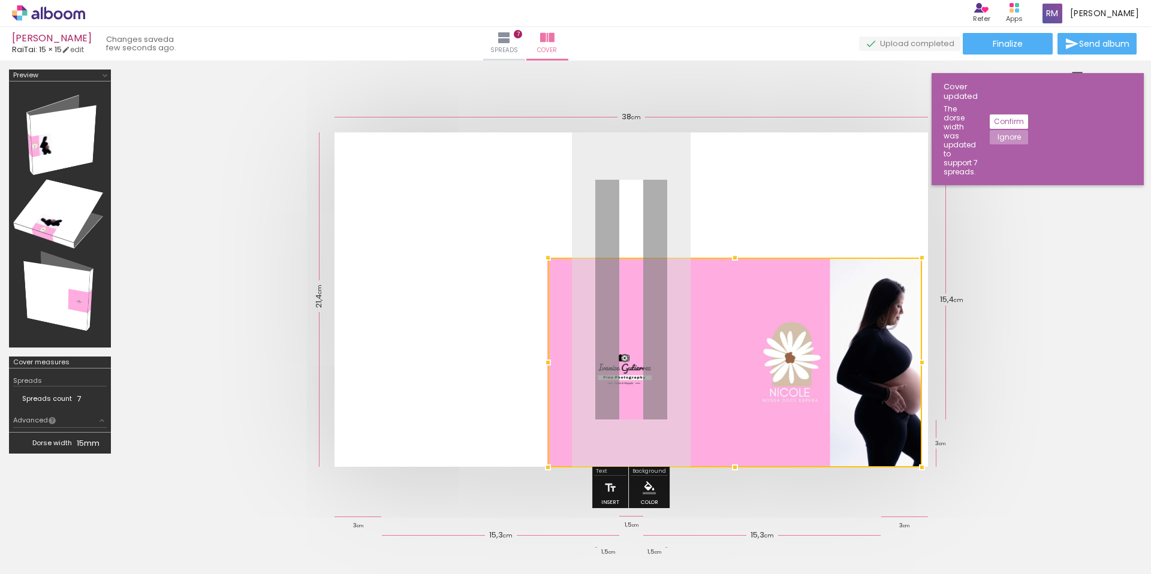
click at [885, 389] on div at bounding box center [735, 363] width 374 height 210
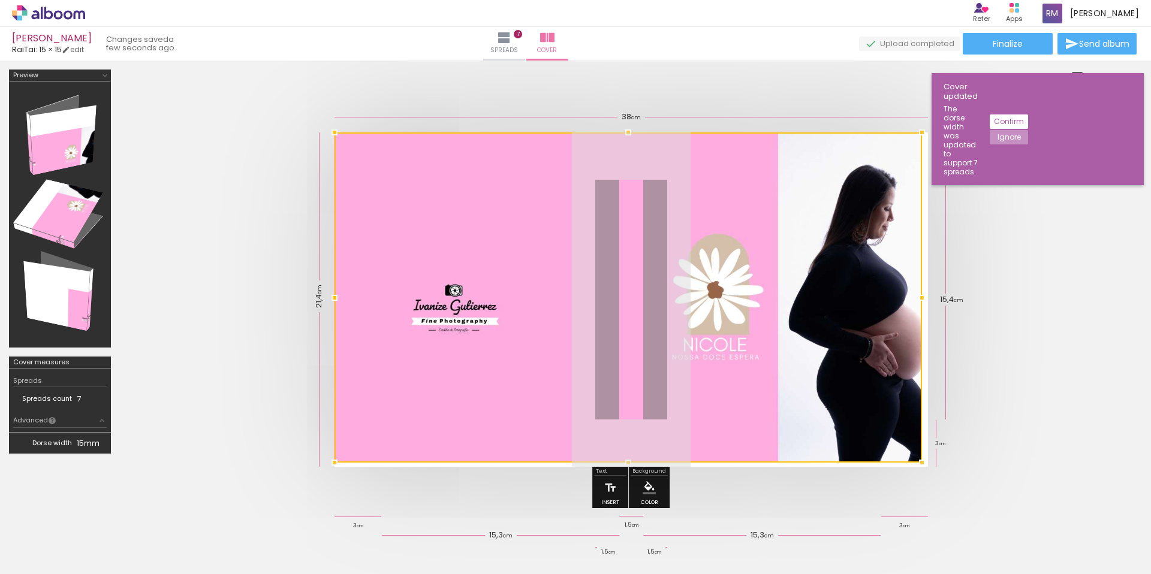
drag, startPoint x: 546, startPoint y: 258, endPoint x: 375, endPoint y: 161, distance: 196.2
click at [375, 161] on div at bounding box center [628, 297] width 587 height 330
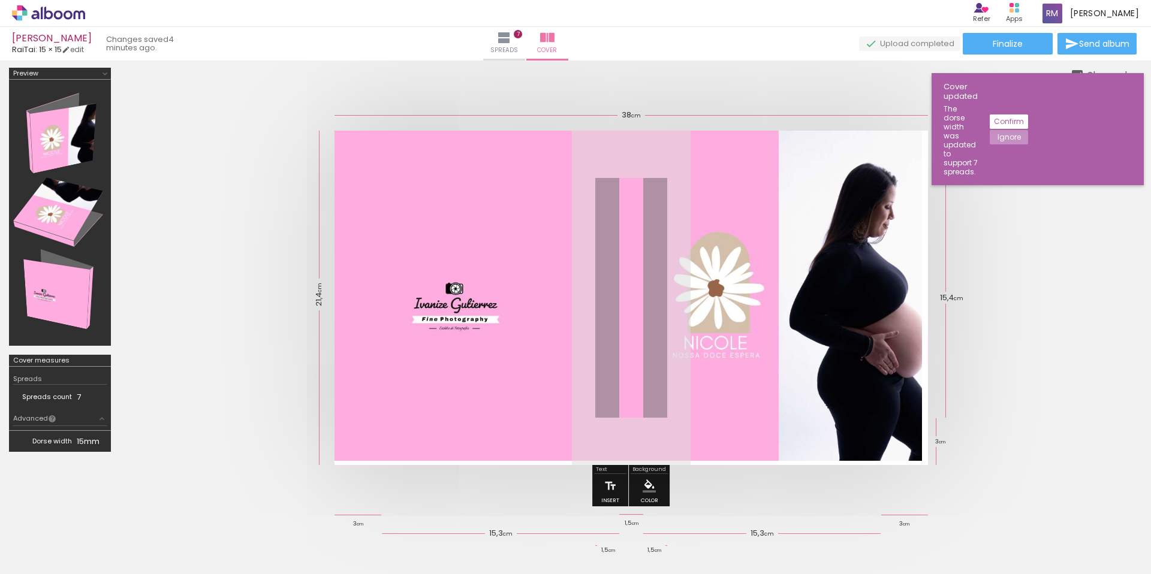
scroll to position [0, 25]
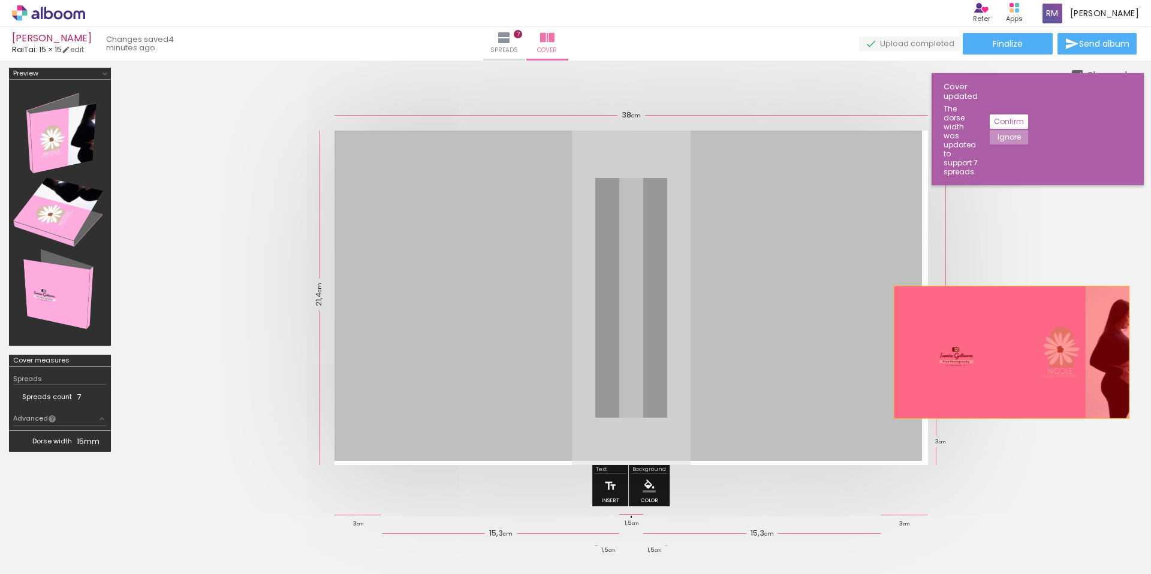
drag, startPoint x: 878, startPoint y: 367, endPoint x: 1096, endPoint y: 359, distance: 217.7
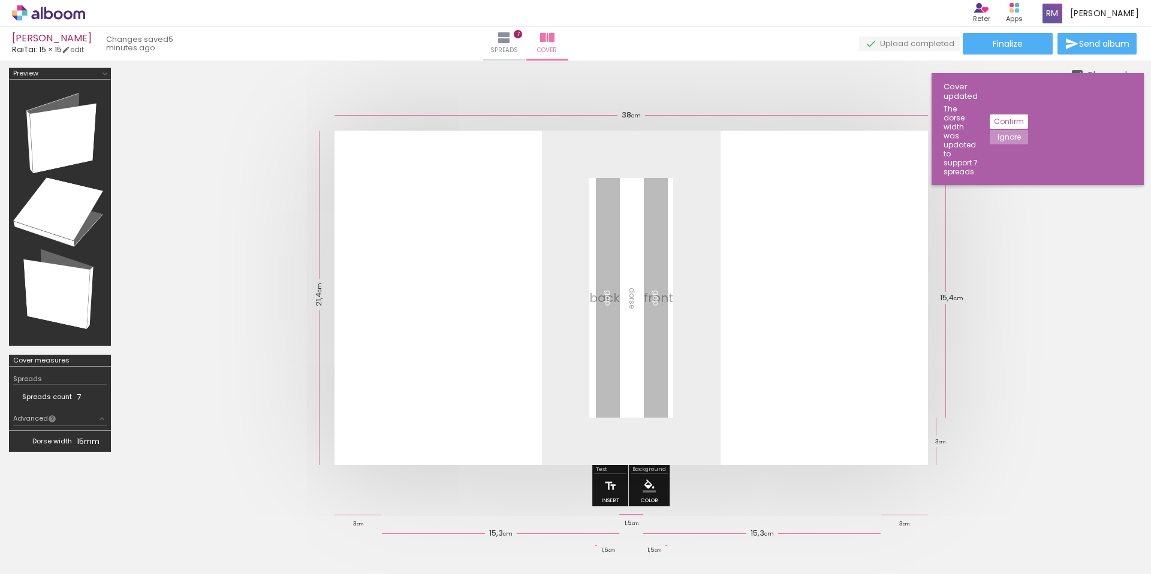
click at [1071, 514] on iron-icon at bounding box center [1065, 510] width 13 height 13
click at [0, 0] on slot "Add Images" at bounding box center [0, 0] width 0 height 0
click at [0, 0] on input "file" at bounding box center [0, 0] width 0 height 0
click at [36, 561] on span "Add Images" at bounding box center [37, 558] width 25 height 13
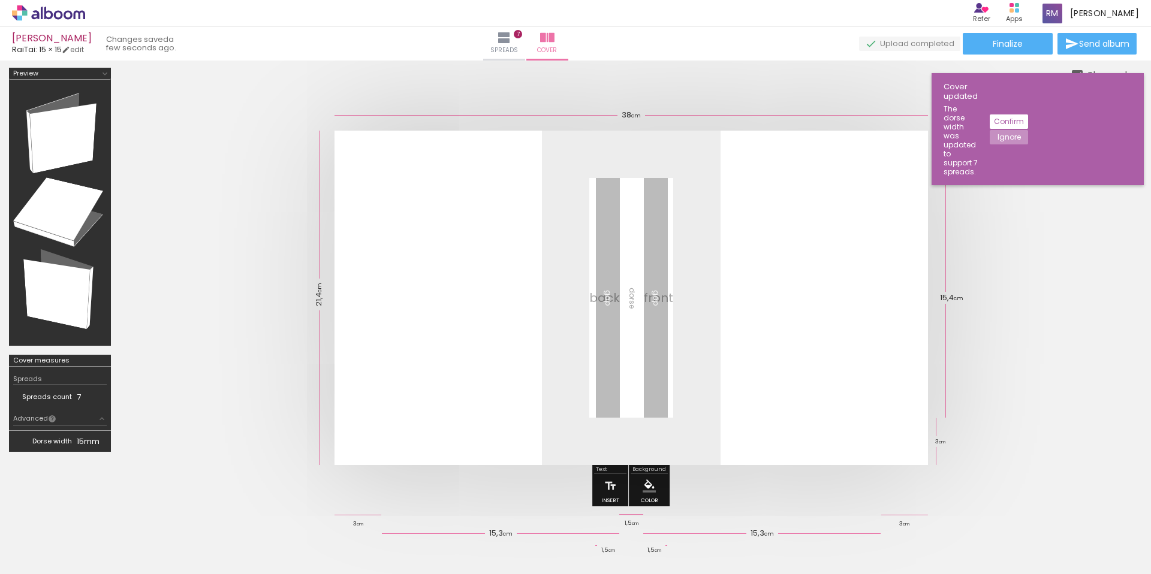
click at [0, 0] on input "file" at bounding box center [0, 0] width 0 height 0
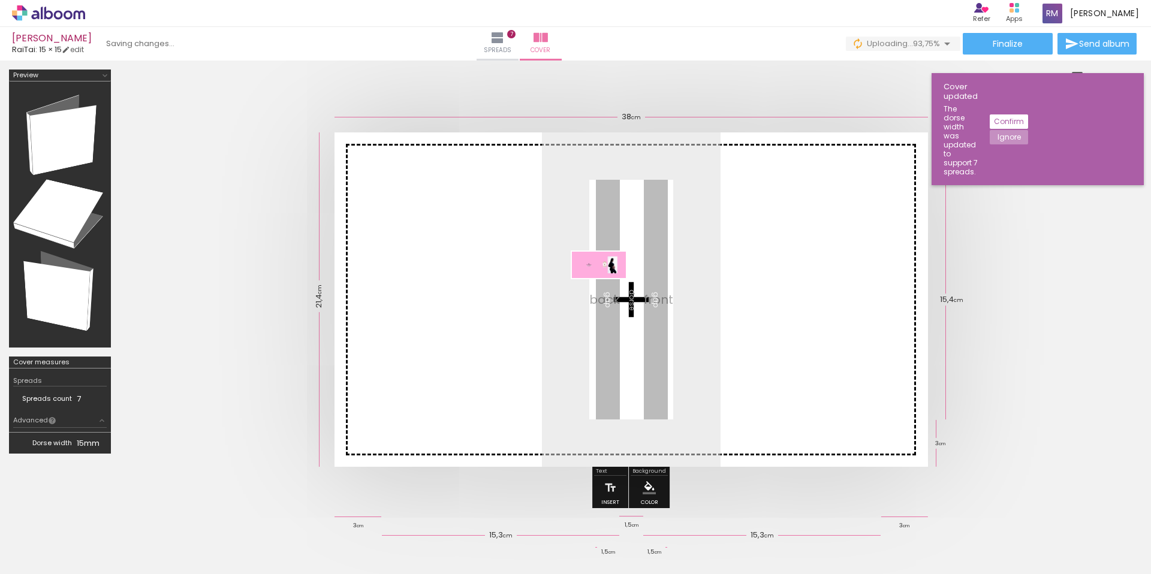
drag, startPoint x: 1126, startPoint y: 544, endPoint x: 608, endPoint y: 288, distance: 578.5
click at [608, 288] on quentale-workspace at bounding box center [575, 287] width 1151 height 574
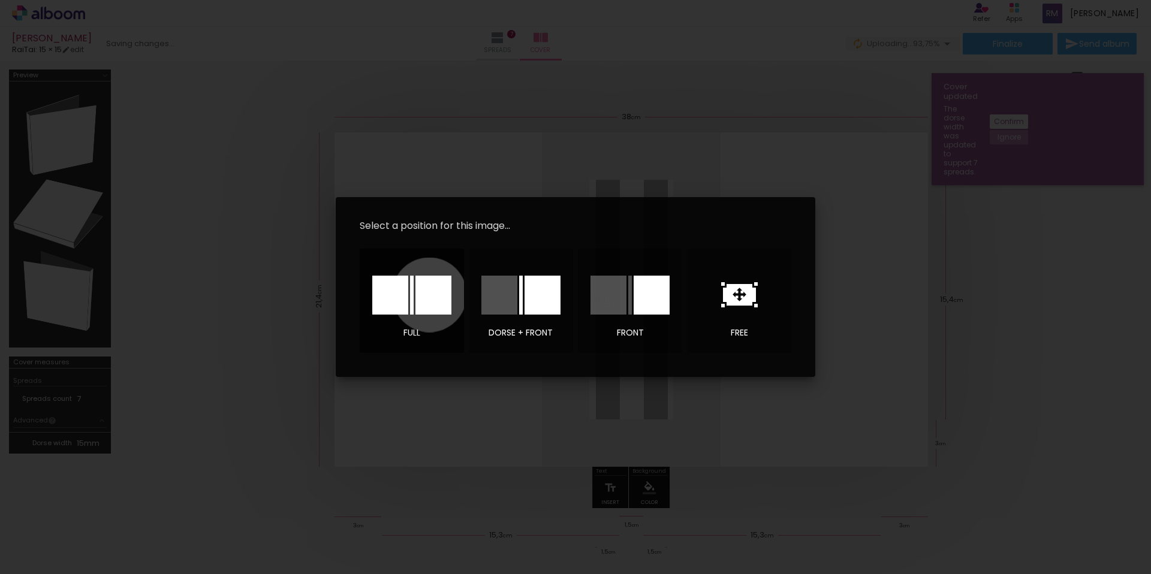
click at [429, 294] on div at bounding box center [433, 295] width 36 height 39
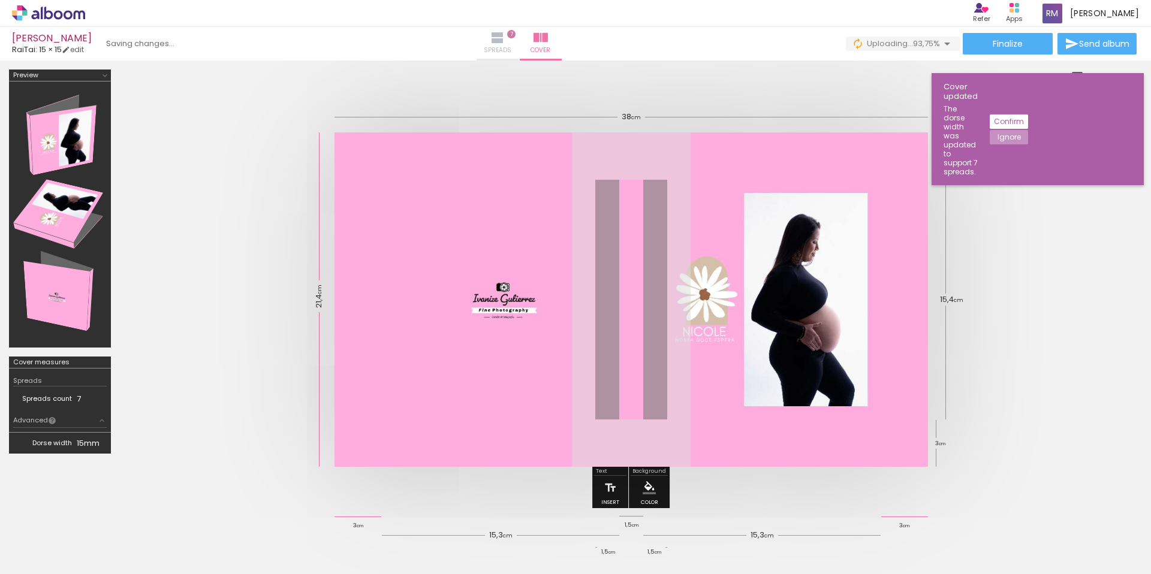
click at [519, 44] on paper-button "Spreads 7" at bounding box center [498, 44] width 42 height 34
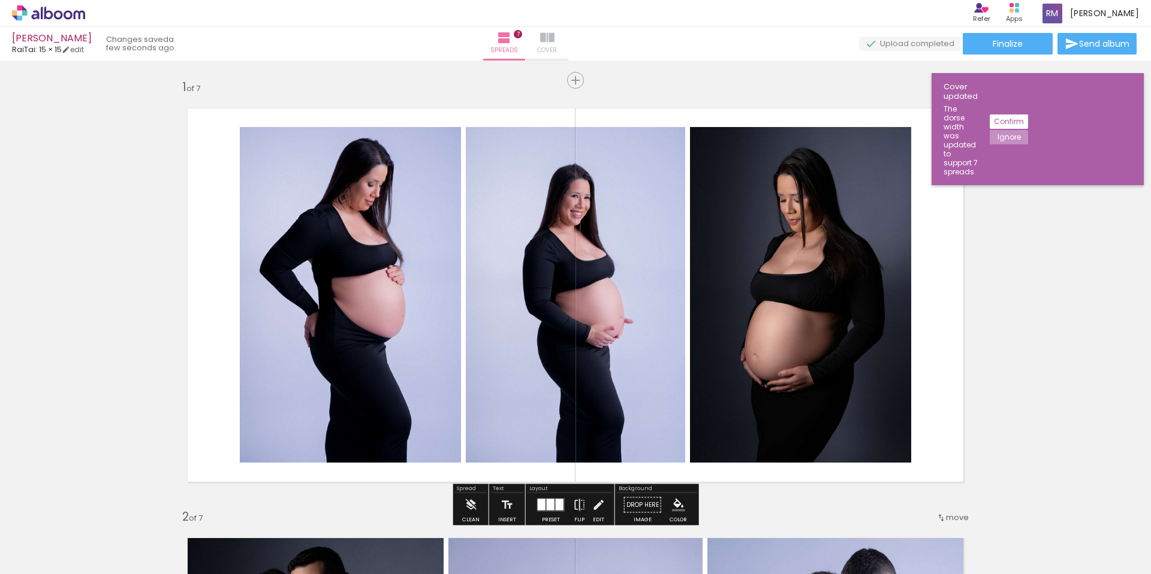
click at [568, 56] on paper-button "Cover" at bounding box center [547, 44] width 42 height 34
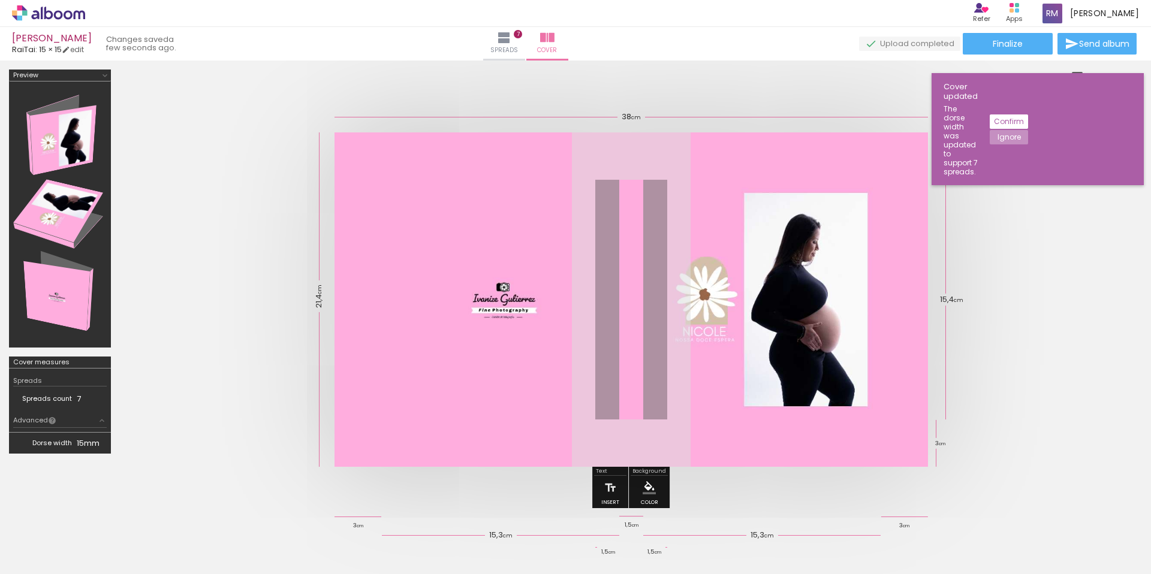
drag, startPoint x: 715, startPoint y: 264, endPoint x: 1074, endPoint y: 305, distance: 361.4
click at [1099, 297] on div at bounding box center [631, 300] width 1022 height 430
drag, startPoint x: 859, startPoint y: 306, endPoint x: 927, endPoint y: 345, distance: 78.7
click at [927, 345] on quentale-cover at bounding box center [631, 299] width 926 height 335
drag, startPoint x: 918, startPoint y: 336, endPoint x: 1120, endPoint y: 362, distance: 203.7
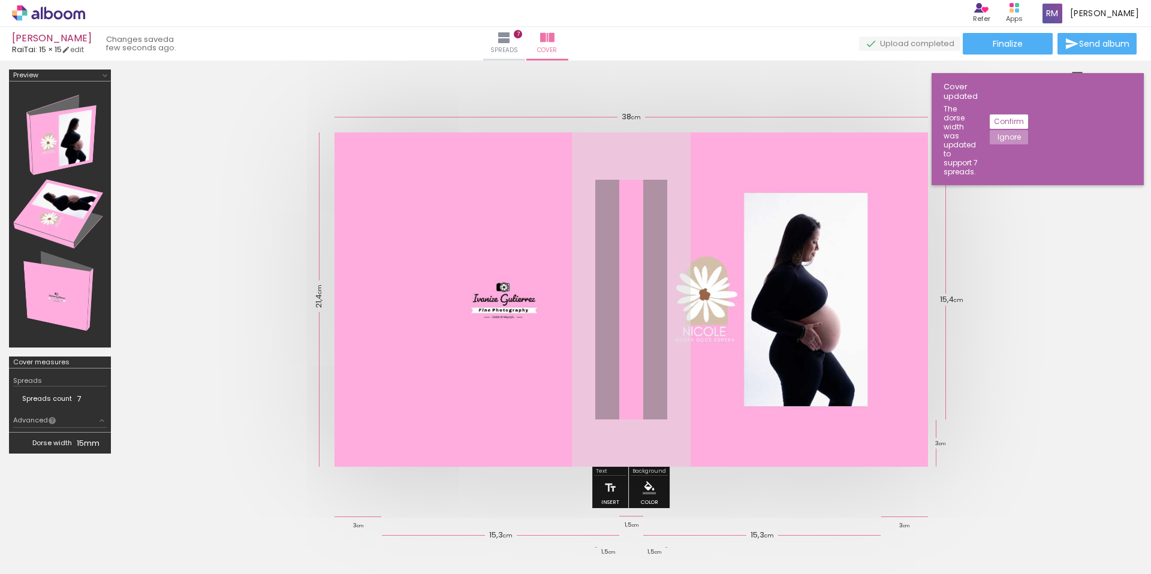
click at [1120, 362] on div at bounding box center [631, 300] width 1022 height 430
drag, startPoint x: 858, startPoint y: 283, endPoint x: 1150, endPoint y: 335, distance: 297.1
click at [1150, 335] on div at bounding box center [575, 292] width 1151 height 463
drag, startPoint x: 589, startPoint y: 270, endPoint x: 233, endPoint y: 300, distance: 357.3
click at [129, 315] on div at bounding box center [631, 300] width 1022 height 430
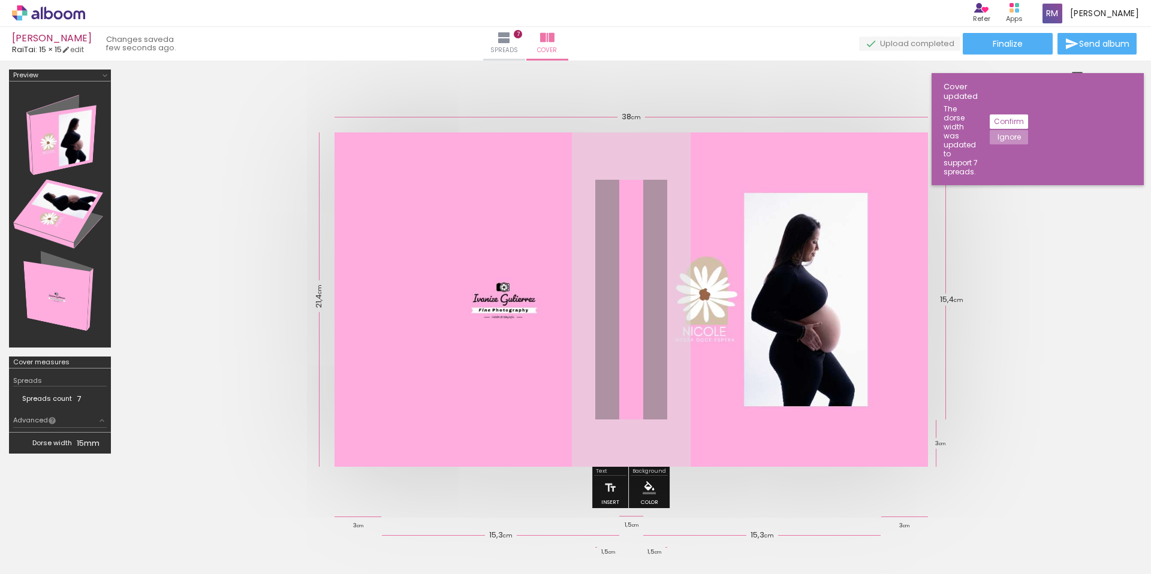
drag, startPoint x: 400, startPoint y: 287, endPoint x: 1095, endPoint y: 356, distance: 697.6
click at [1095, 356] on div at bounding box center [631, 300] width 1022 height 430
click at [1096, 513] on iron-icon at bounding box center [1090, 510] width 13 height 13
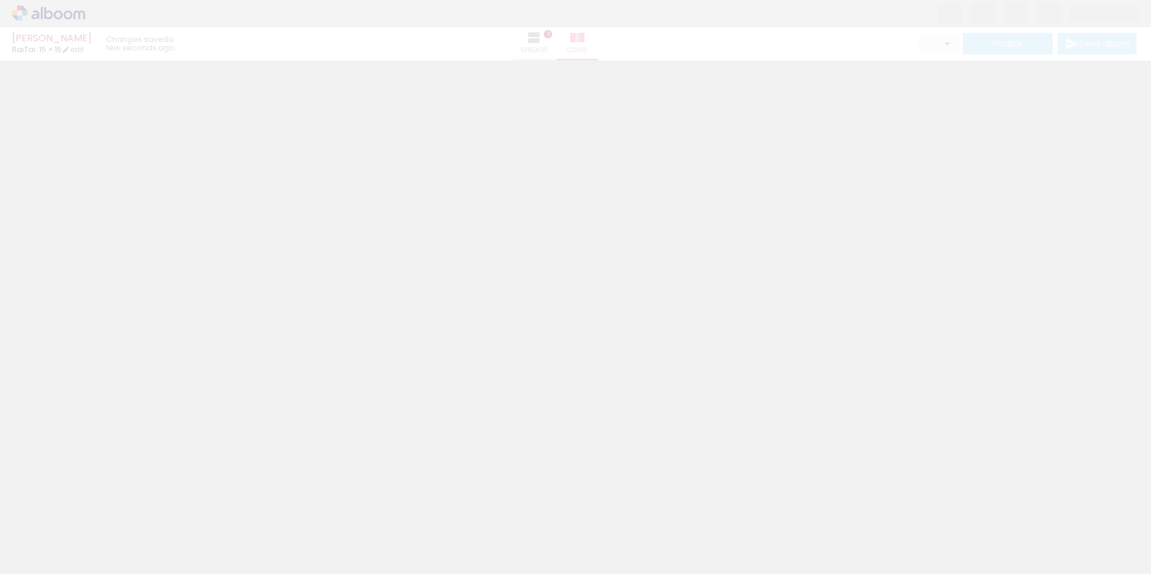
type input "0"
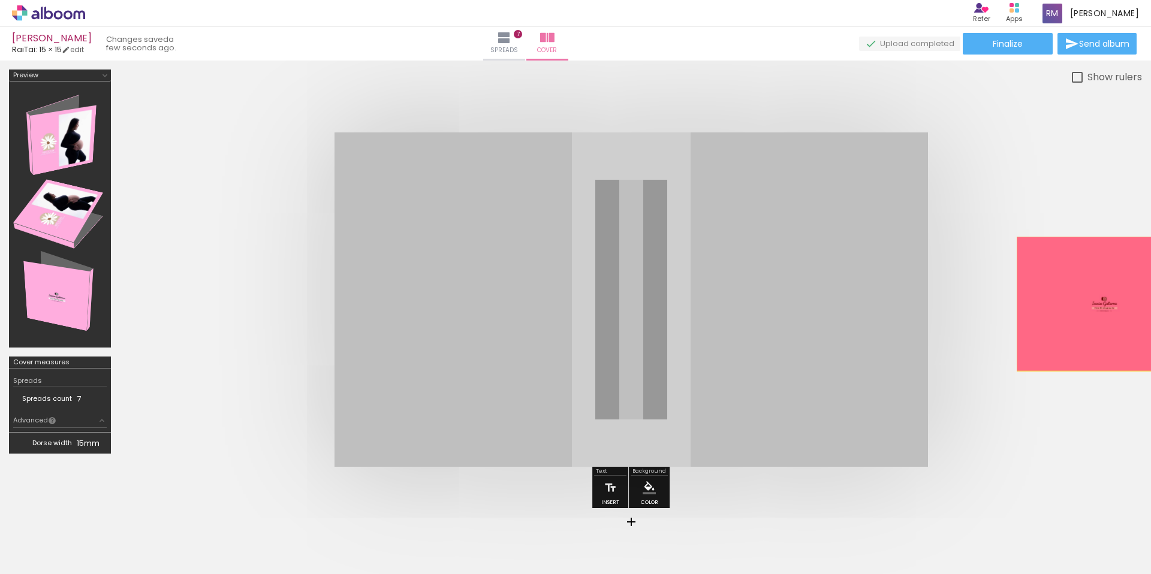
drag, startPoint x: 641, startPoint y: 265, endPoint x: 1135, endPoint y: 304, distance: 495.5
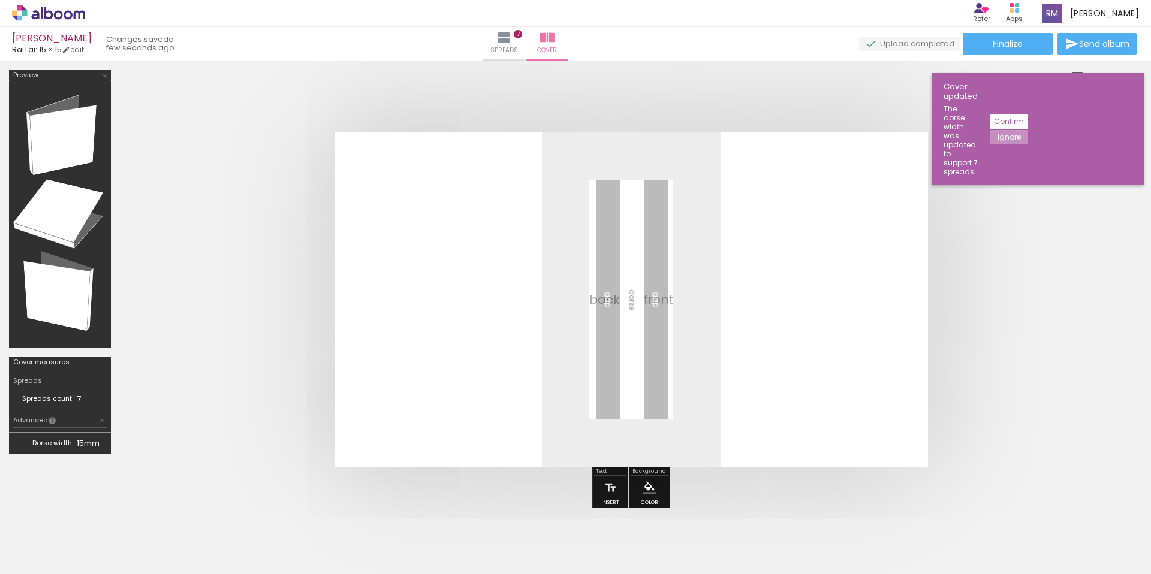
click at [1096, 514] on iron-icon at bounding box center [1090, 510] width 13 height 13
click at [38, 561] on span "Add Images" at bounding box center [37, 558] width 25 height 13
click at [0, 0] on input "file" at bounding box center [0, 0] width 0 height 0
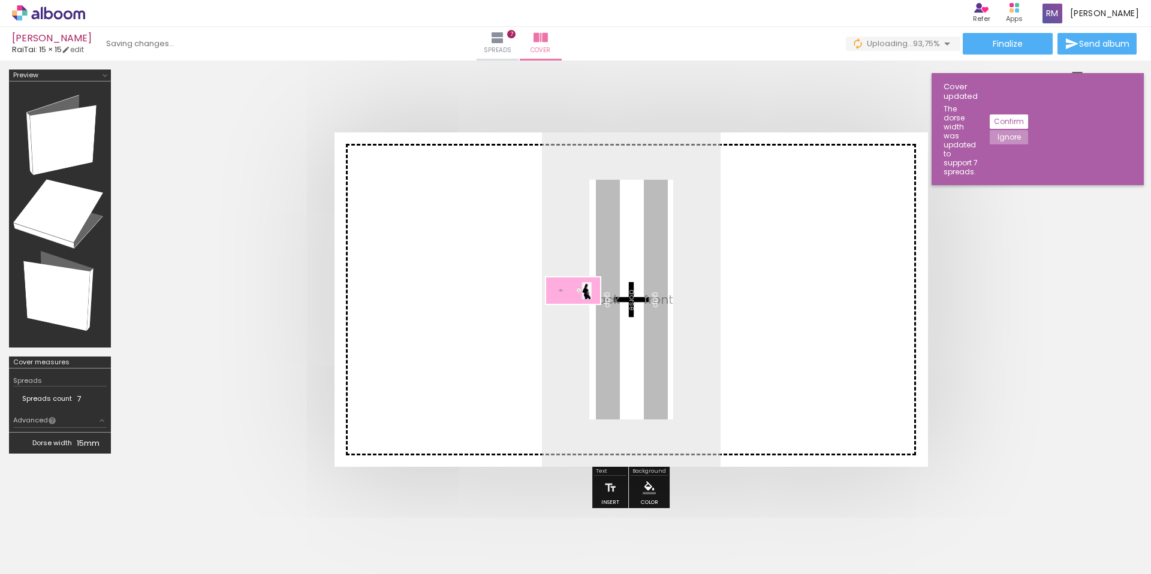
drag, startPoint x: 1116, startPoint y: 538, endPoint x: 582, endPoint y: 314, distance: 578.5
click at [582, 314] on quentale-workspace at bounding box center [575, 287] width 1151 height 574
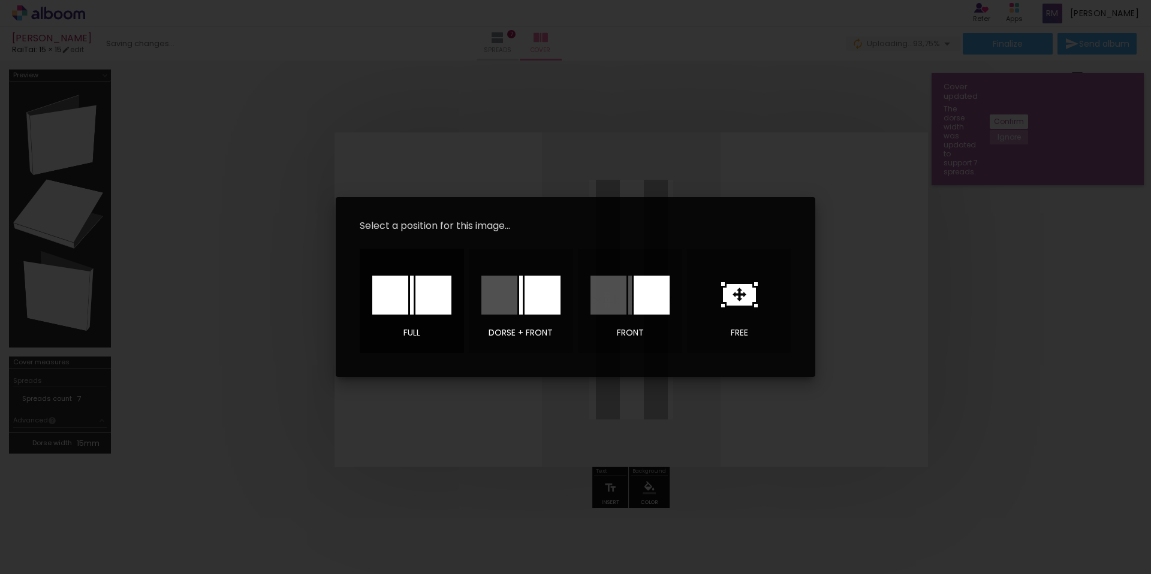
click at [423, 294] on div at bounding box center [433, 295] width 36 height 39
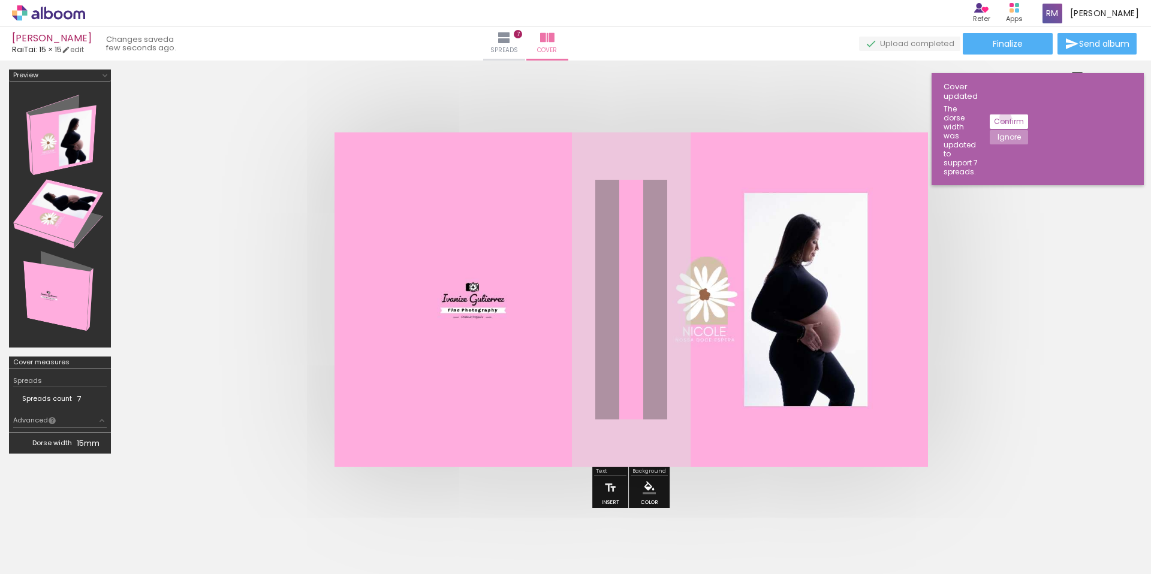
click at [0, 0] on slot "Confirm" at bounding box center [0, 0] width 0 height 0
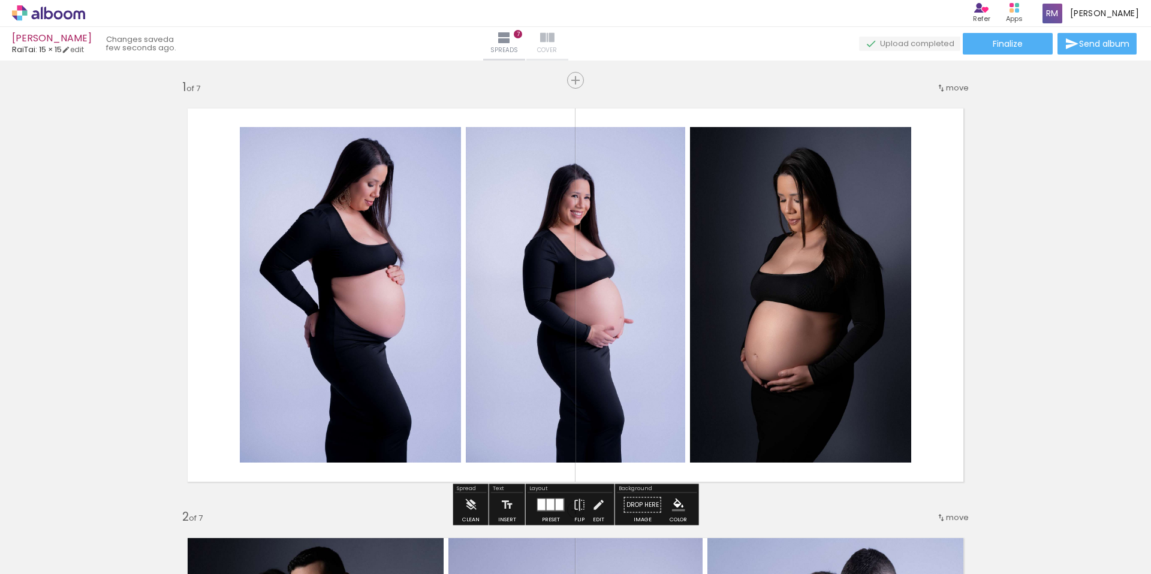
click at [557, 46] on span "Cover" at bounding box center [547, 50] width 20 height 11
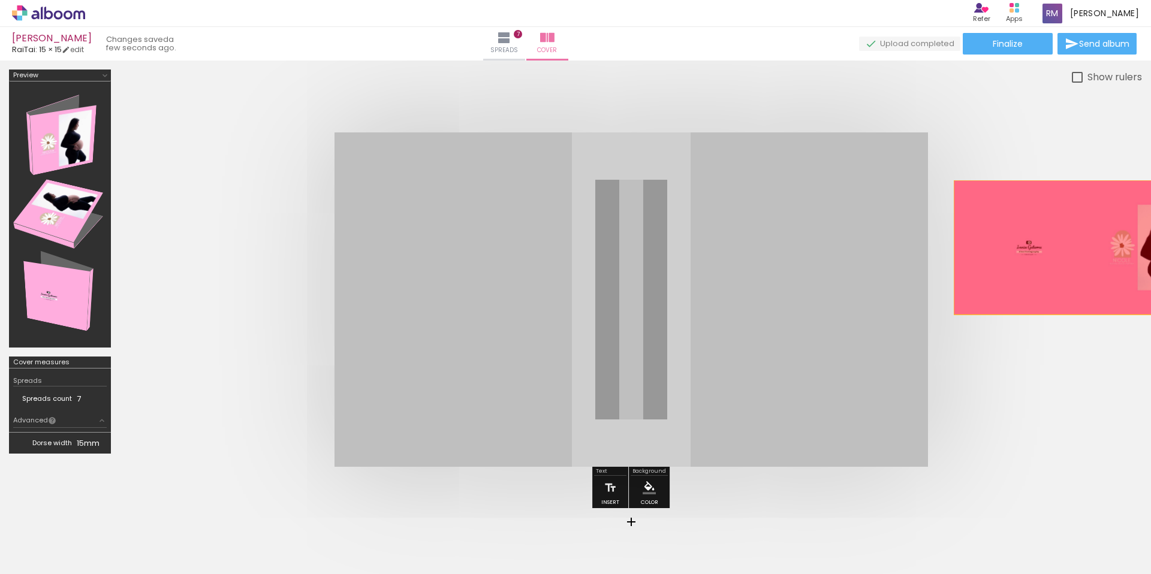
drag, startPoint x: 639, startPoint y: 231, endPoint x: 1119, endPoint y: 251, distance: 480.0
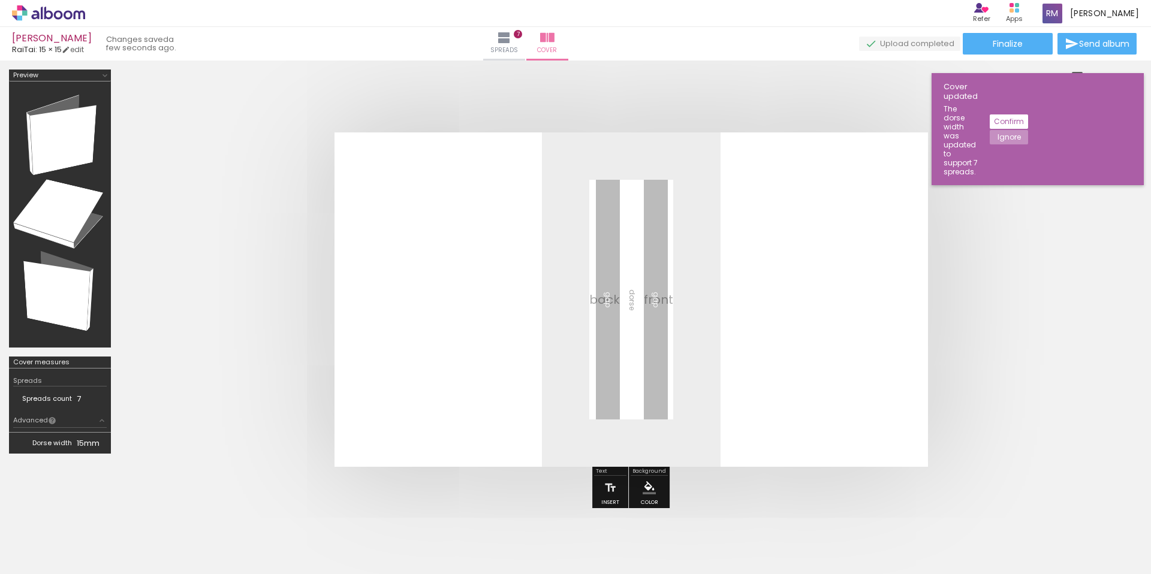
click at [1096, 513] on iron-icon at bounding box center [1090, 510] width 13 height 13
click at [525, 43] on paper-button "Spreads 7" at bounding box center [504, 44] width 42 height 34
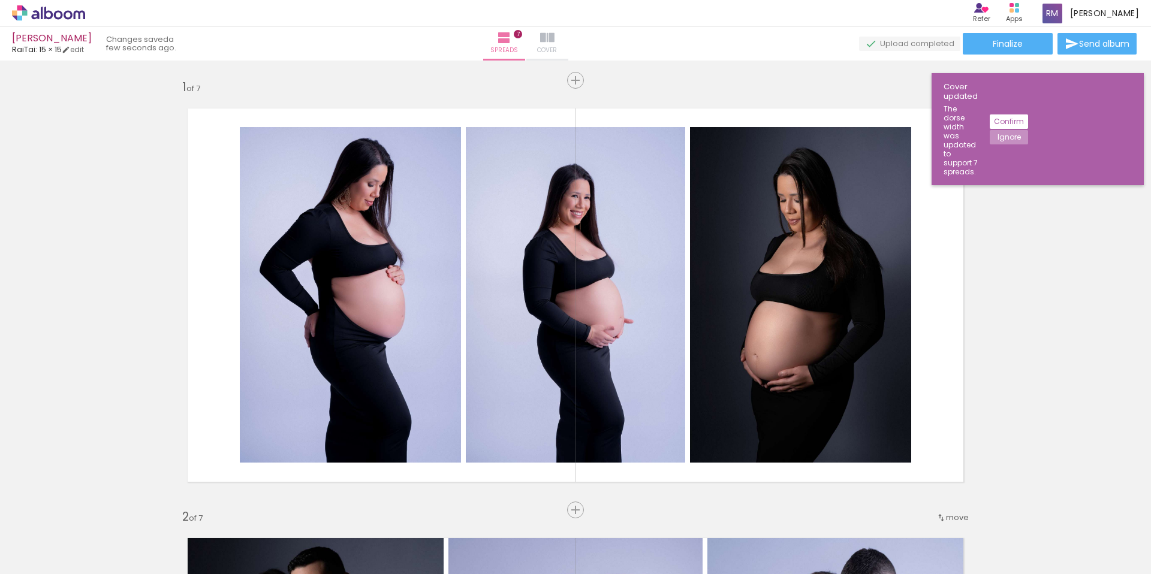
click at [568, 44] on paper-button "Cover" at bounding box center [547, 44] width 42 height 34
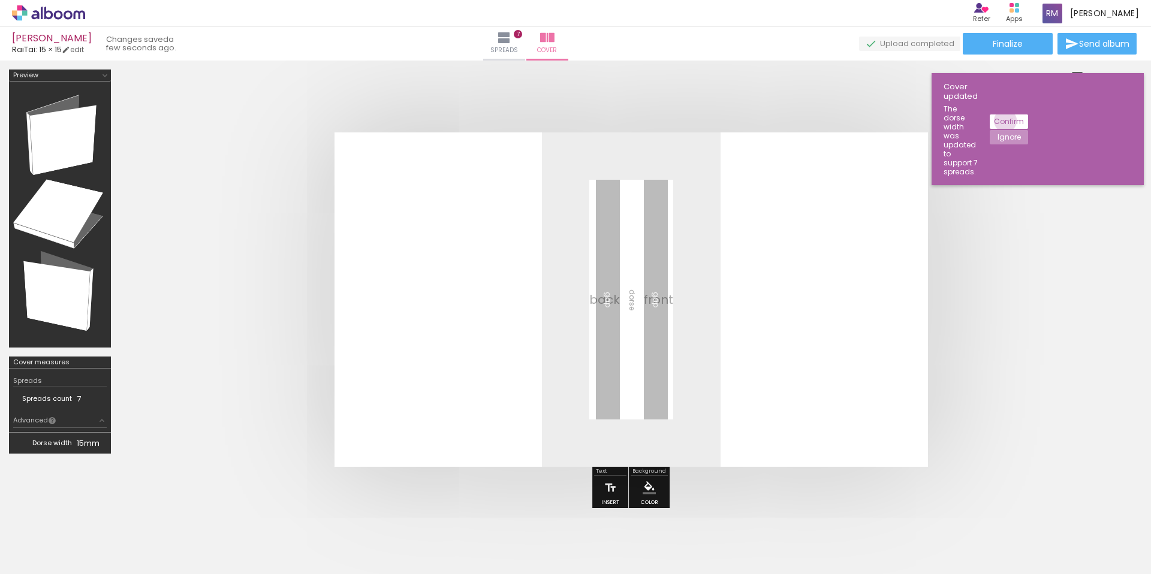
click at [0, 0] on slot "Confirm" at bounding box center [0, 0] width 0 height 0
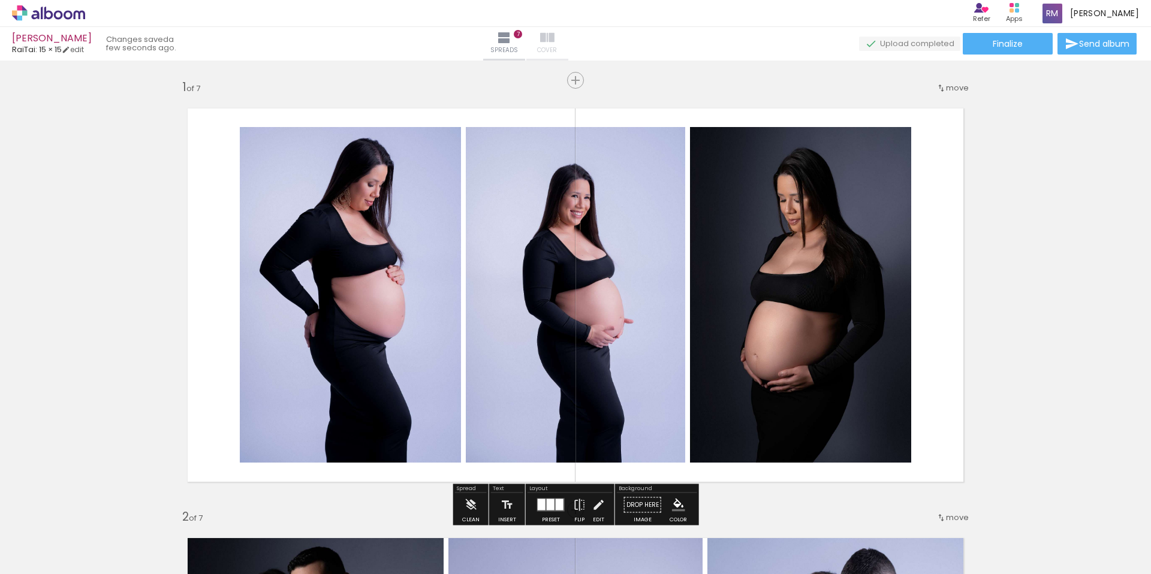
click at [555, 43] on iron-icon at bounding box center [547, 38] width 14 height 14
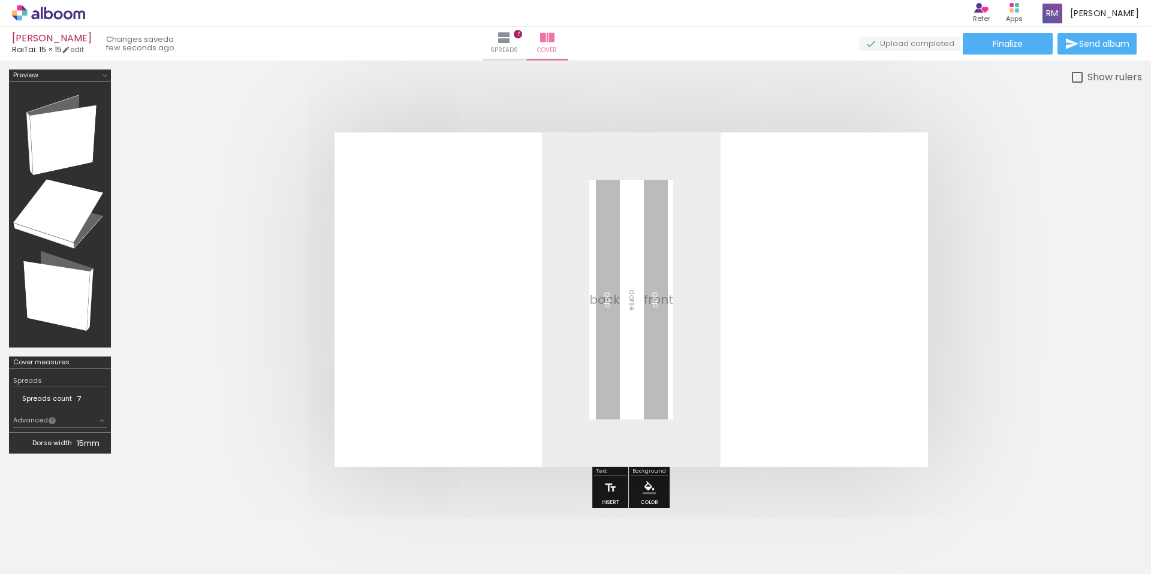
click at [50, 559] on span "Add Images" at bounding box center [37, 558] width 25 height 13
click at [0, 0] on input "file" at bounding box center [0, 0] width 0 height 0
drag, startPoint x: 1114, startPoint y: 536, endPoint x: 712, endPoint y: 349, distance: 443.4
click at [712, 349] on quentale-workspace at bounding box center [575, 287] width 1151 height 574
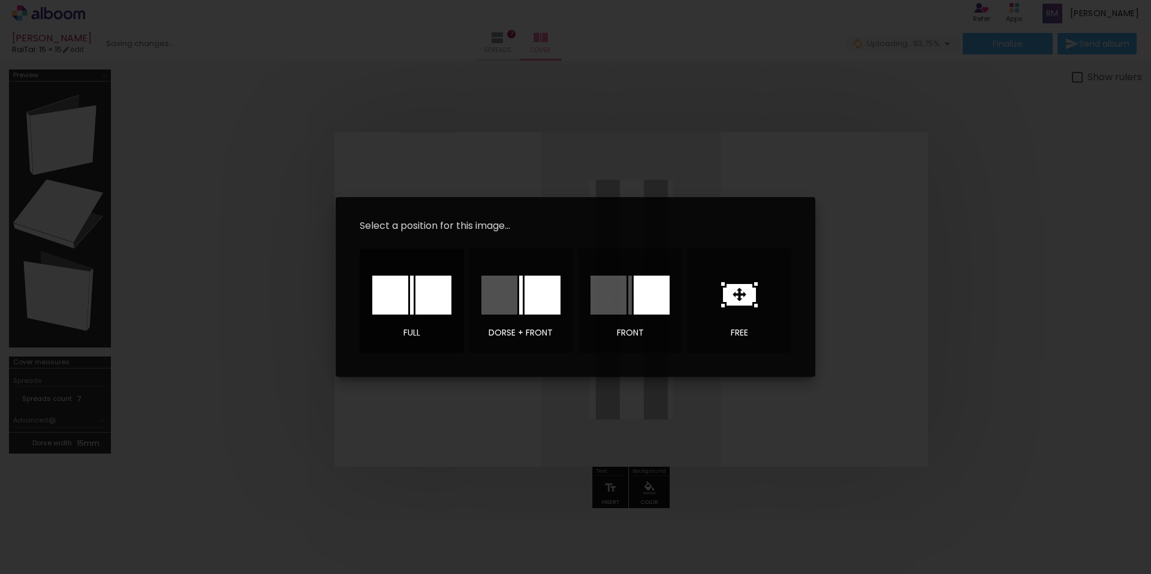
click at [437, 291] on div at bounding box center [433, 295] width 36 height 39
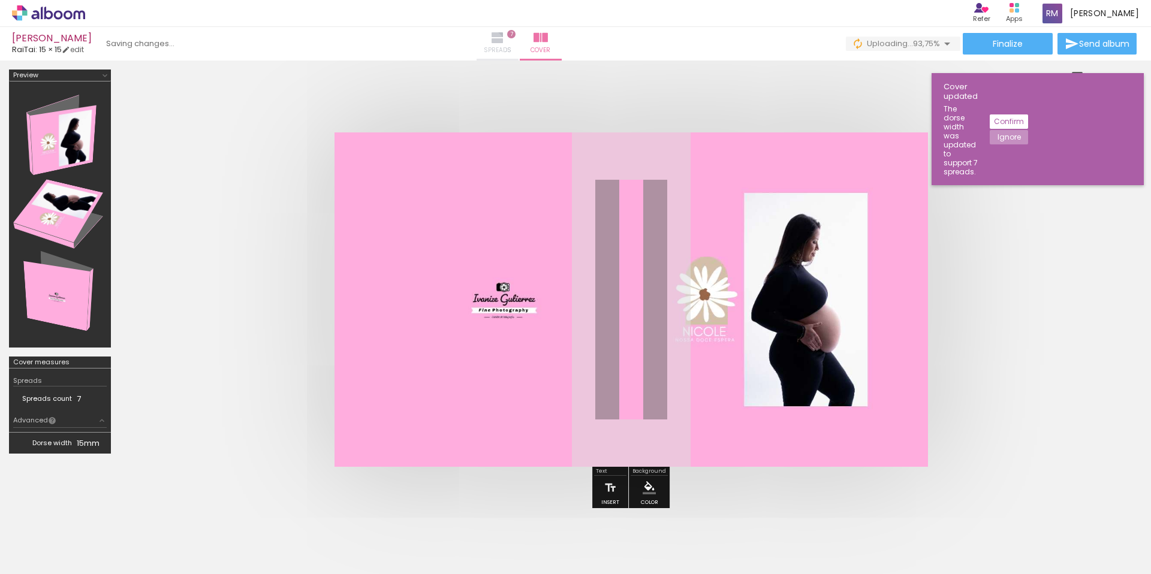
click at [511, 47] on span "Spreads" at bounding box center [498, 50] width 28 height 11
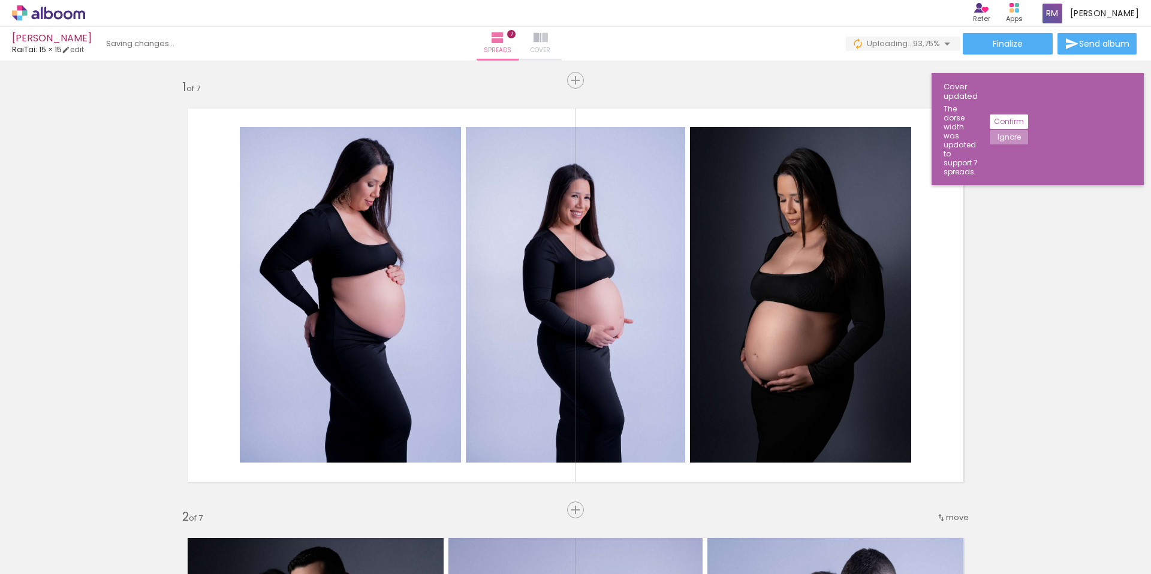
drag, startPoint x: 607, startPoint y: 37, endPoint x: 594, endPoint y: 37, distance: 12.6
click at [562, 37] on paper-button "Cover" at bounding box center [541, 44] width 42 height 34
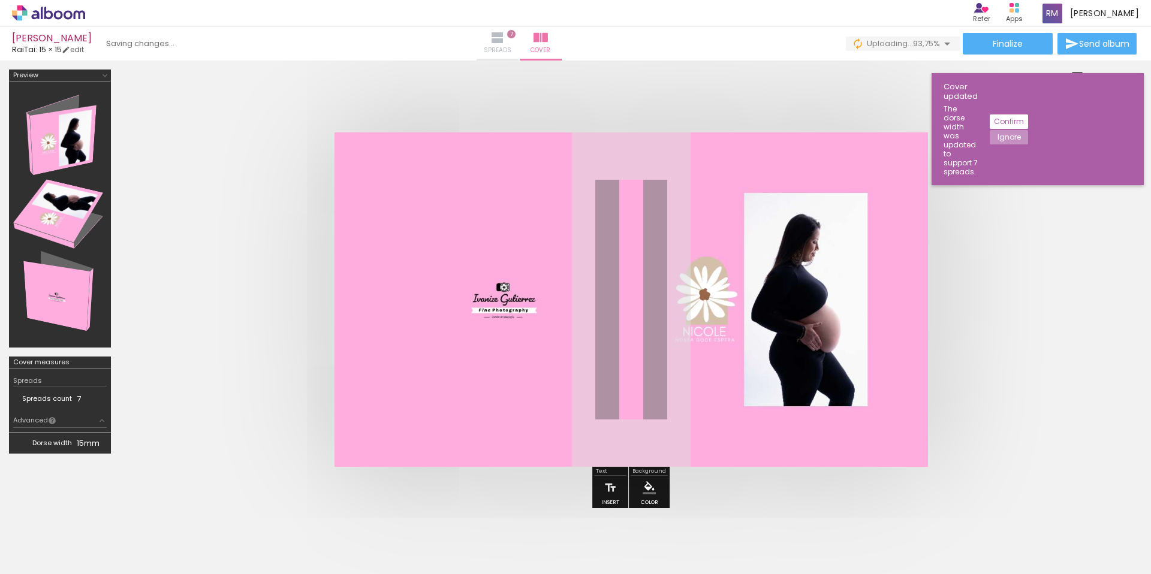
click at [505, 38] on iron-icon at bounding box center [497, 38] width 14 height 14
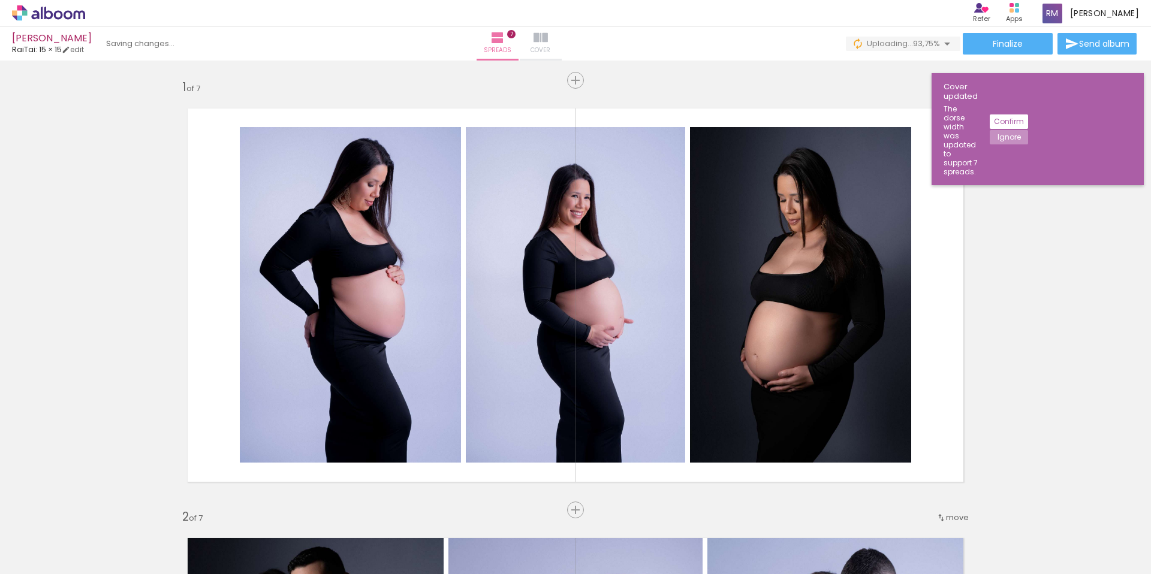
click at [548, 40] on iron-icon at bounding box center [541, 38] width 14 height 14
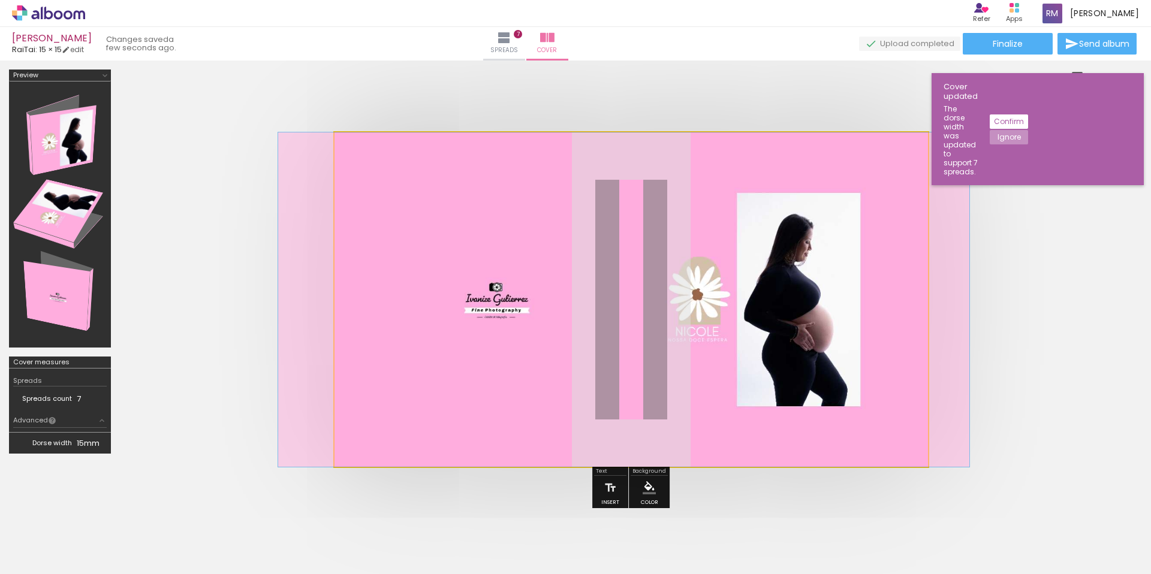
click at [498, 294] on div at bounding box center [623, 299] width 691 height 335
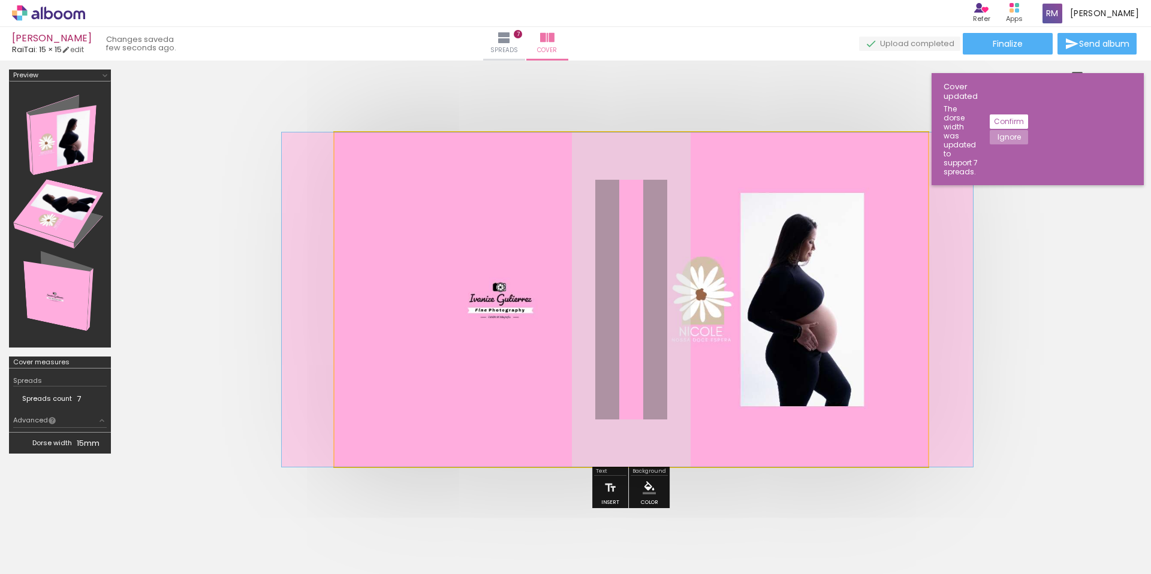
click at [501, 293] on div at bounding box center [627, 299] width 691 height 335
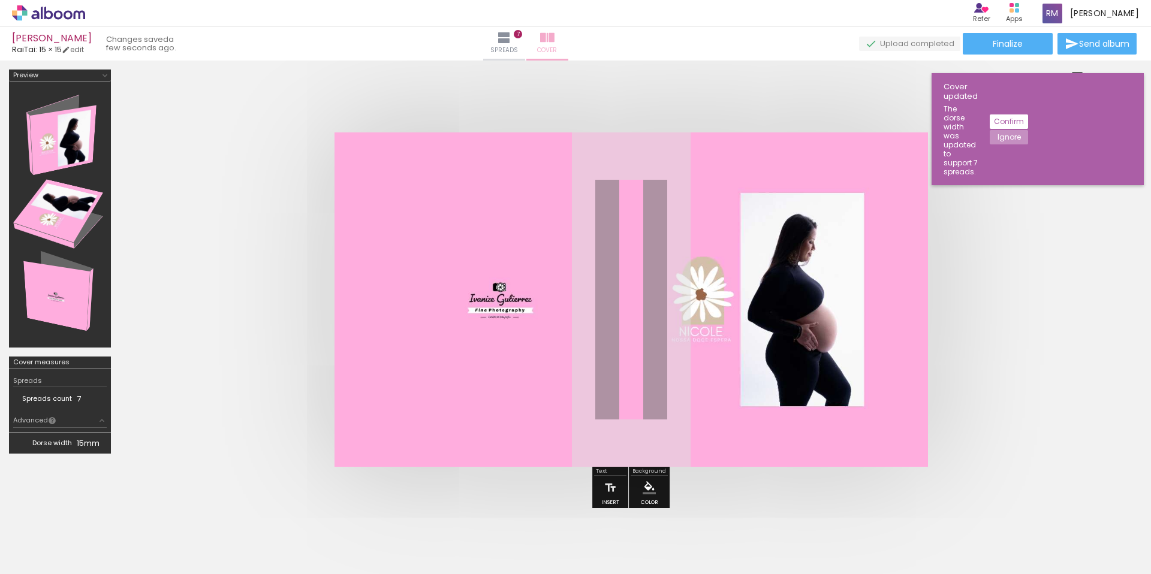
click at [557, 47] on span "Cover" at bounding box center [547, 50] width 20 height 11
click at [0, 0] on slot "Confirm" at bounding box center [0, 0] width 0 height 0
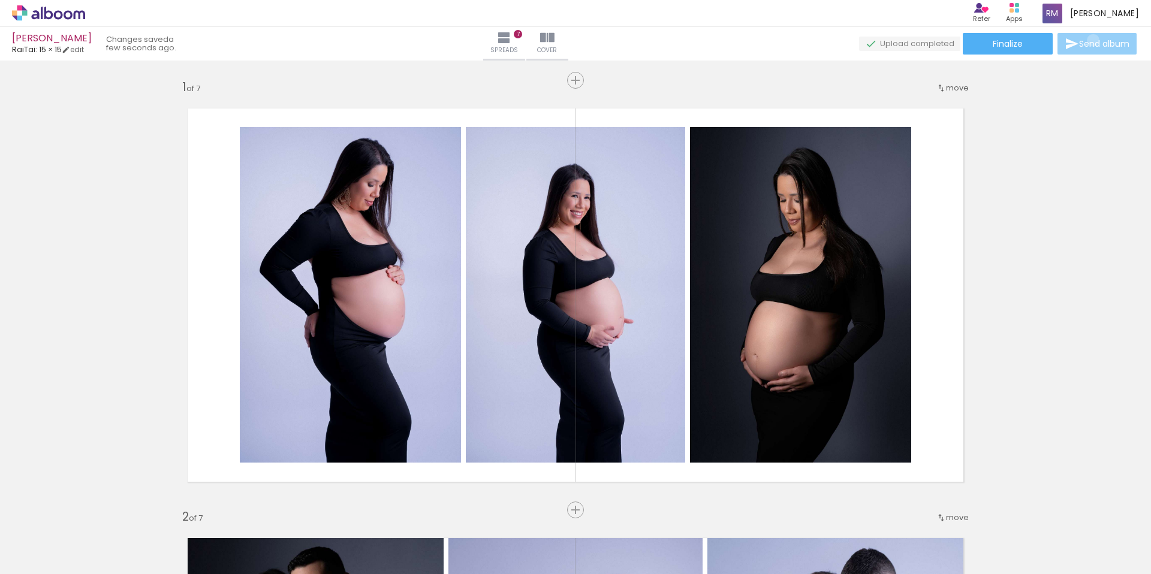
click at [1090, 40] on span "Send album" at bounding box center [1104, 44] width 50 height 8
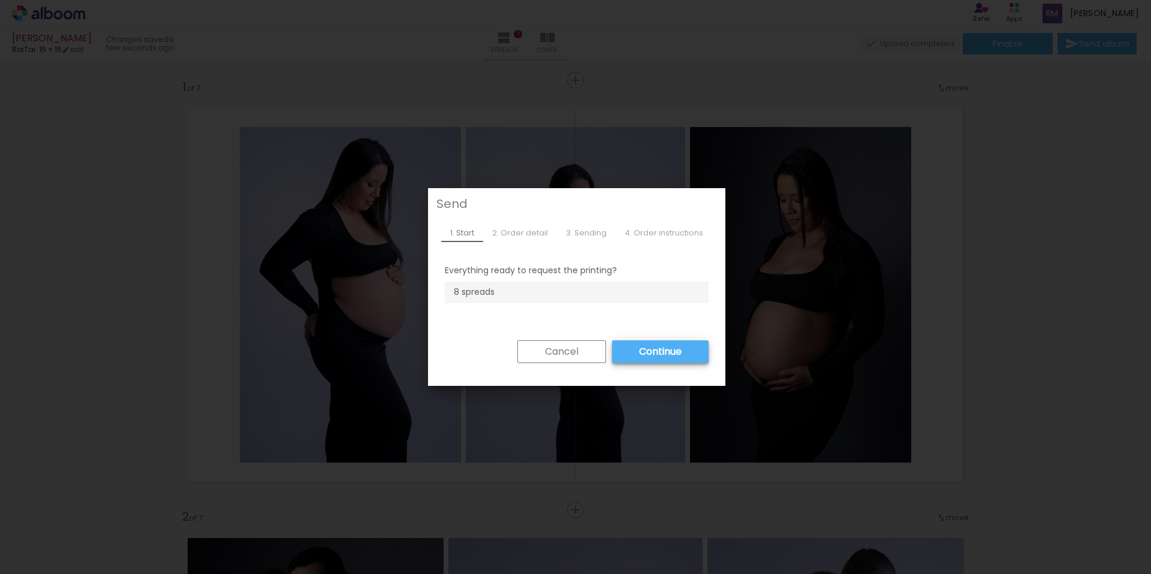
click at [0, 0] on slot "Continue" at bounding box center [0, 0] width 0 height 0
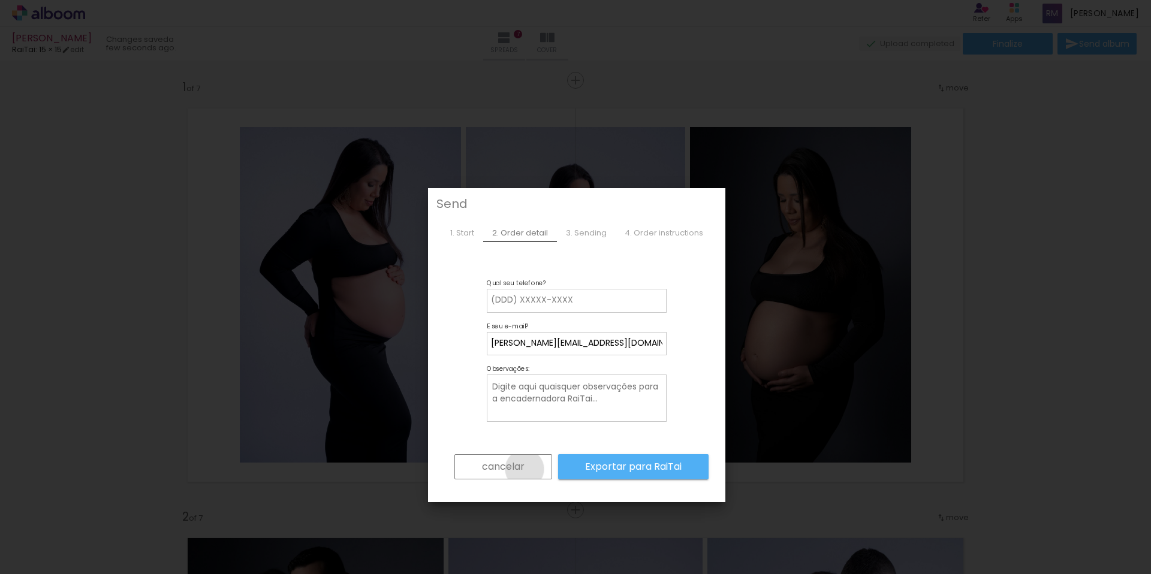
click at [523, 469] on paper-button "cancelar" at bounding box center [503, 466] width 98 height 25
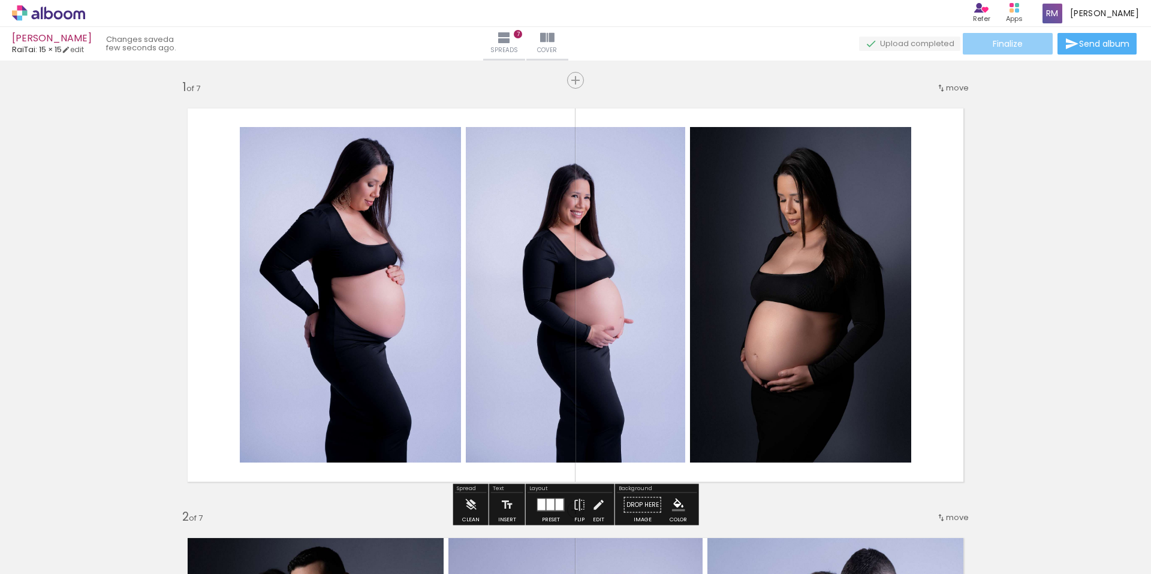
click at [1023, 35] on paper-button "Finalize" at bounding box center [1008, 44] width 90 height 22
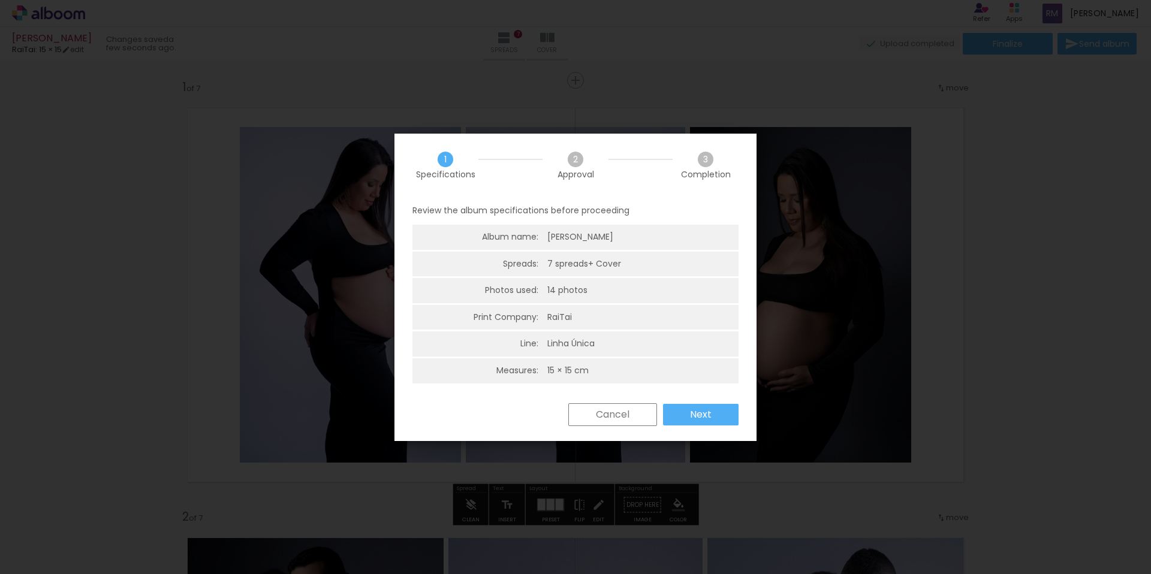
click at [0, 0] on slot "Next" at bounding box center [0, 0] width 0 height 0
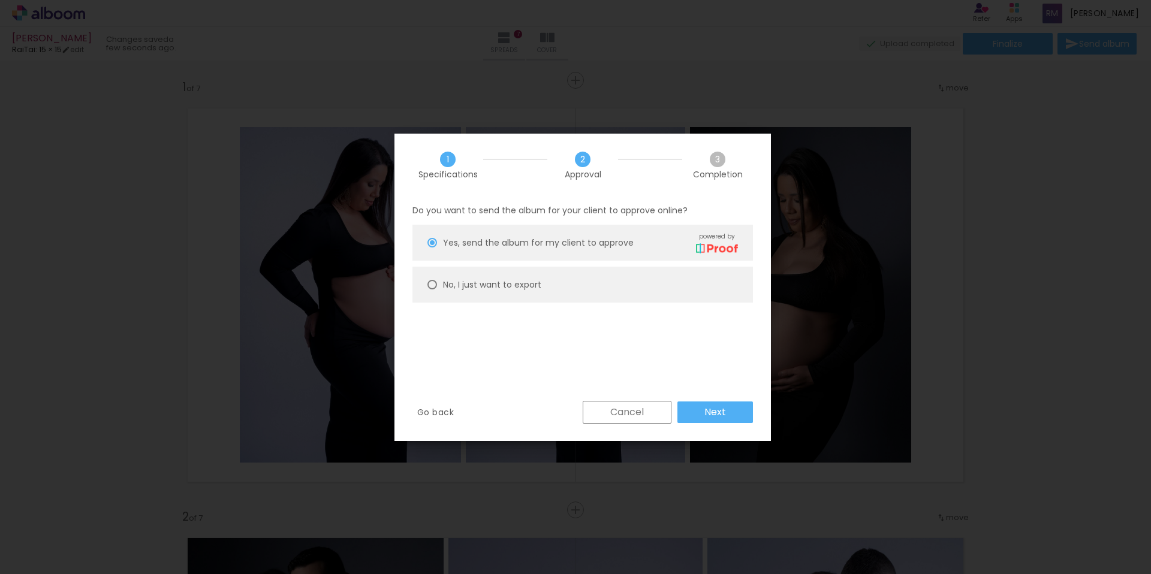
click at [0, 0] on slot "No, I just want to export" at bounding box center [0, 0] width 0 height 0
type paper-radio-button "on"
click at [0, 0] on slot "Next" at bounding box center [0, 0] width 0 height 0
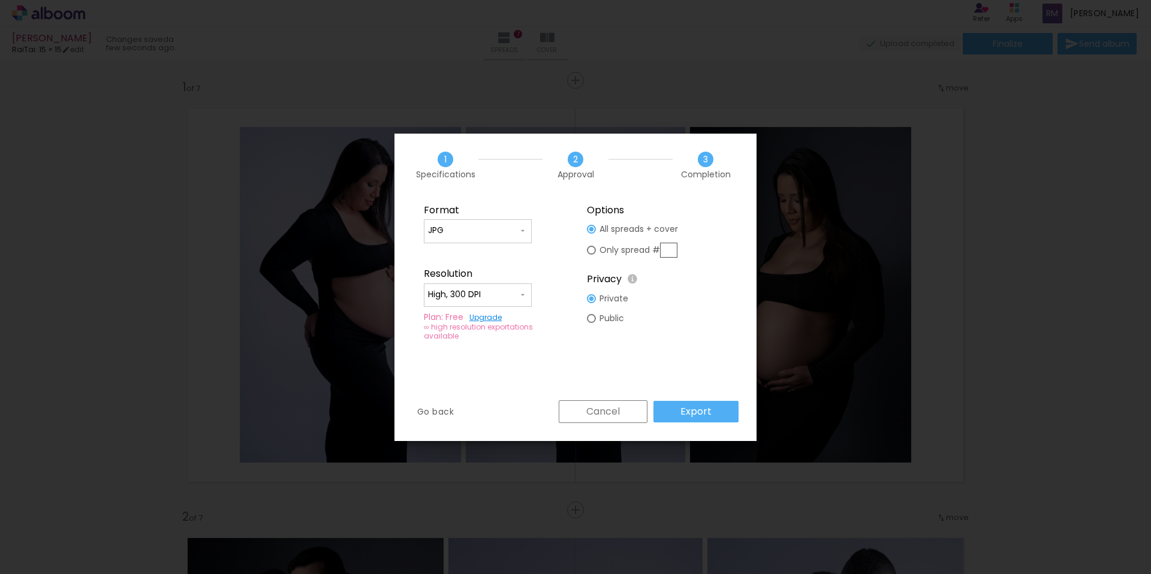
click at [0, 0] on slot "Cancel" at bounding box center [0, 0] width 0 height 0
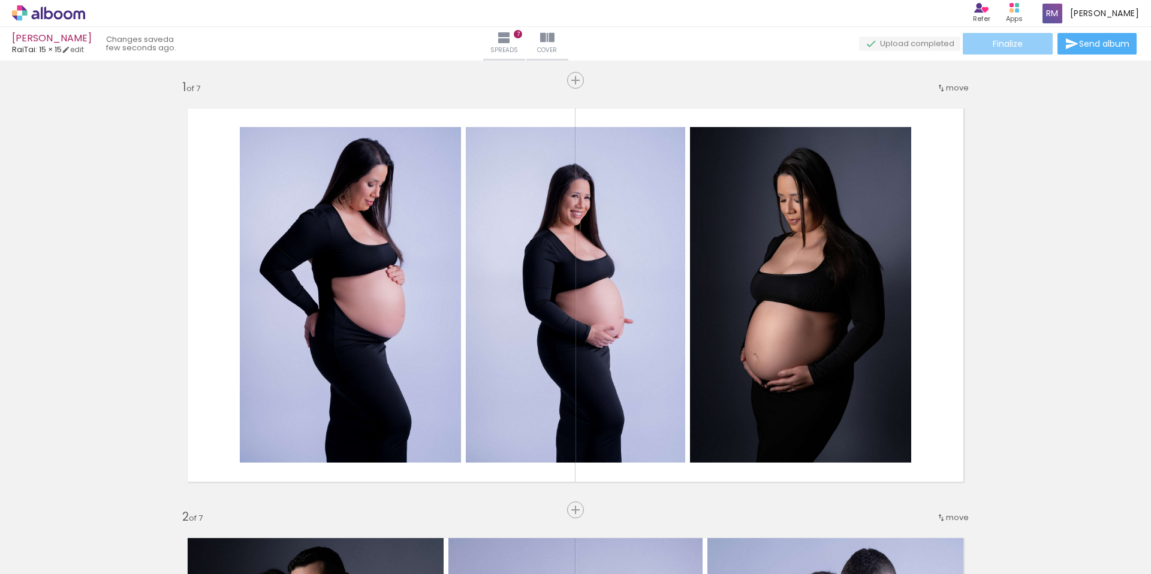
click at [1013, 33] on paper-button "Finalize" at bounding box center [1008, 44] width 90 height 22
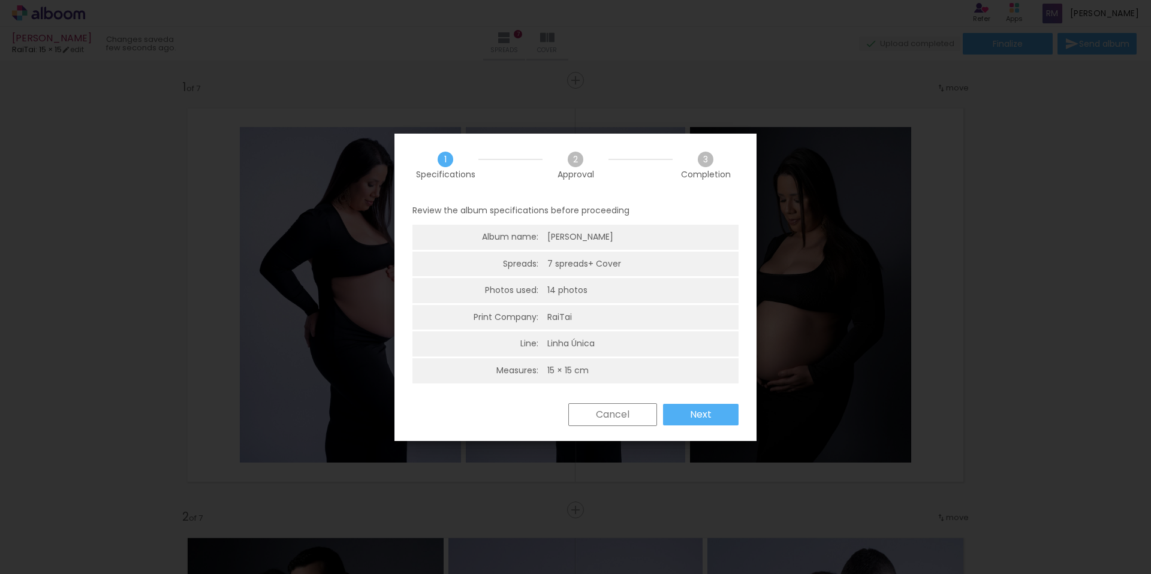
click at [728, 421] on paper-button "Next" at bounding box center [701, 415] width 76 height 22
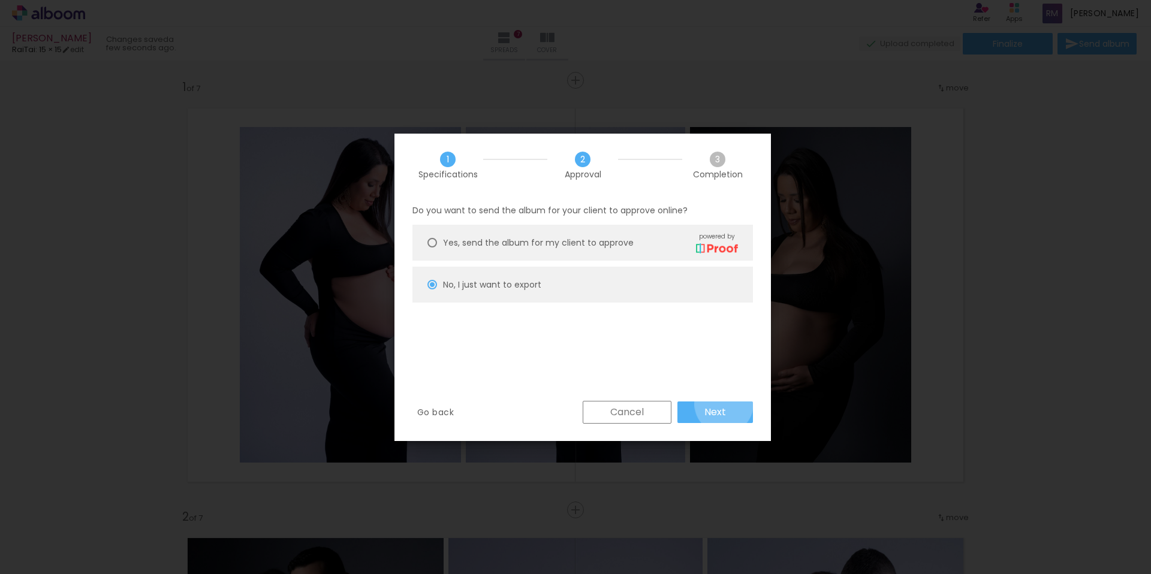
click at [721, 405] on paper-button "Next" at bounding box center [715, 413] width 76 height 22
type input "High, 300 DPI"
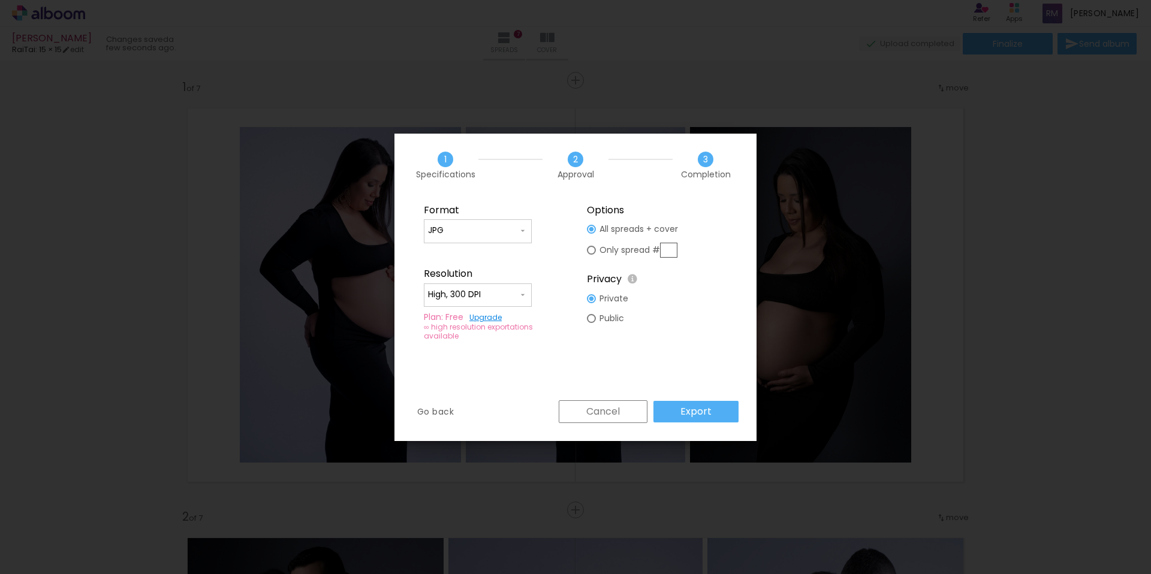
click at [0, 0] on slot "Export" at bounding box center [0, 0] width 0 height 0
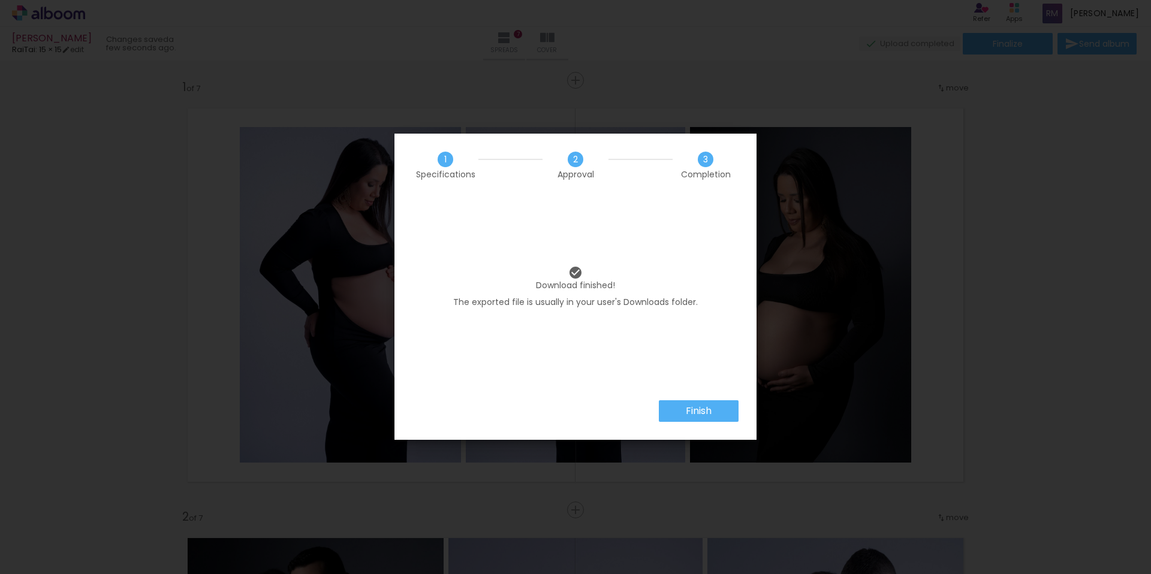
click at [681, 408] on paper-button "Finish" at bounding box center [699, 411] width 80 height 22
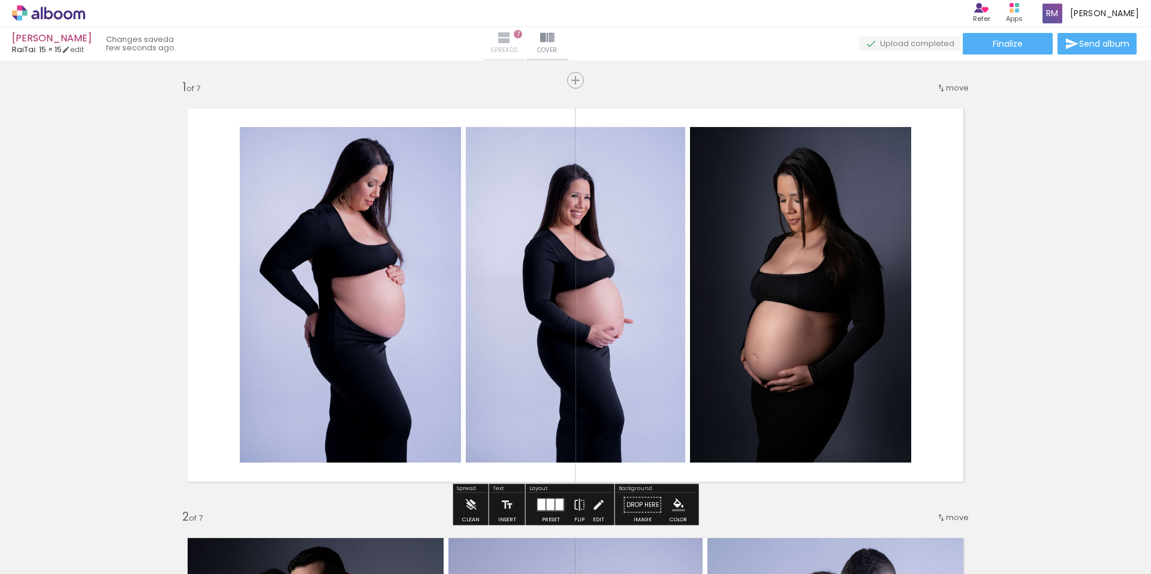
drag, startPoint x: 604, startPoint y: 38, endPoint x: 562, endPoint y: 38, distance: 41.4
click at [555, 38] on iron-icon at bounding box center [547, 38] width 14 height 14
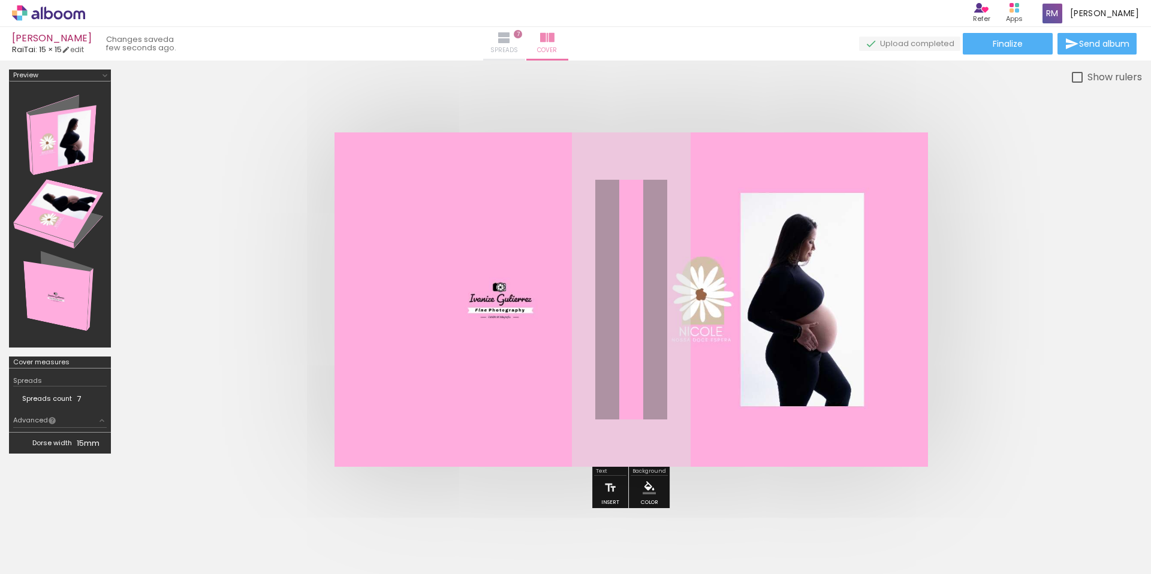
click at [511, 38] on iron-icon at bounding box center [504, 38] width 14 height 14
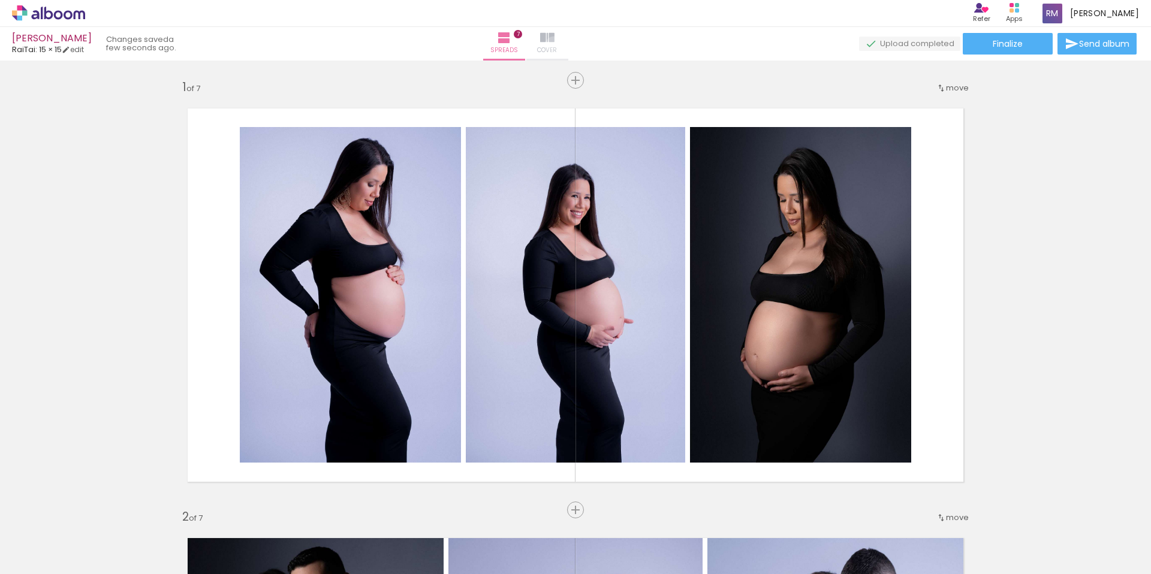
click at [557, 45] on span "Cover" at bounding box center [547, 50] width 20 height 11
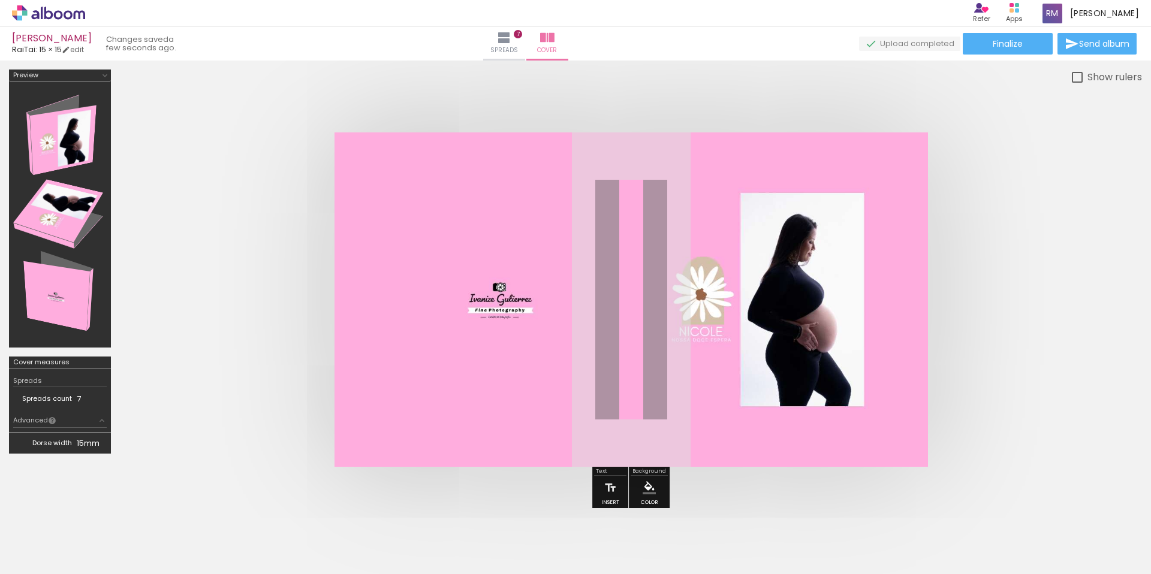
click at [26, 65] on div at bounding box center [575, 292] width 1151 height 463
click at [27, 74] on div "Preview" at bounding box center [25, 75] width 25 height 7
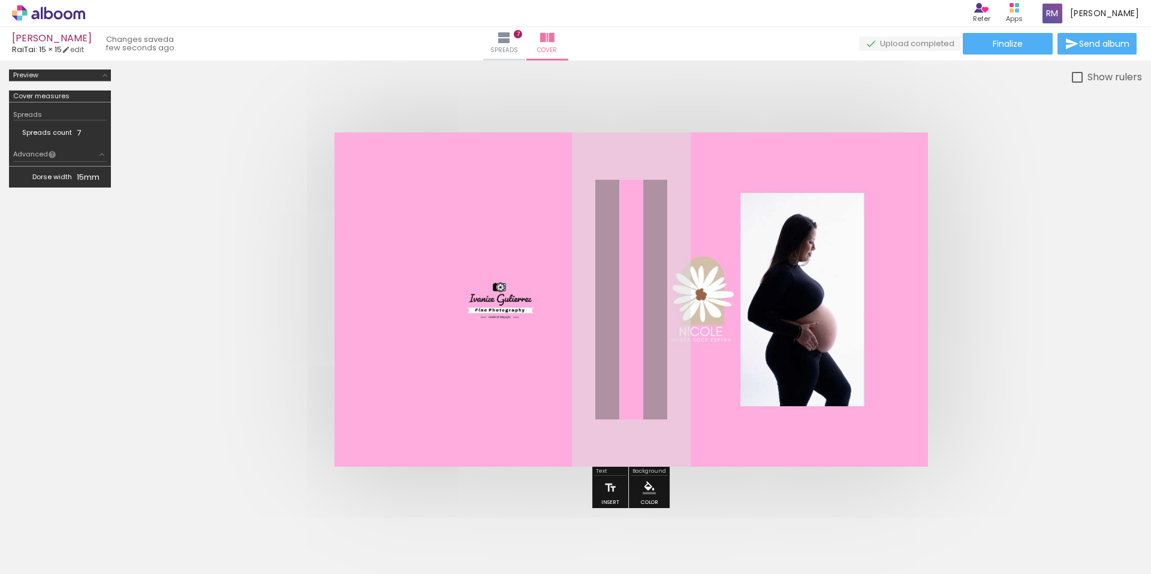
click at [26, 75] on div "Preview" at bounding box center [25, 75] width 25 height 7
